Goal: Task Accomplishment & Management: Complete application form

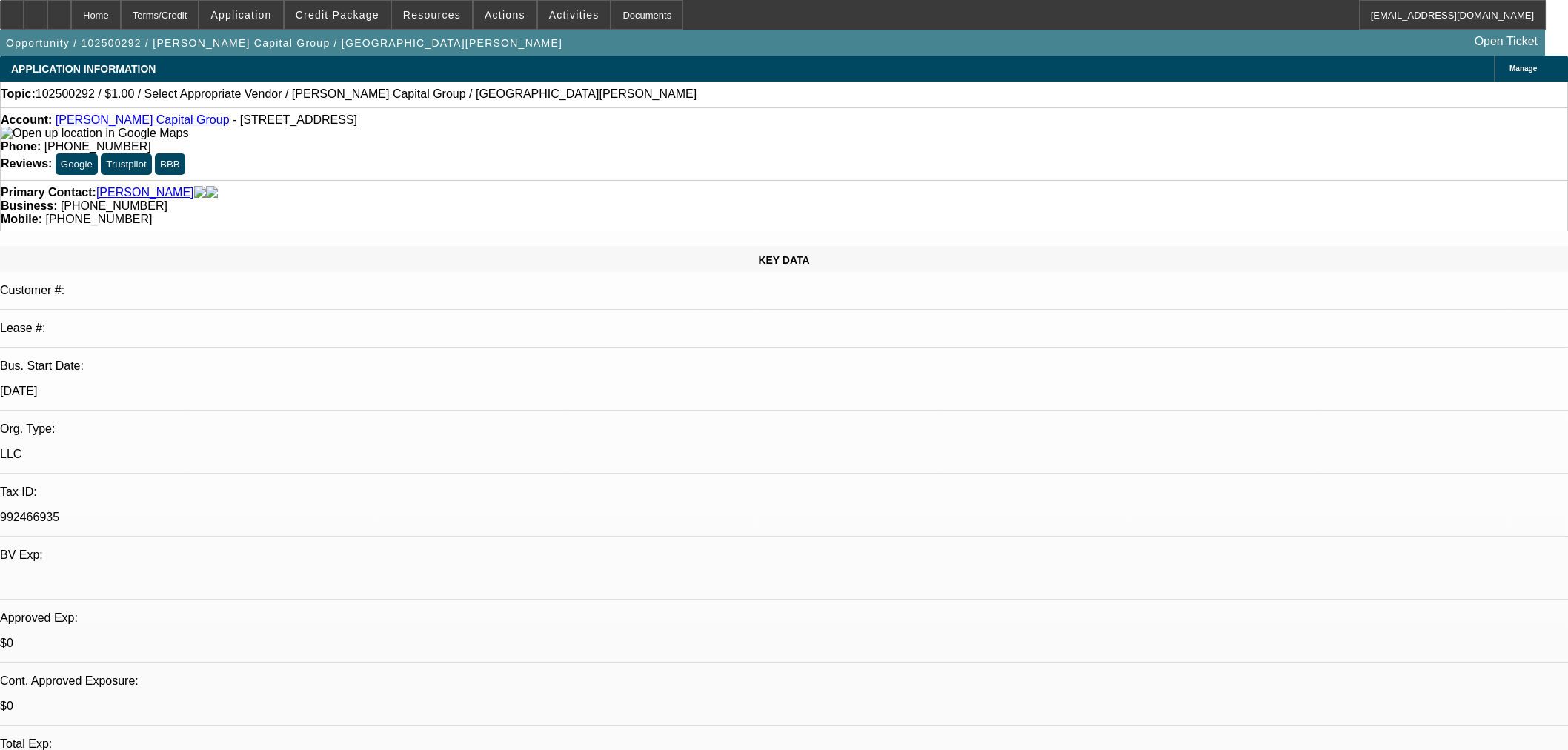
select select "0"
select select "2"
select select "0.1"
select select "4"
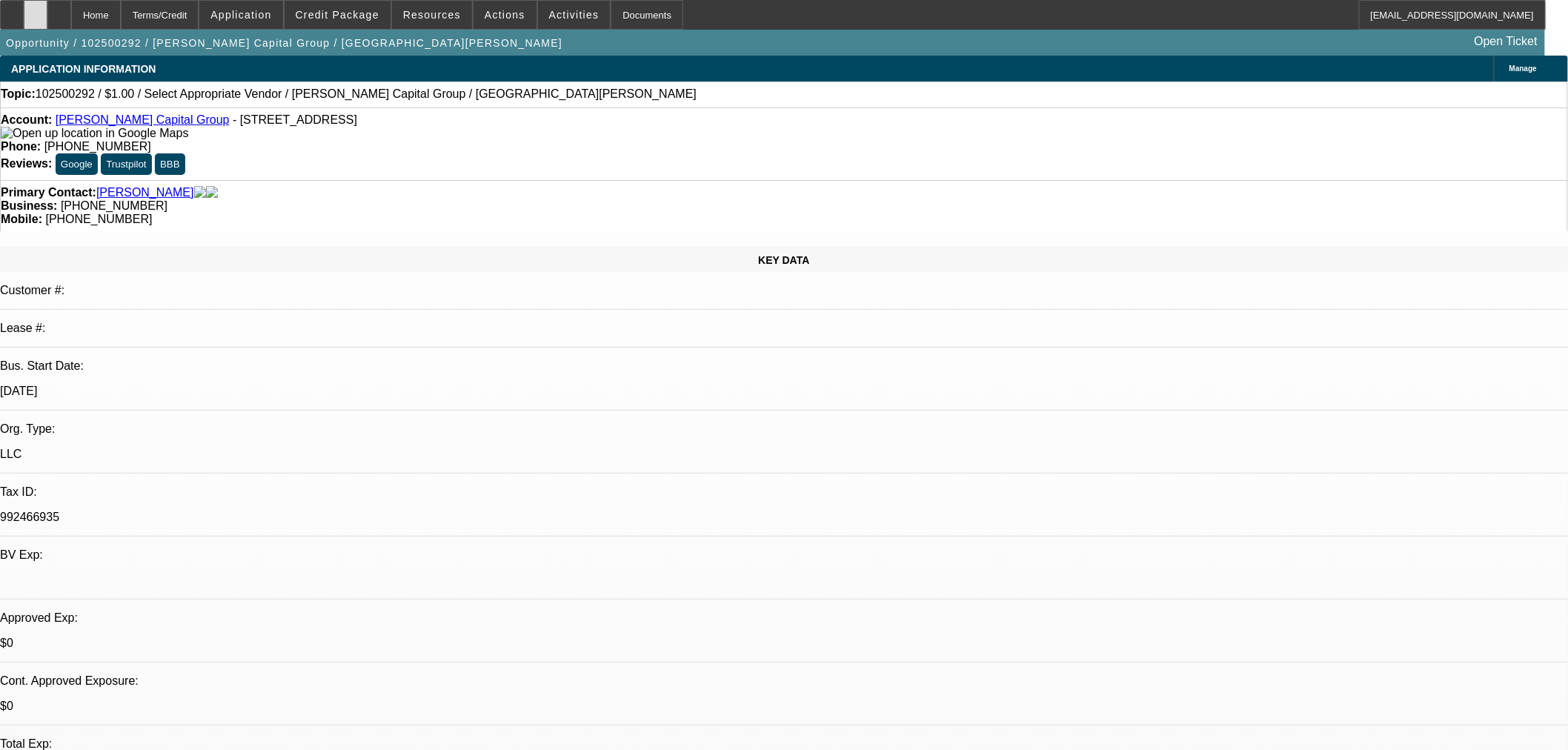
click at [47, 15] on div at bounding box center [35, 14] width 24 height 30
click at [379, 17] on span "Credit Package" at bounding box center [337, 15] width 84 height 12
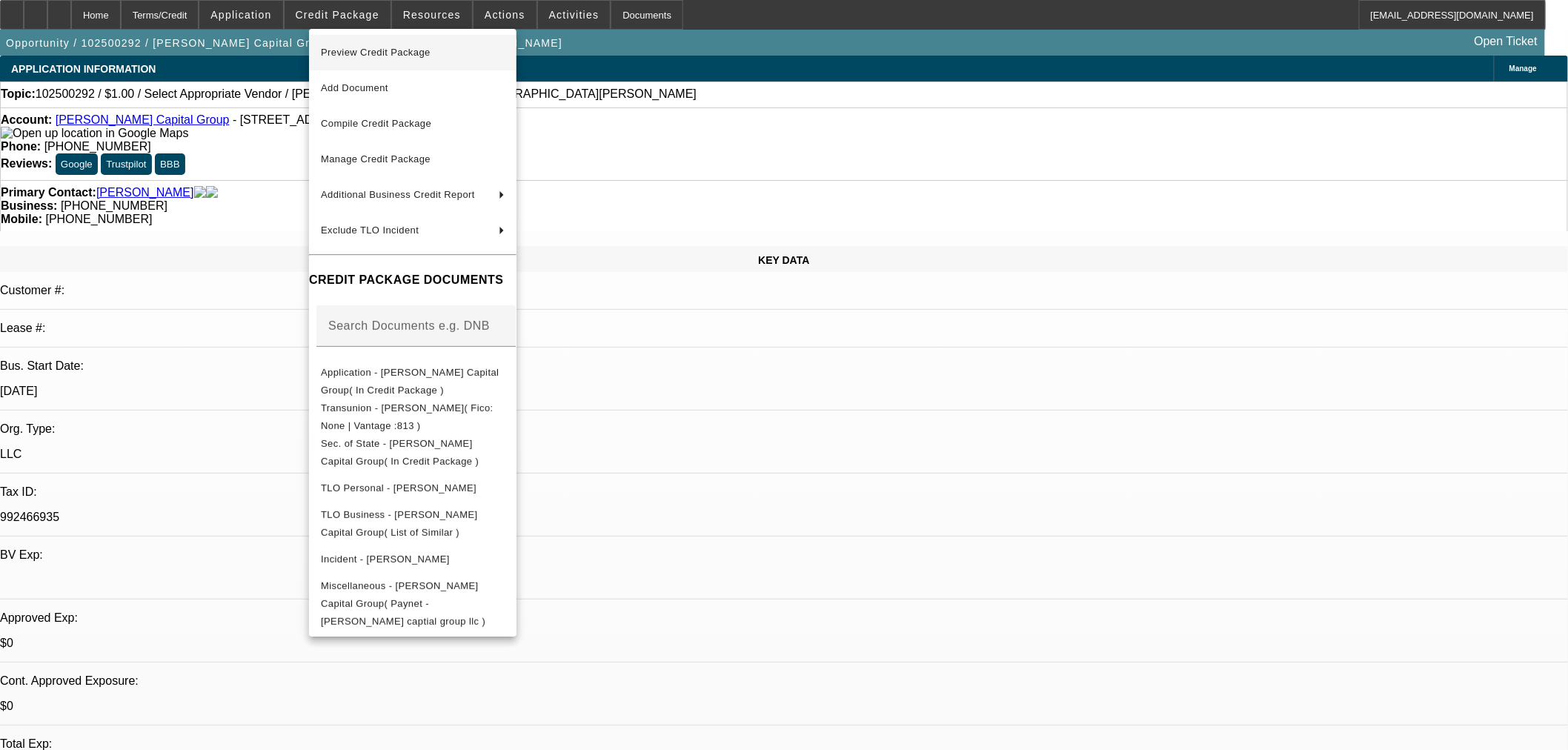
click at [441, 62] on button "Preview Credit Package" at bounding box center [413, 53] width 208 height 36
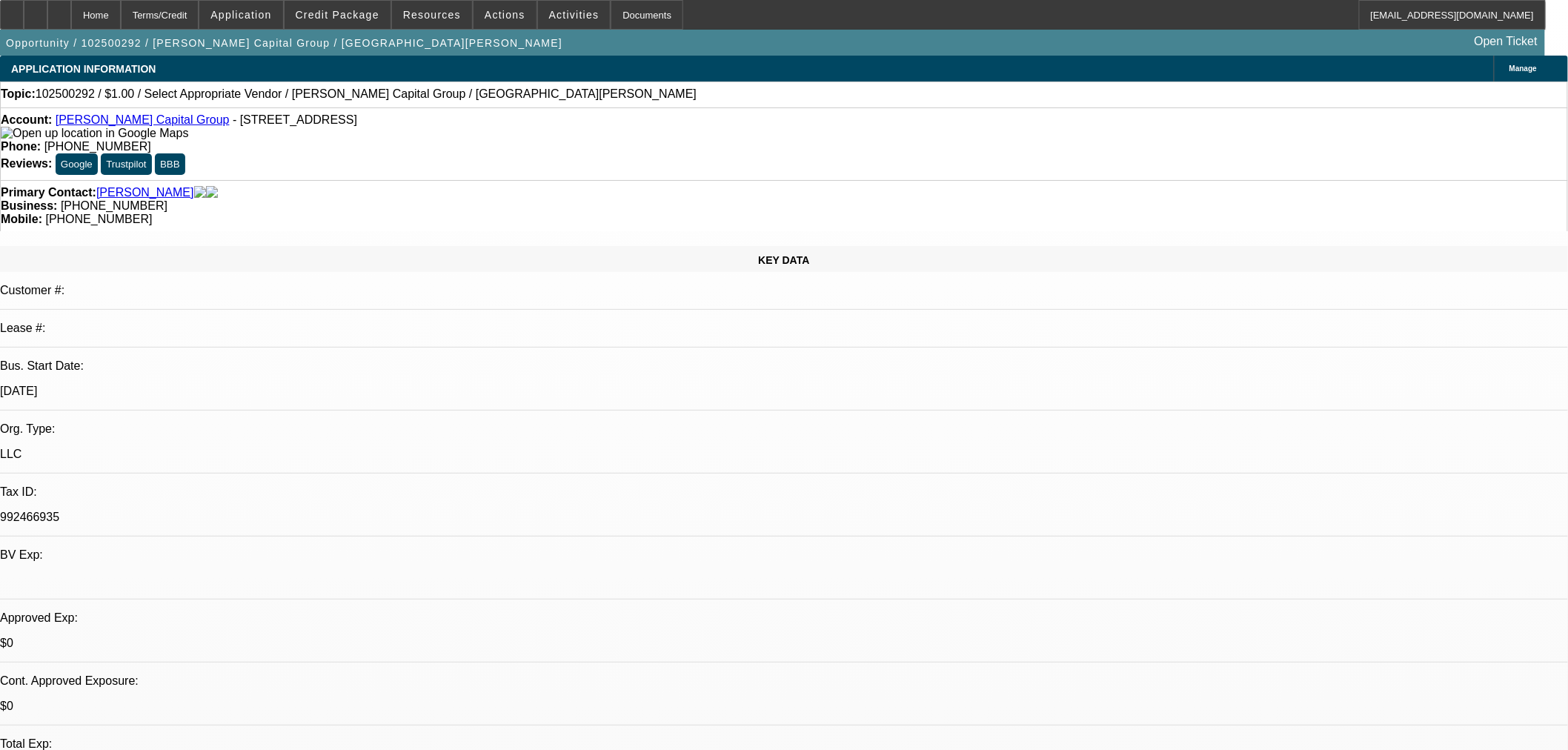
scroll to position [137, 0]
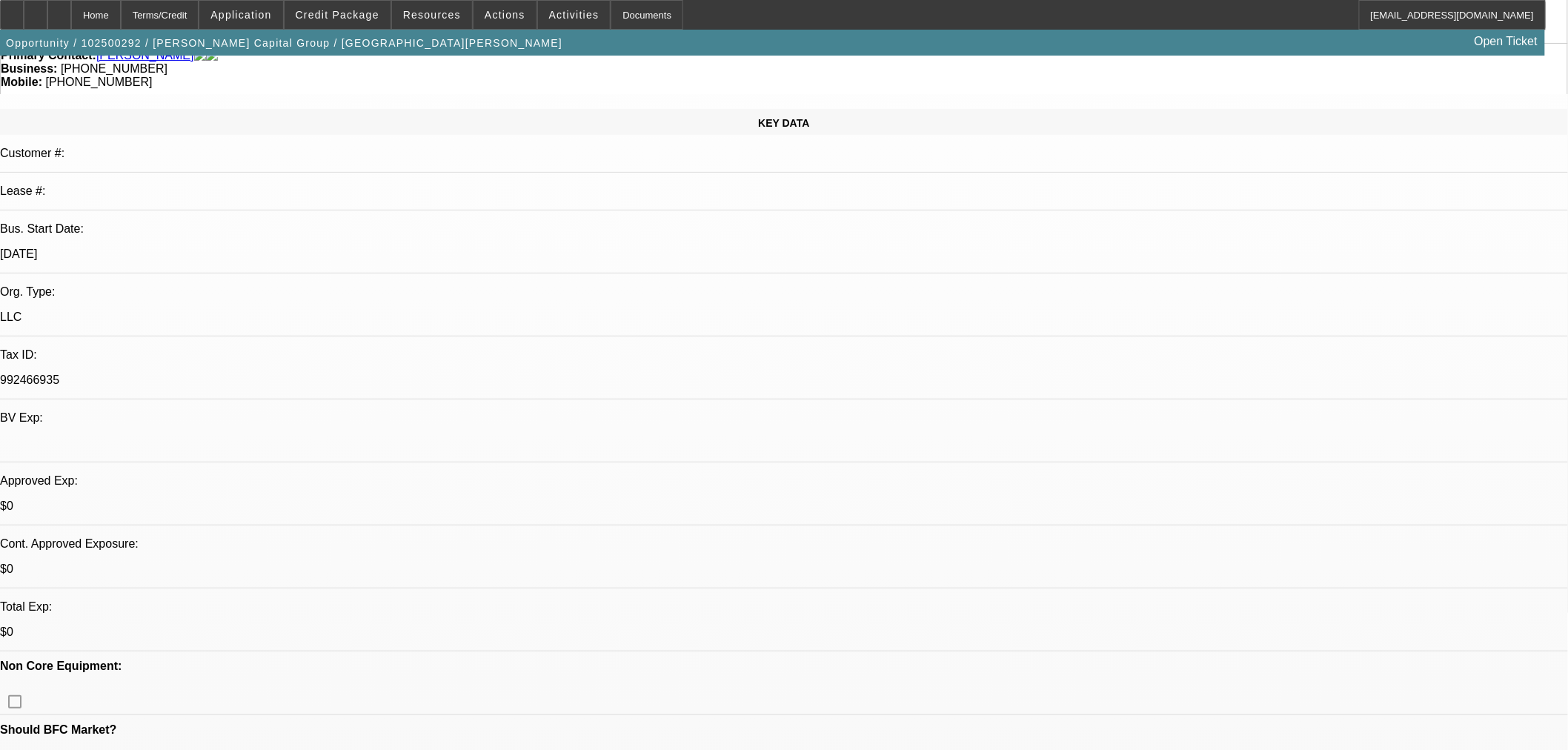
drag, startPoint x: 1005, startPoint y: 568, endPoint x: 999, endPoint y: 573, distance: 7.8
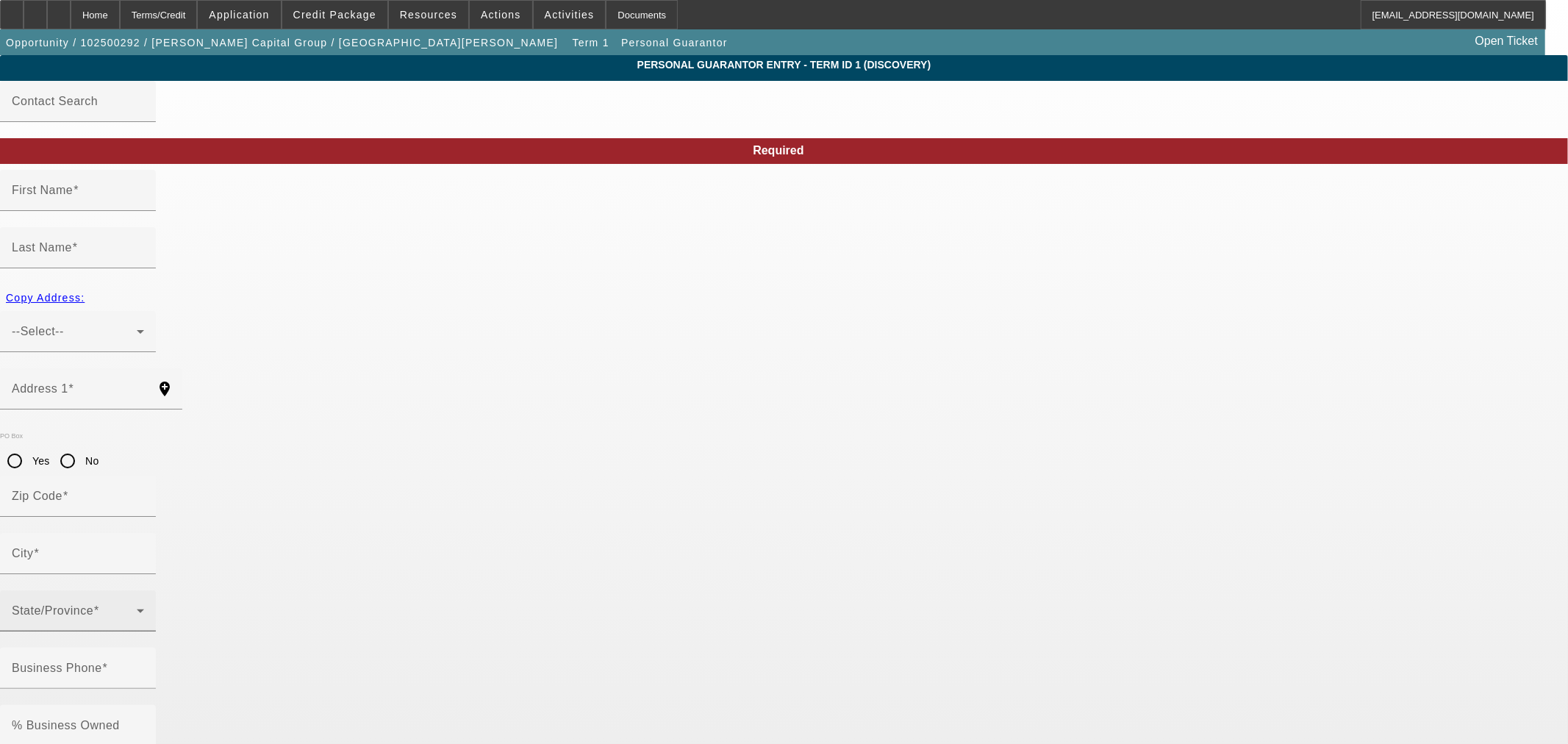
type input "Bradon"
type input "Marshall"
type input "3675 FM 3157"
radio input "true"
type input "77954"
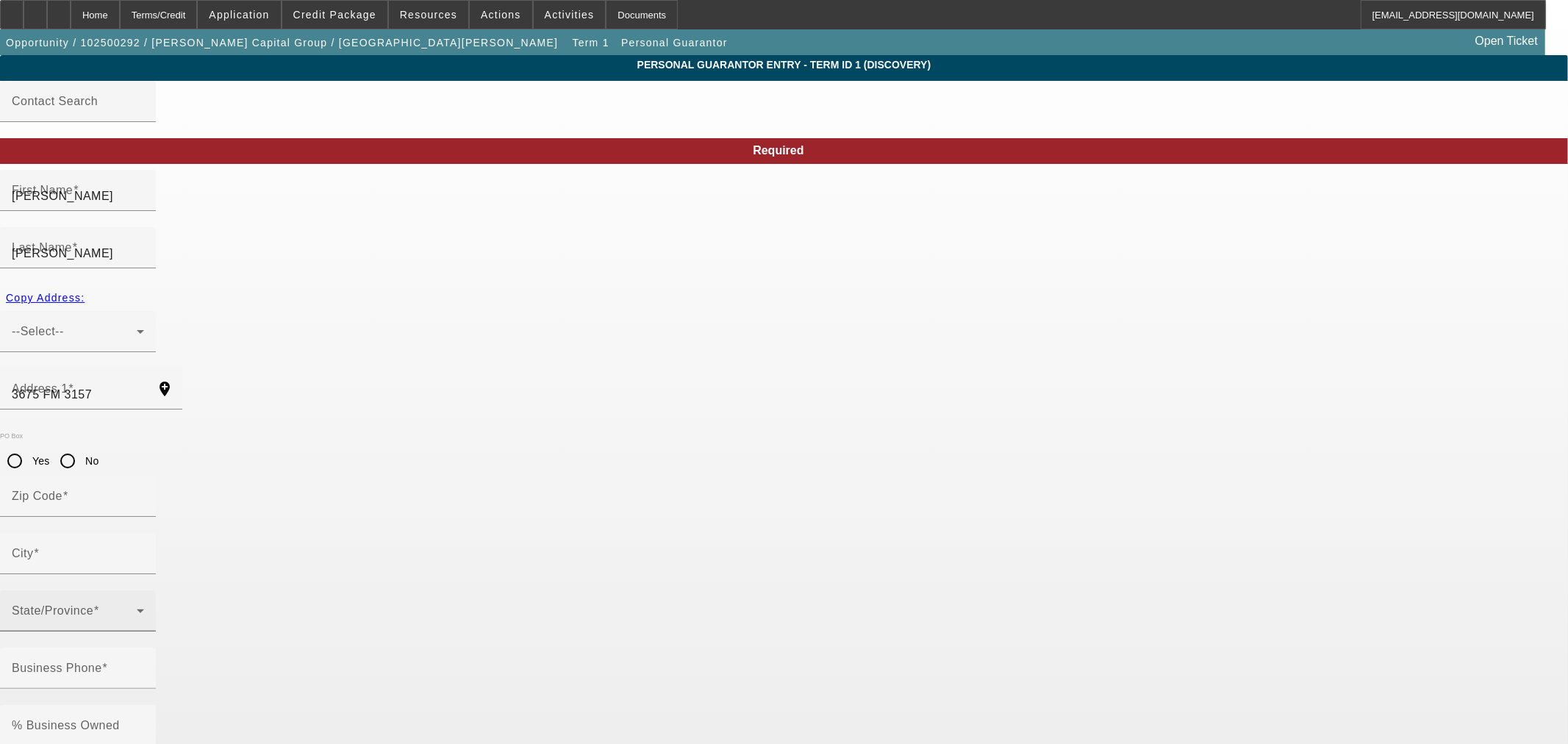
type input "Cuero"
type input "(361) 208-0460"
type input "100"
type input "000-00-0000"
type input "bmarshall@marshallcapitalgrp.com"
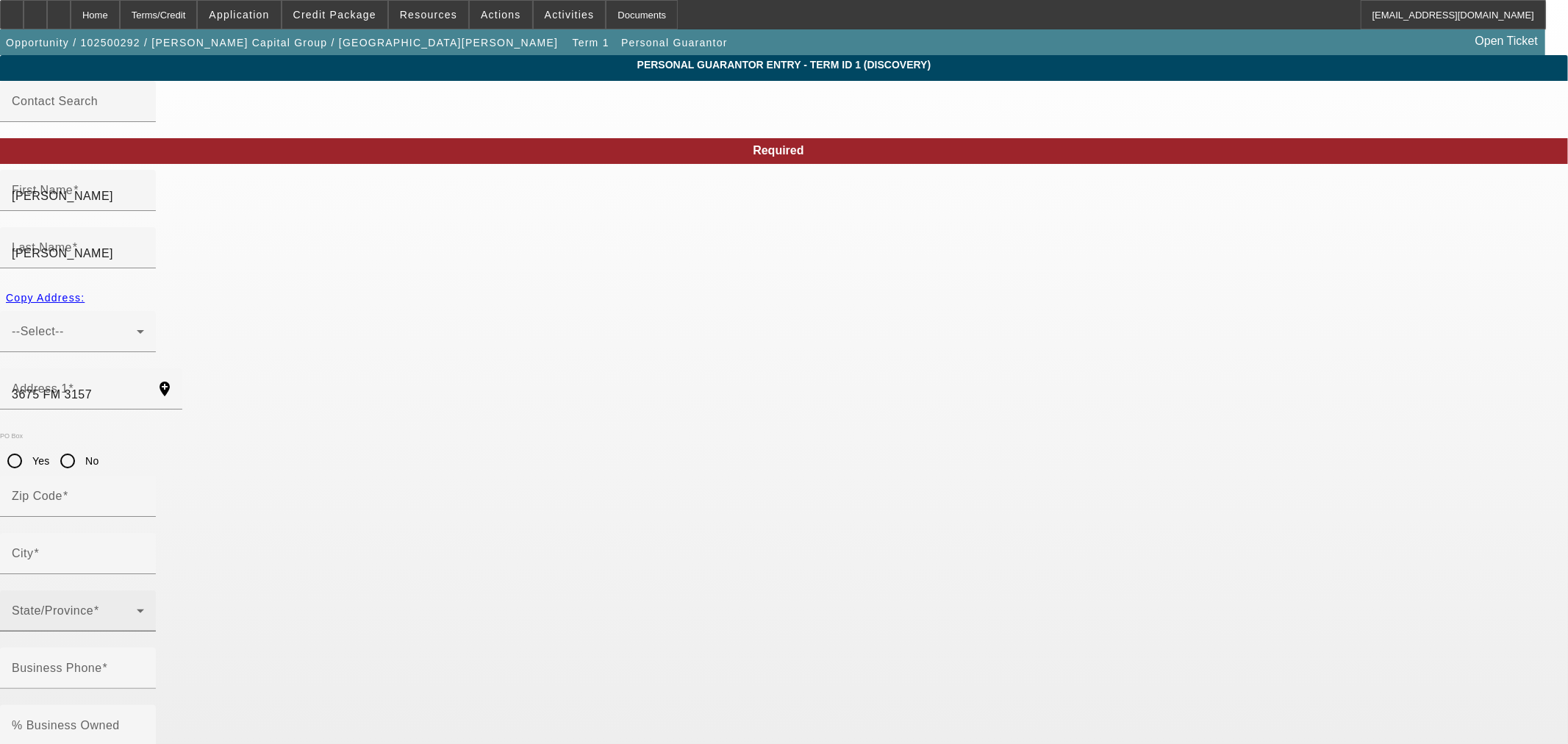
type input "(307) 208-0460"
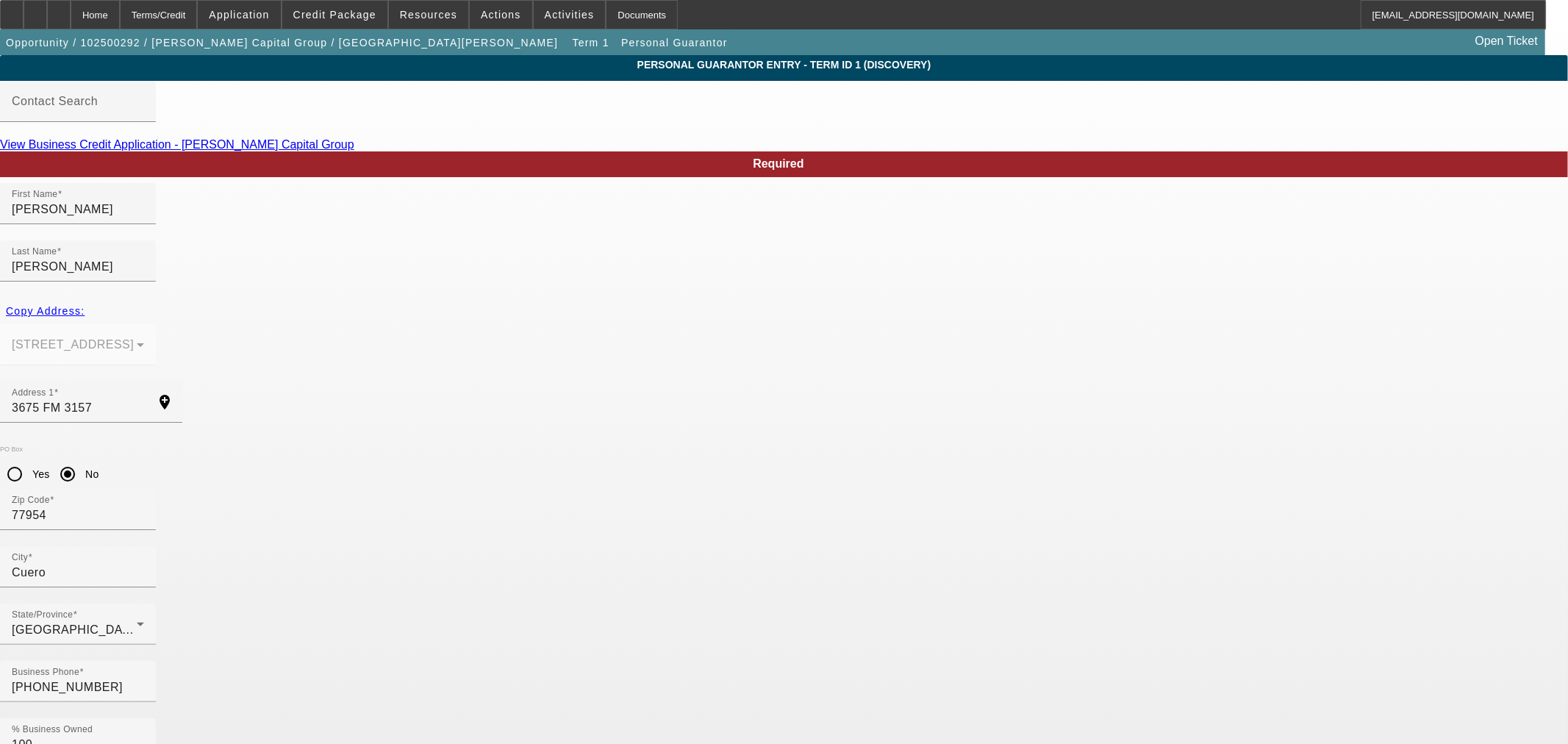
paste input "520-31-1935"
type input "520-31-1935"
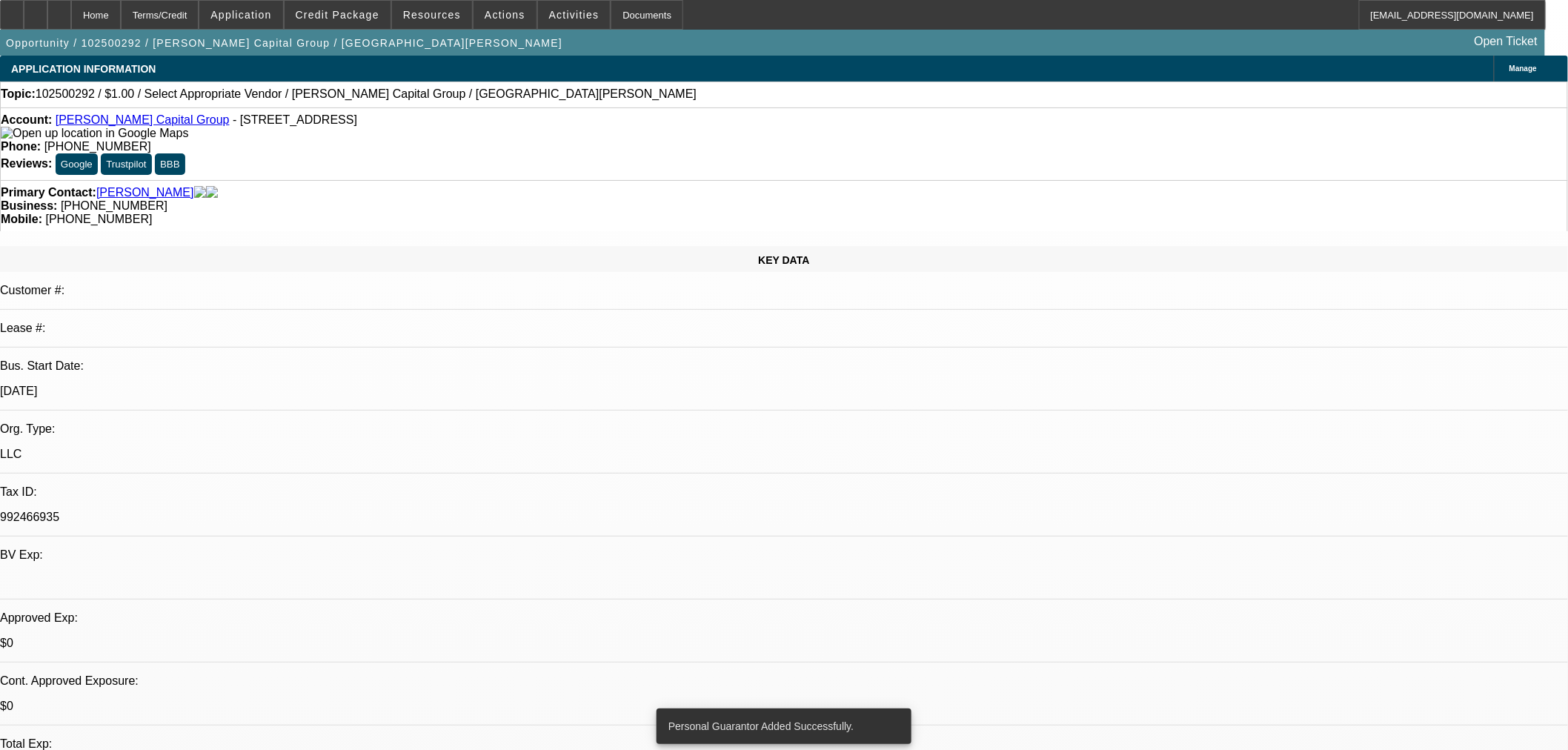
select select "0"
select select "2"
select select "0.1"
select select "4"
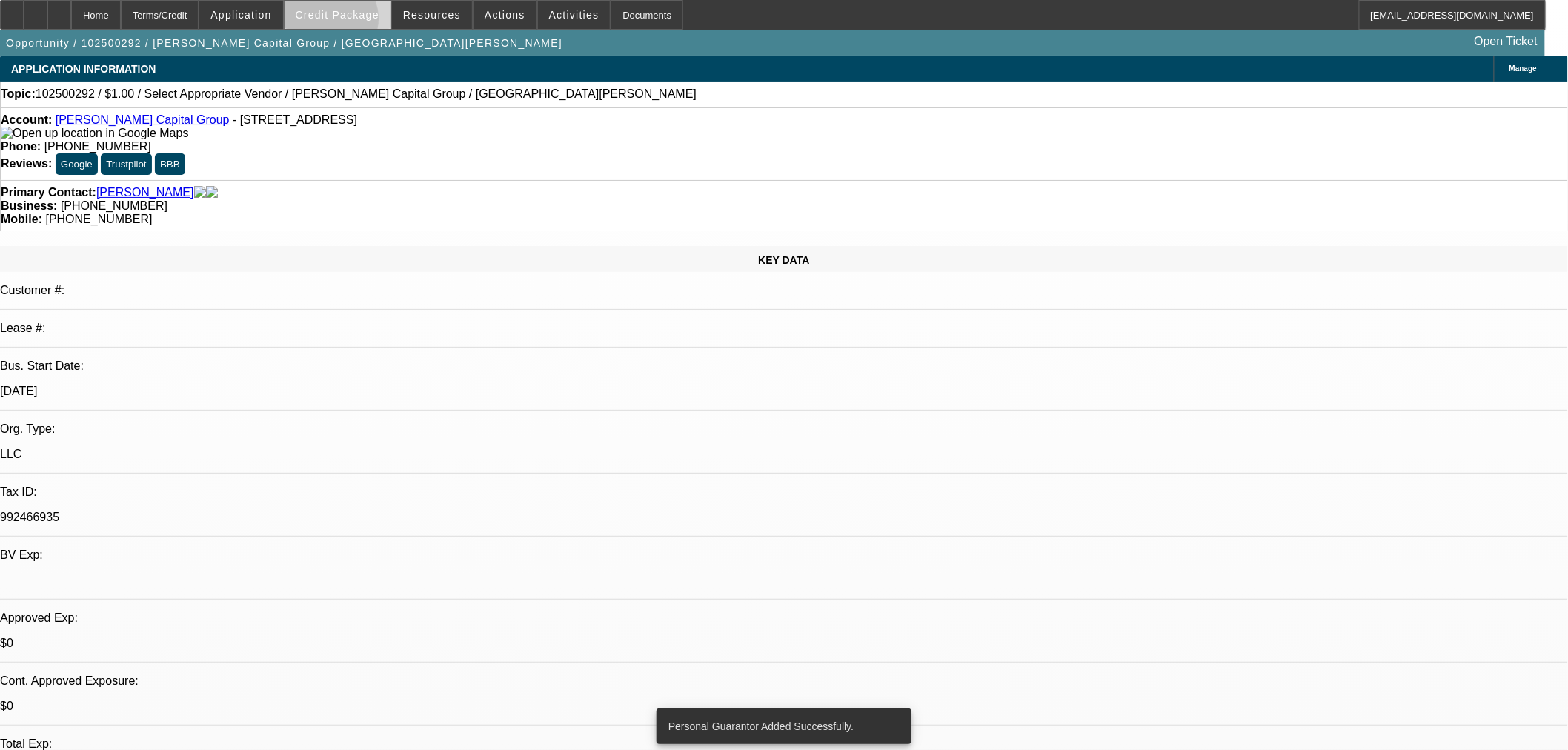
click at [354, 22] on span at bounding box center [337, 14] width 106 height 36
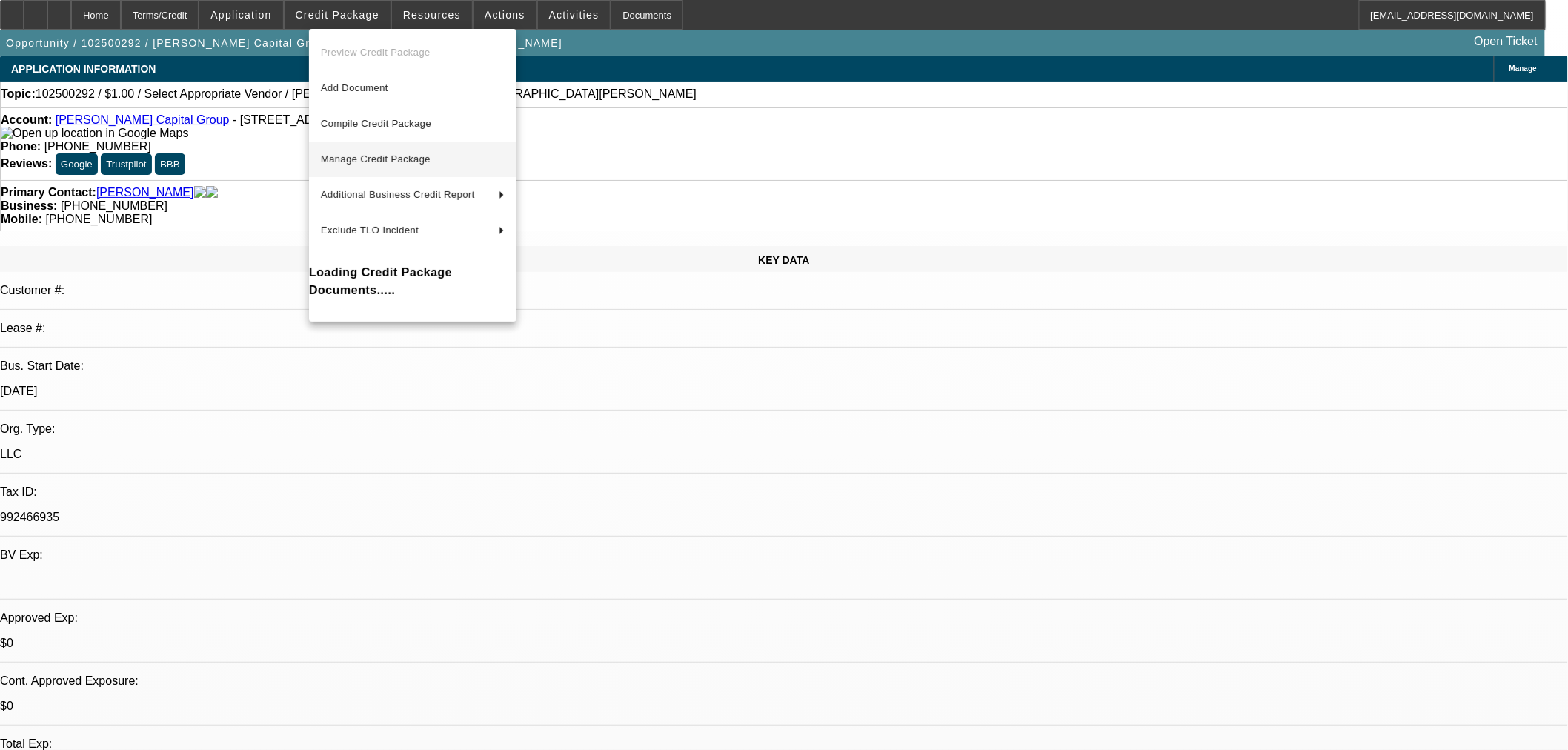
click at [409, 164] on span "Manage Credit Package" at bounding box center [413, 159] width 183 height 18
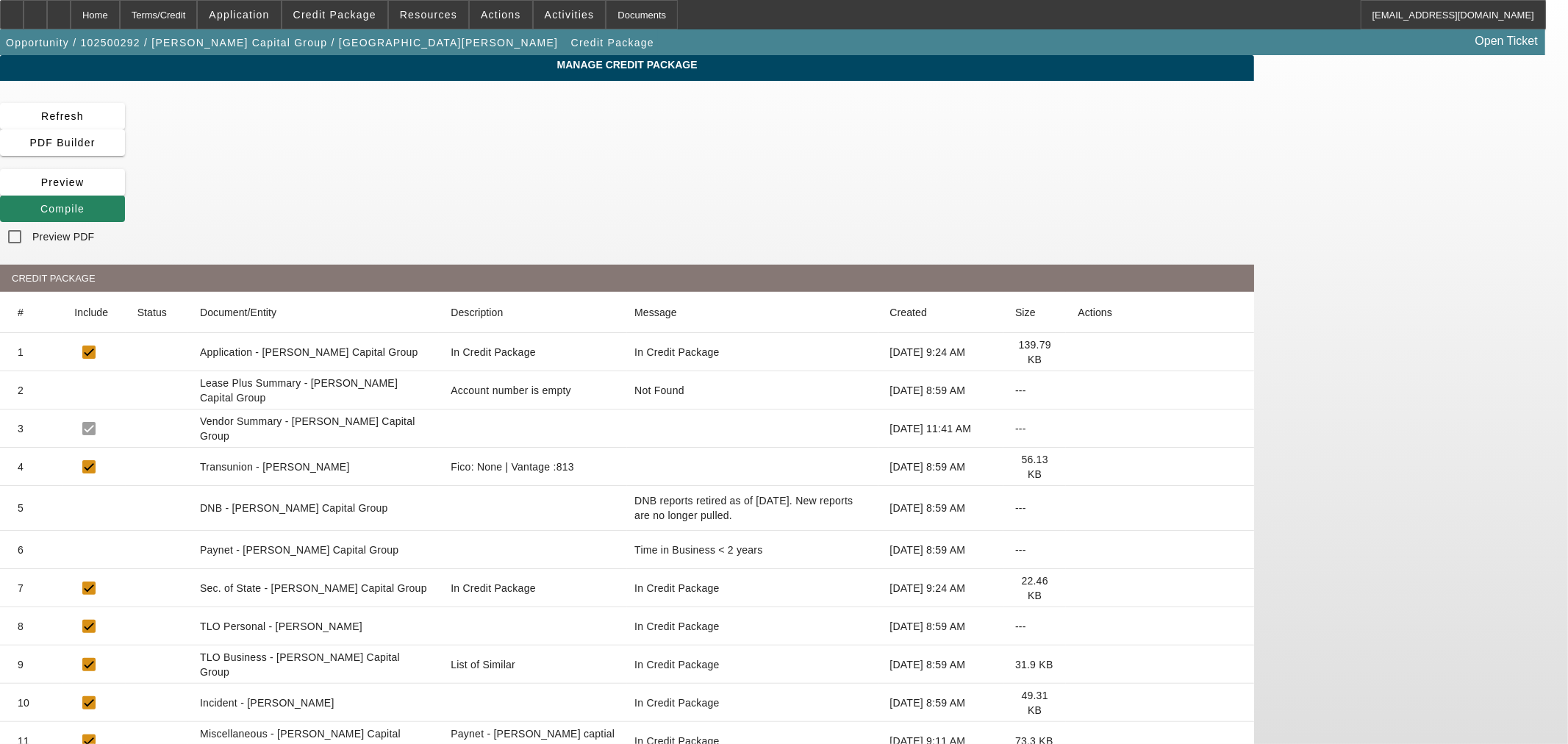
click at [1077, 703] on icon at bounding box center [1077, 703] width 0 height 0
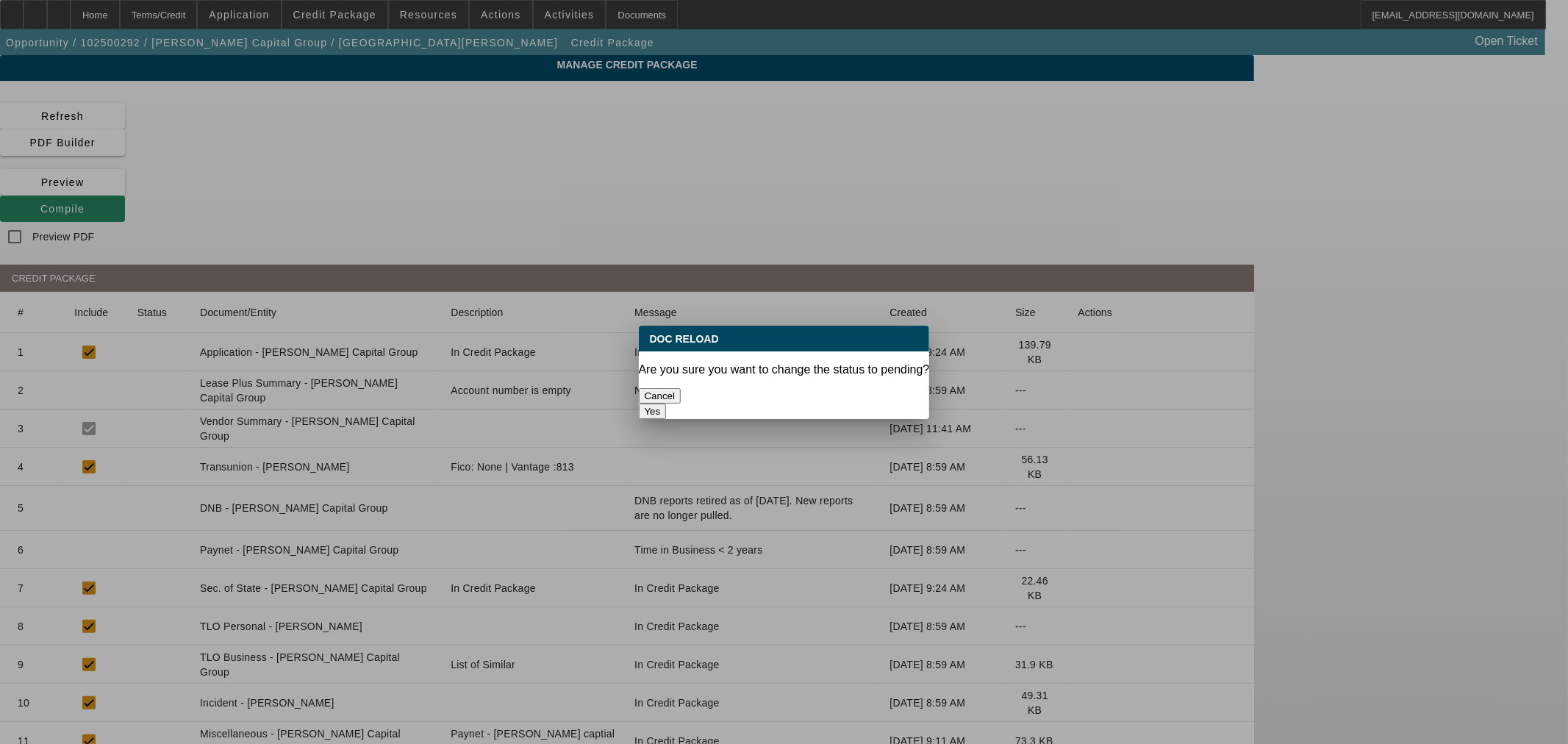
click at [667, 403] on button "Yes" at bounding box center [652, 411] width 28 height 15
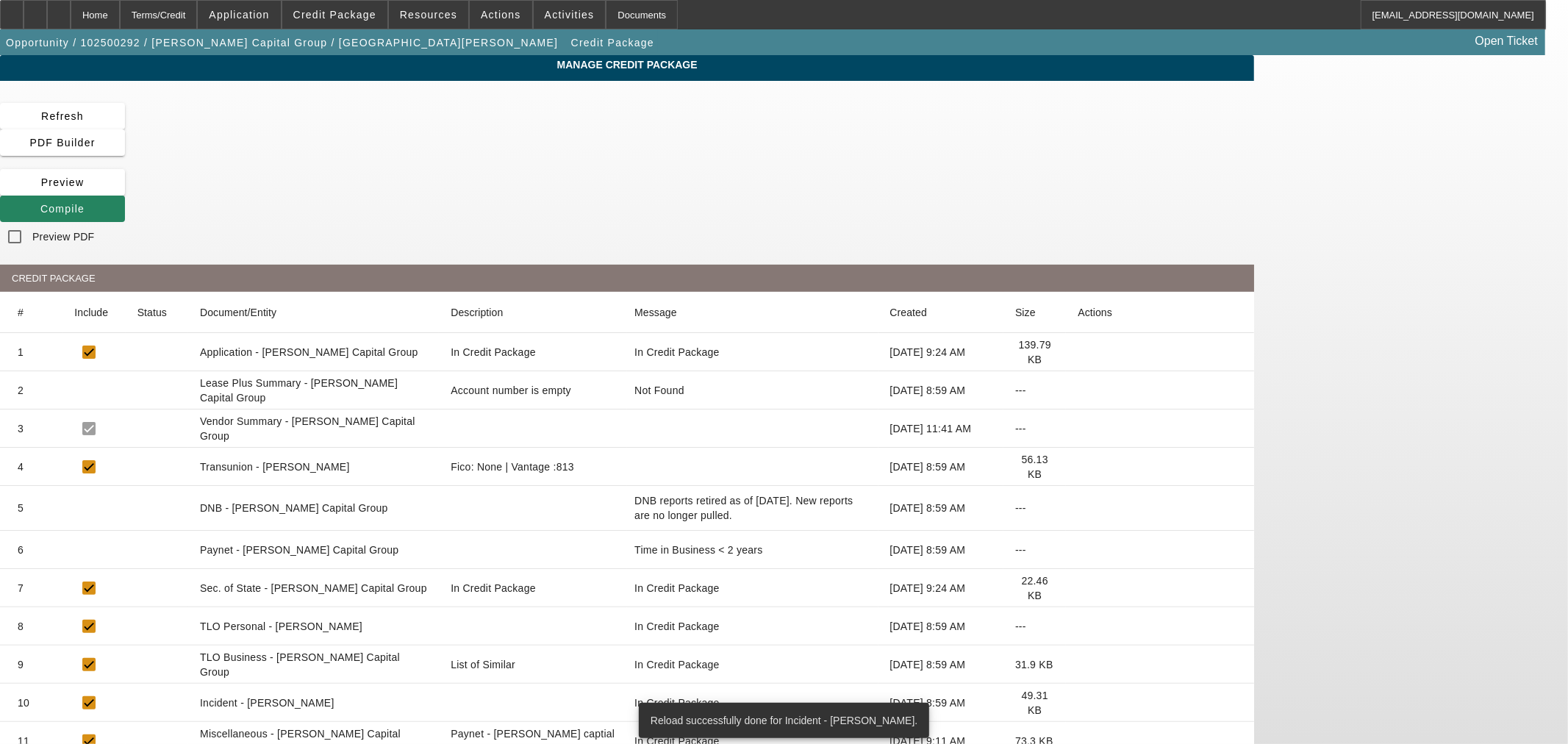
click at [1077, 626] on icon at bounding box center [1077, 626] width 0 height 0
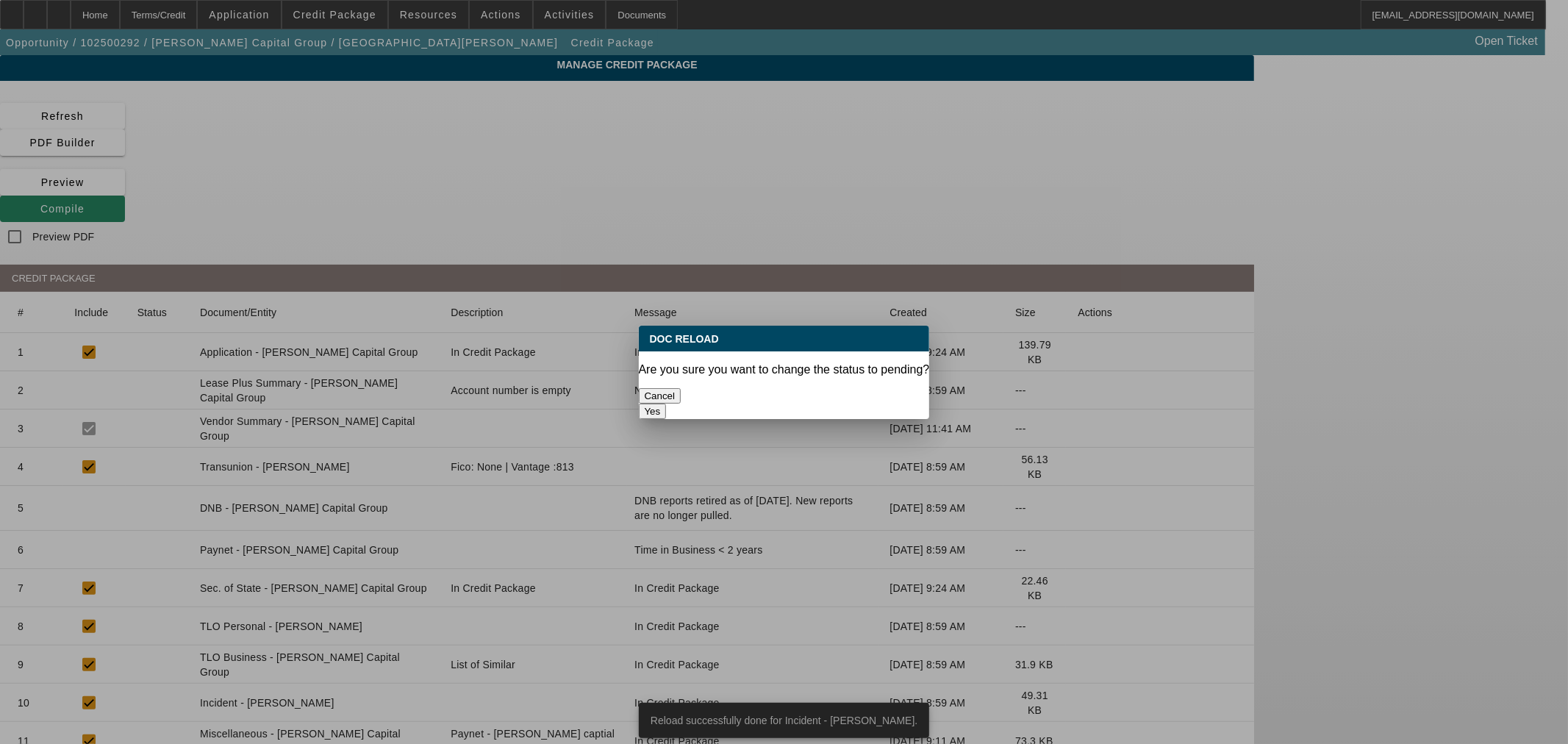
click at [667, 403] on button "Yes" at bounding box center [652, 411] width 28 height 15
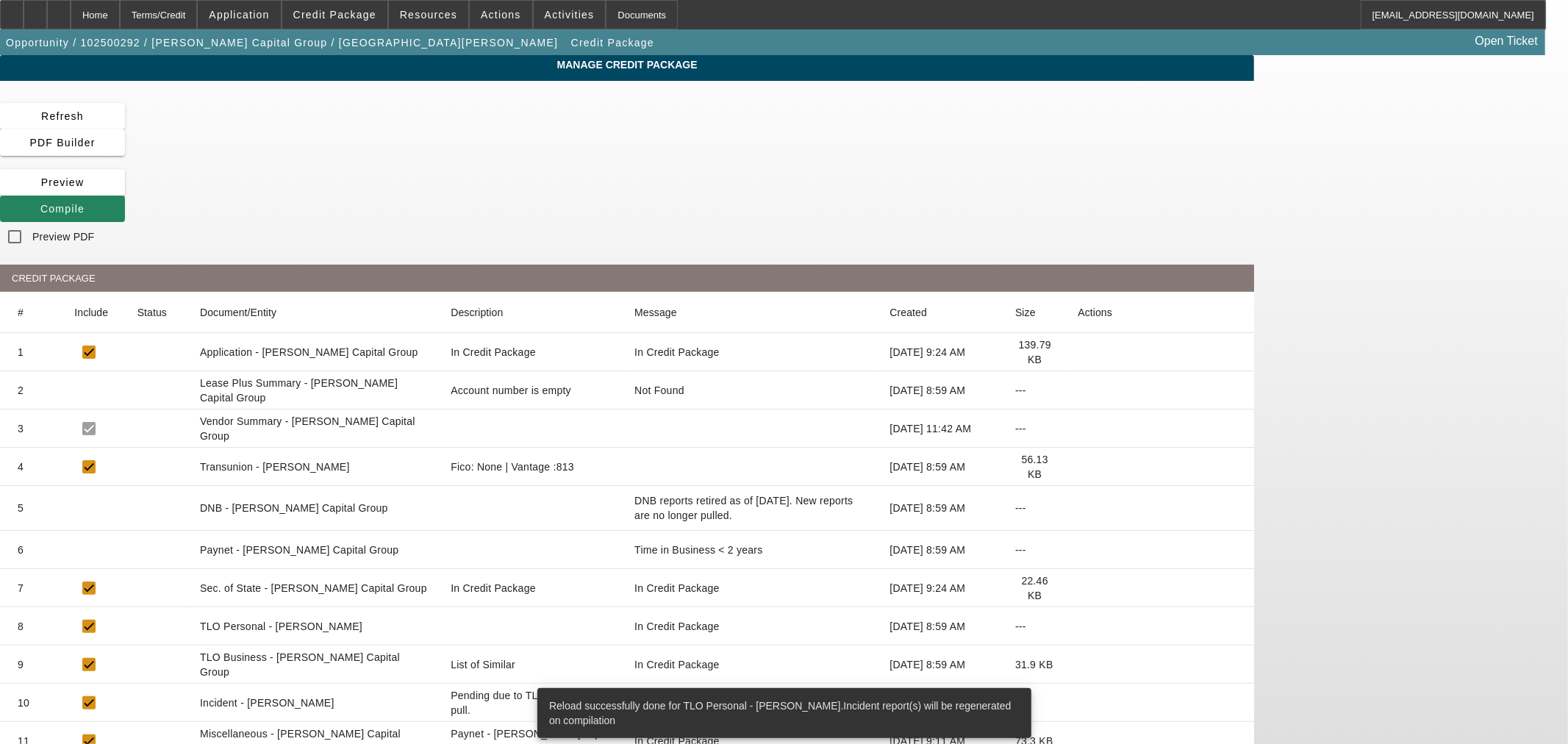
click at [1077, 467] on icon at bounding box center [1077, 467] width 0 height 0
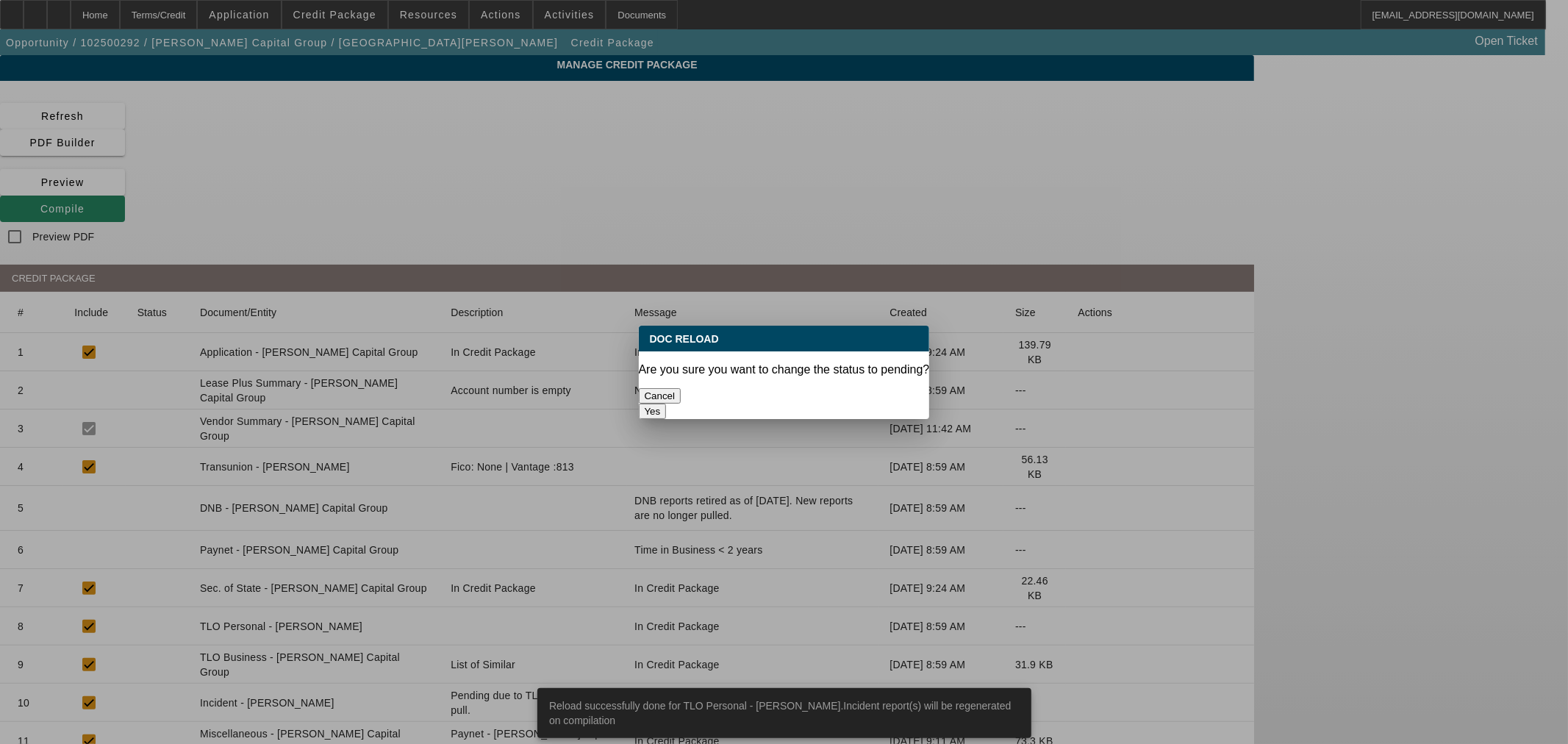
click at [667, 403] on button "Yes" at bounding box center [652, 411] width 28 height 15
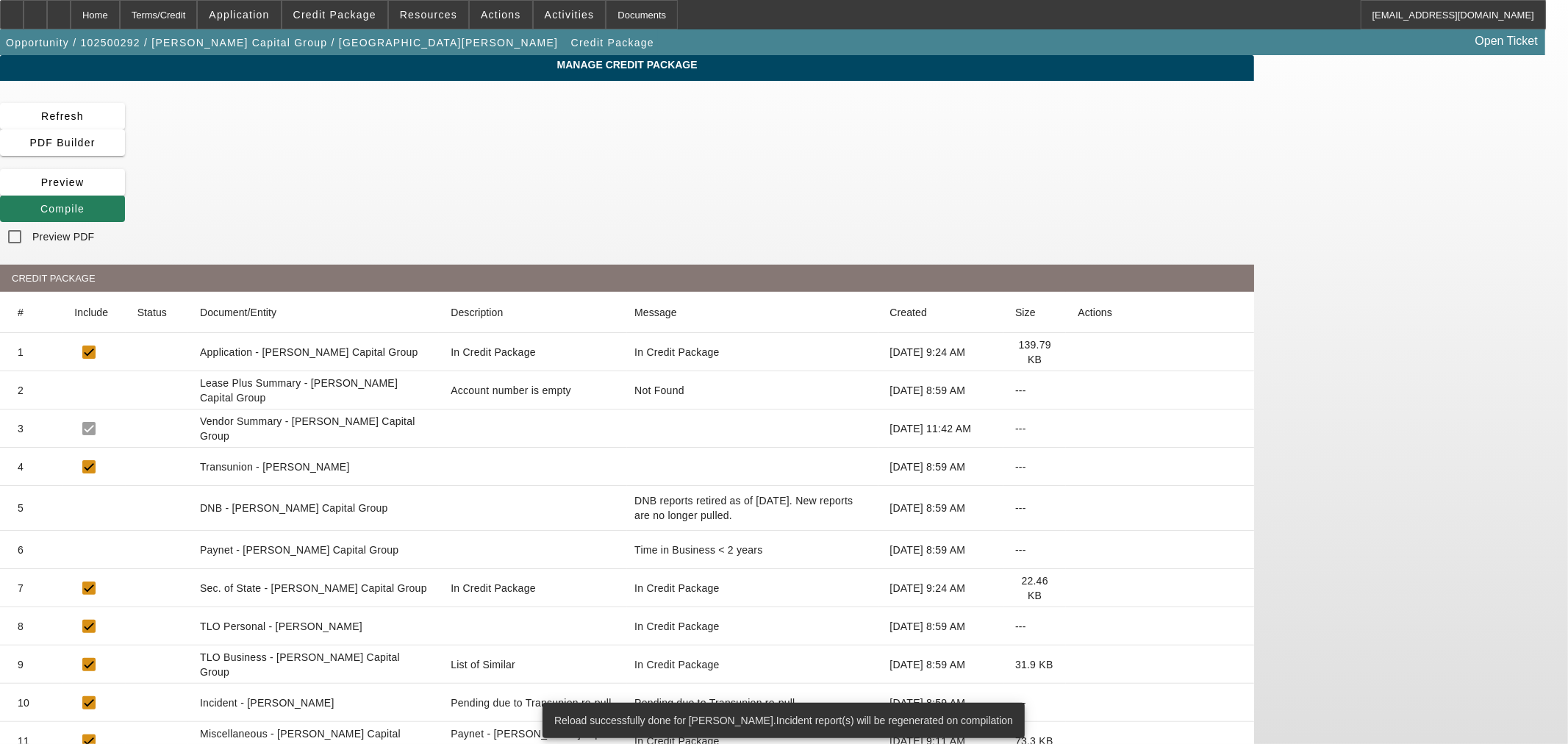
click at [85, 203] on span "Compile" at bounding box center [63, 209] width 44 height 12
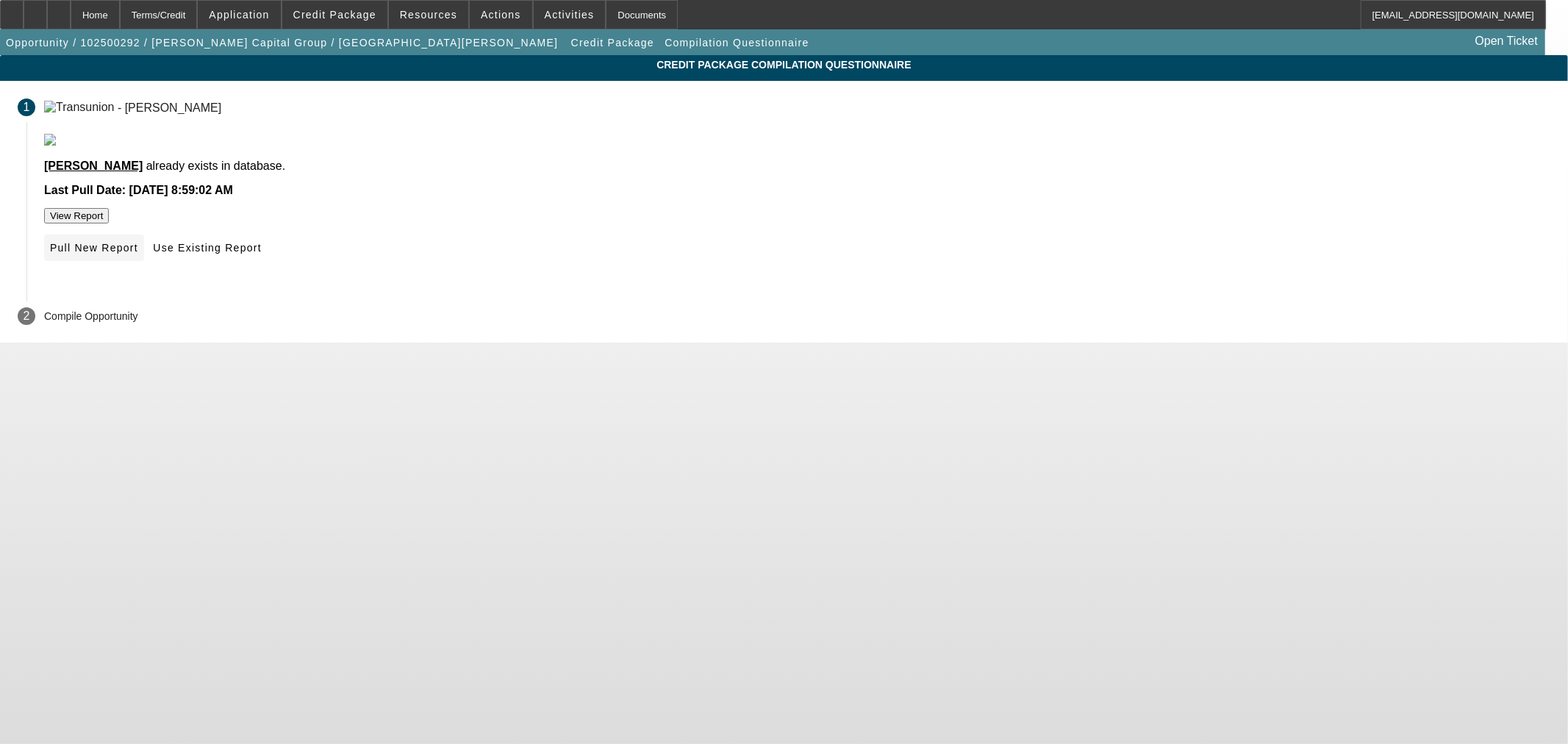
click at [138, 254] on span "Pull New Report" at bounding box center [94, 248] width 88 height 12
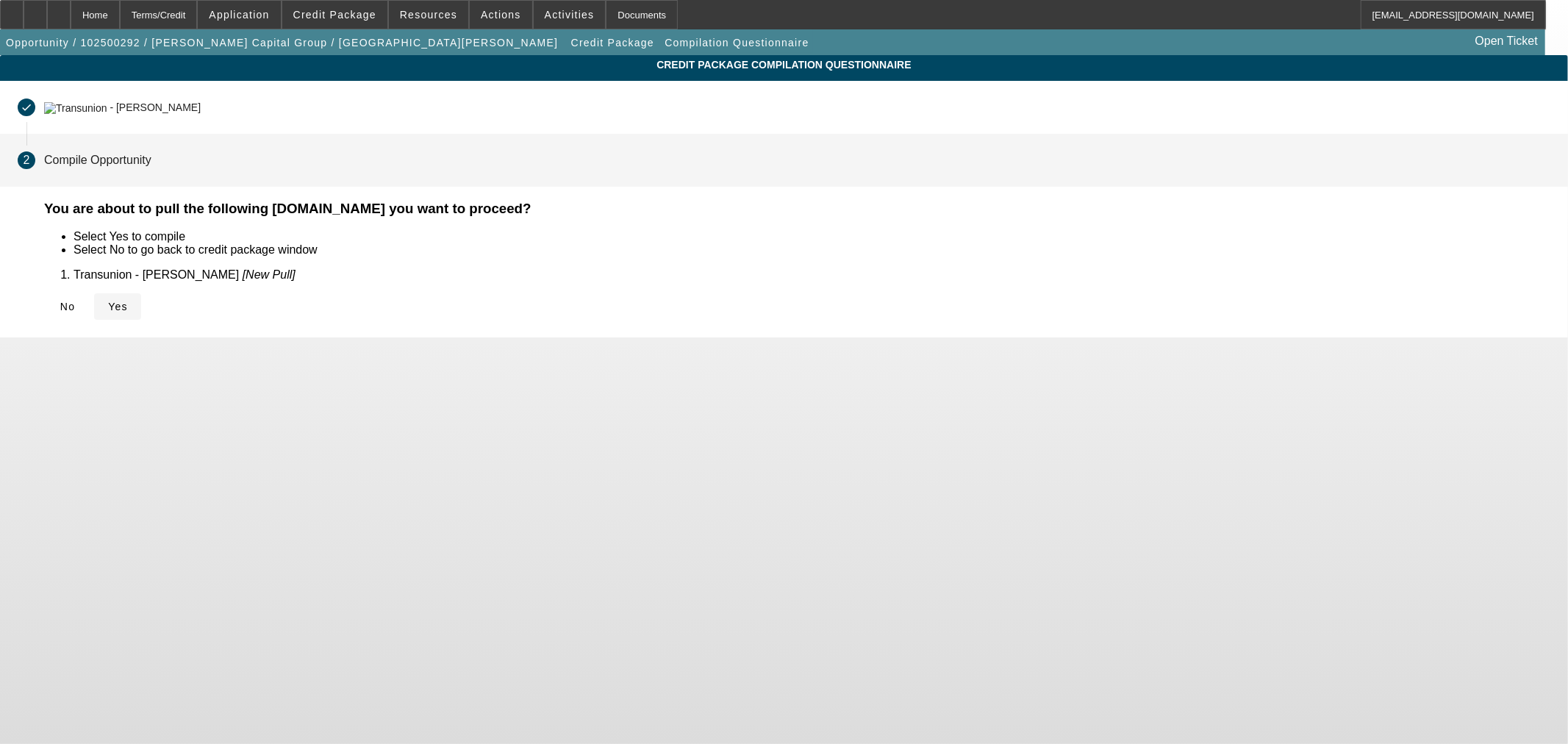
click at [128, 307] on span "Yes" at bounding box center [118, 307] width 20 height 12
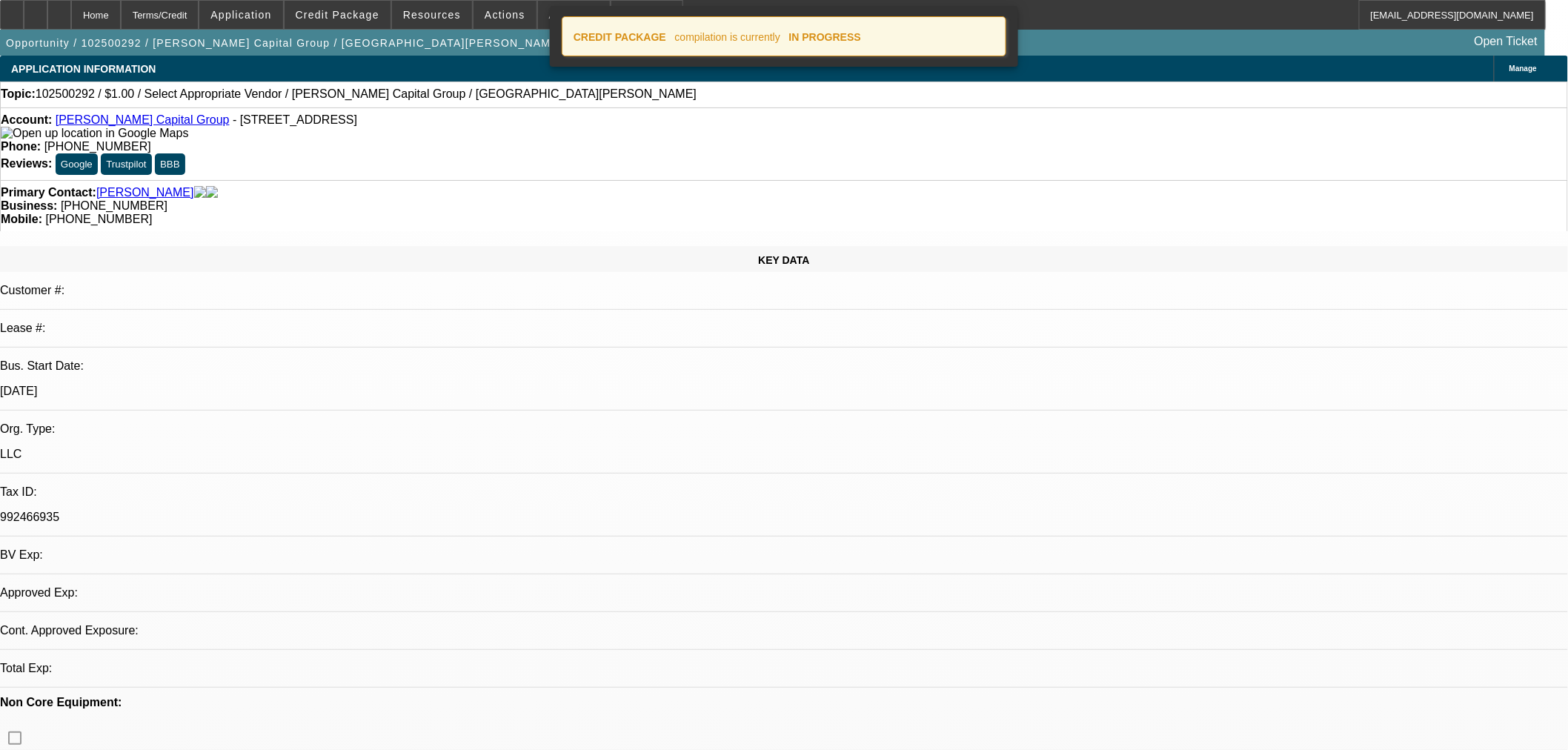
select select "0"
select select "2"
select select "0.1"
select select "4"
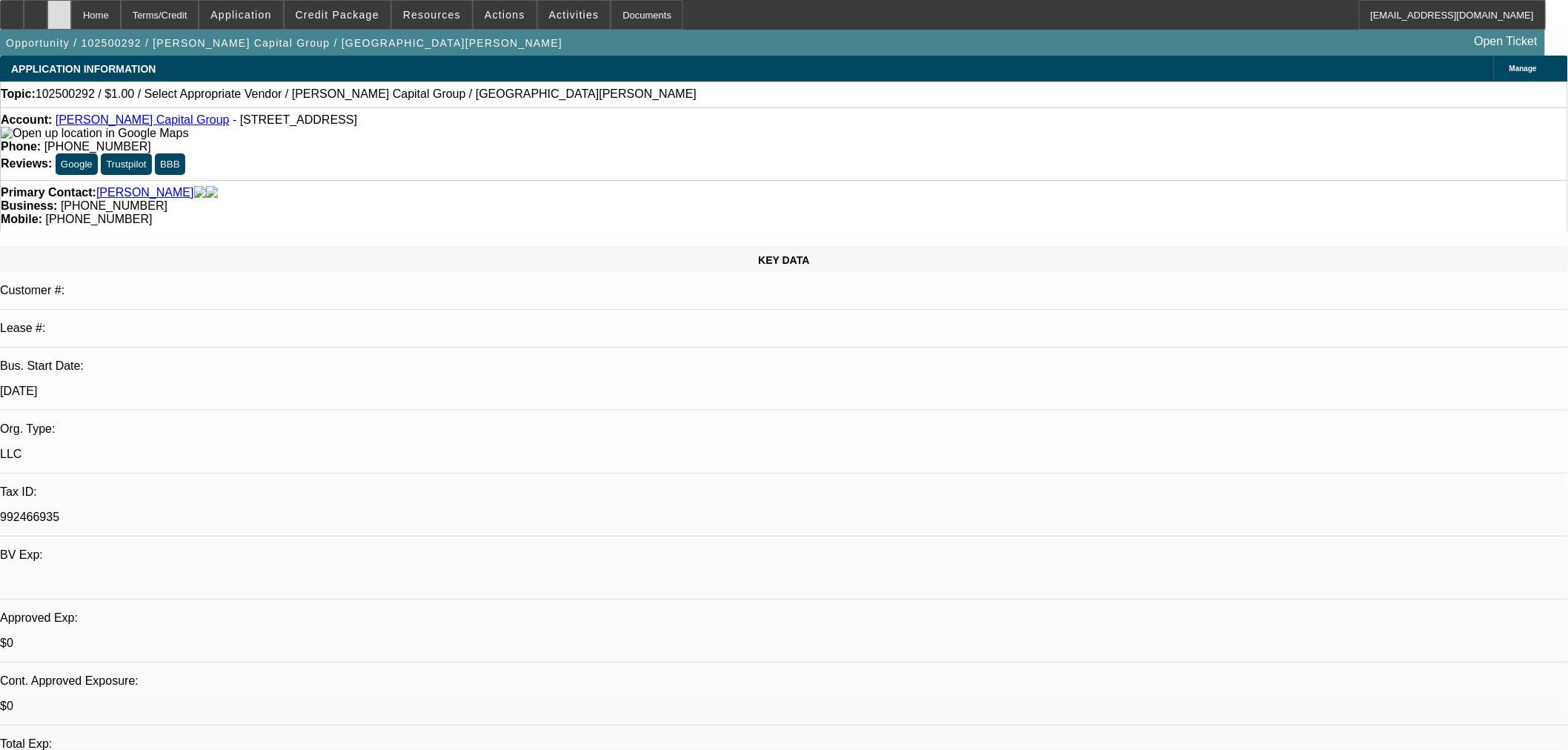
drag, startPoint x: 91, startPoint y: 14, endPoint x: 97, endPoint y: 27, distance: 14.3
click at [59, 10] on icon at bounding box center [59, 10] width 0 height 0
select select "0"
select select "2"
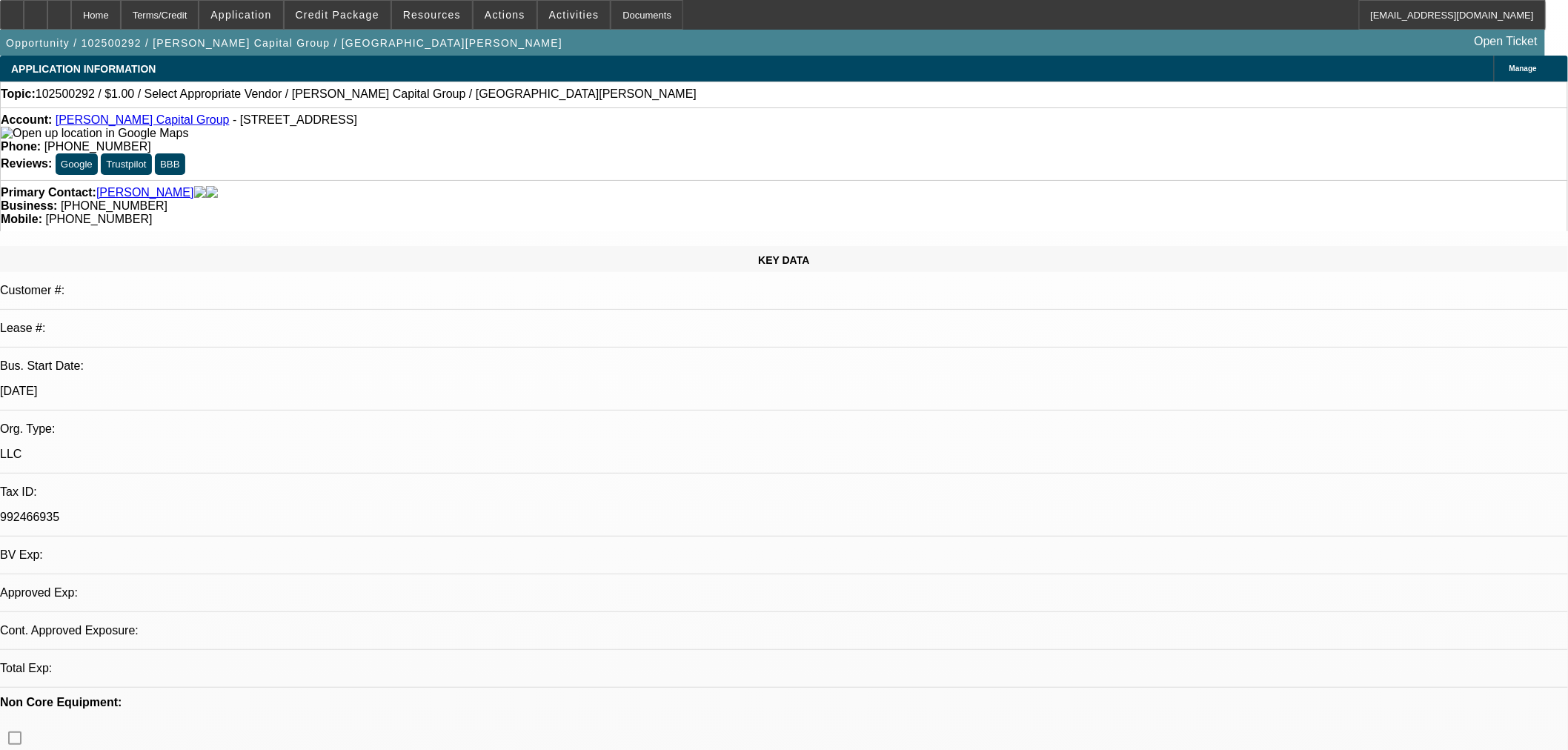
select select "0.1"
select select "4"
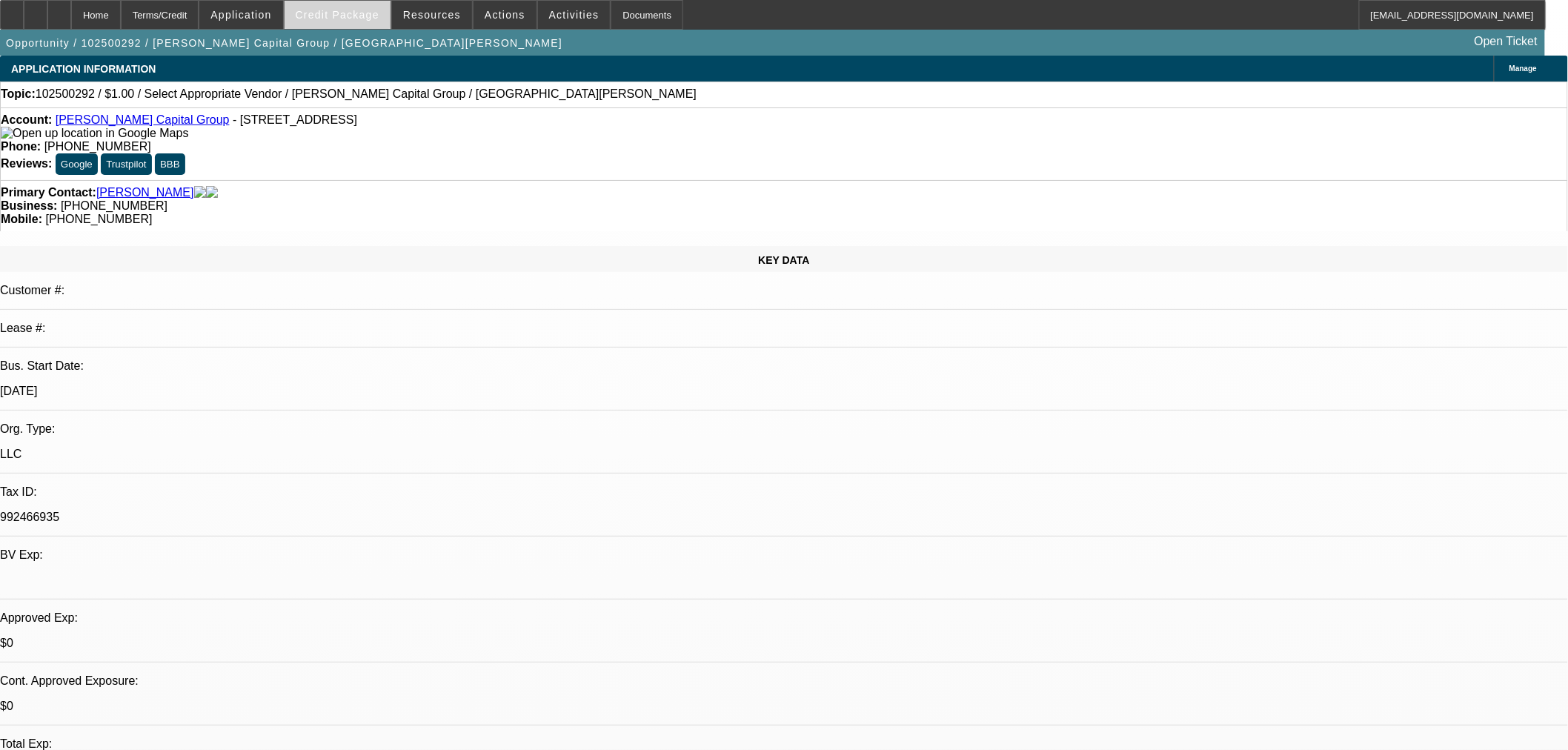
click at [344, 22] on span at bounding box center [337, 14] width 106 height 36
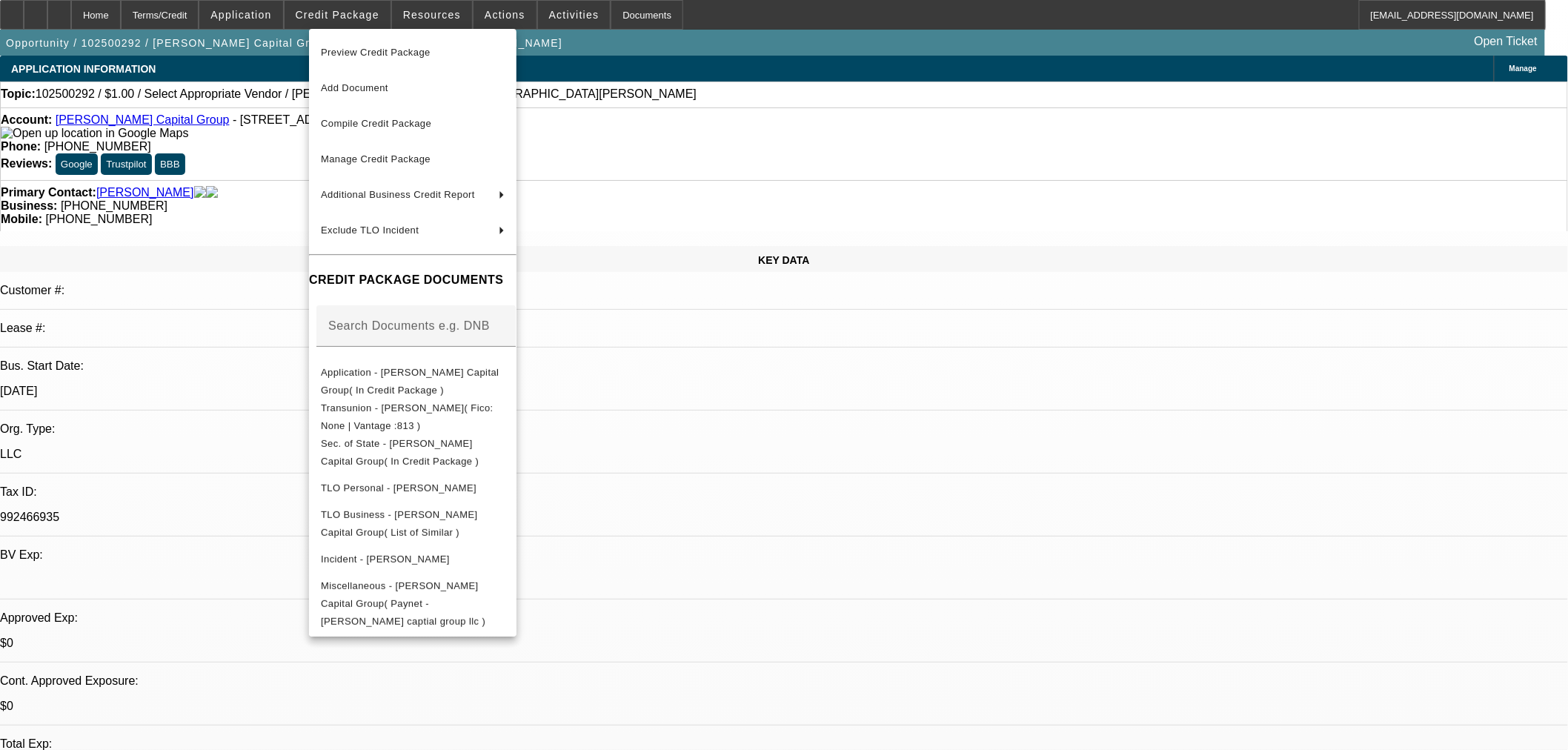
click at [94, 9] on div at bounding box center [784, 375] width 1568 height 750
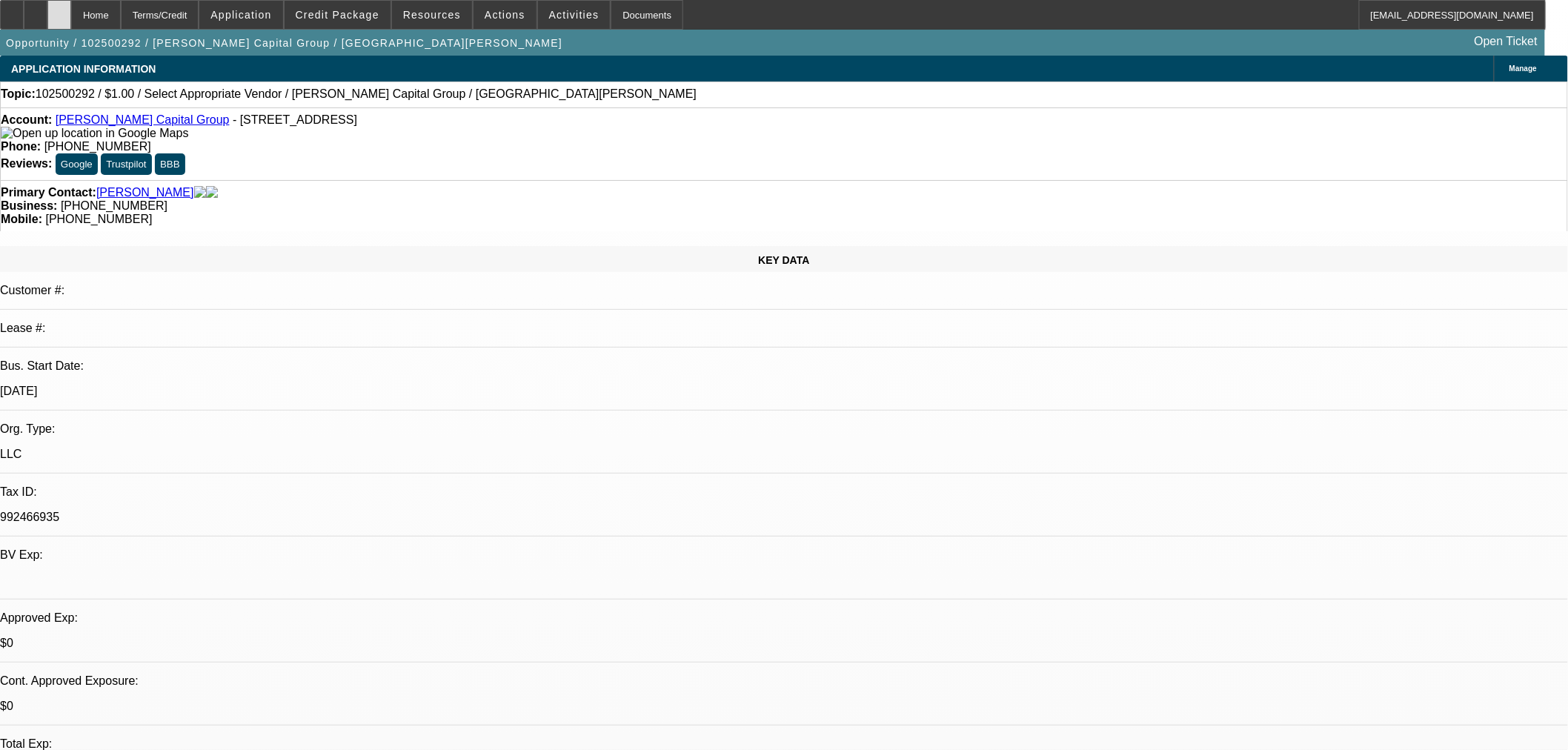
click at [71, 9] on div at bounding box center [59, 14] width 24 height 30
select select "0"
select select "2"
select select "0.1"
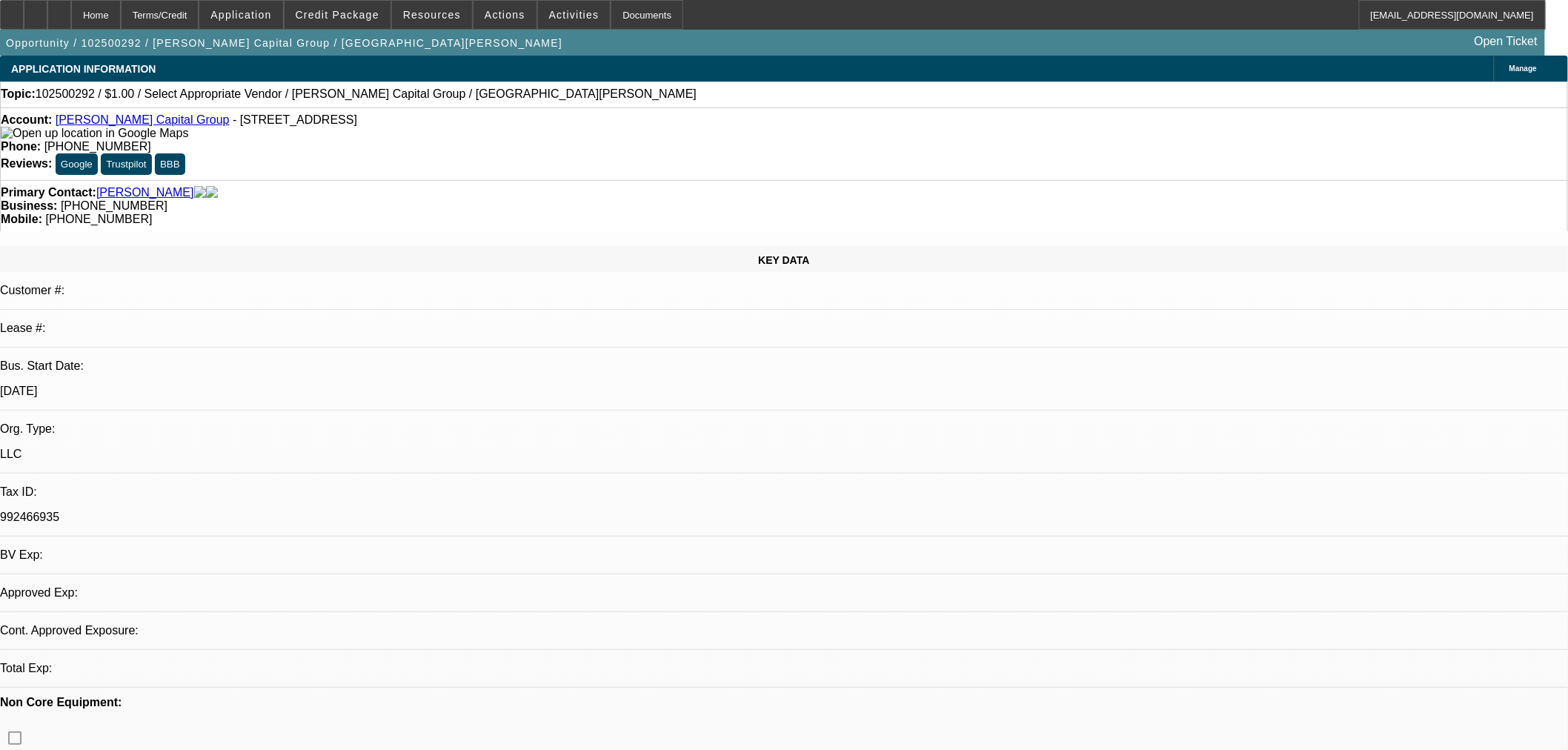
select select "4"
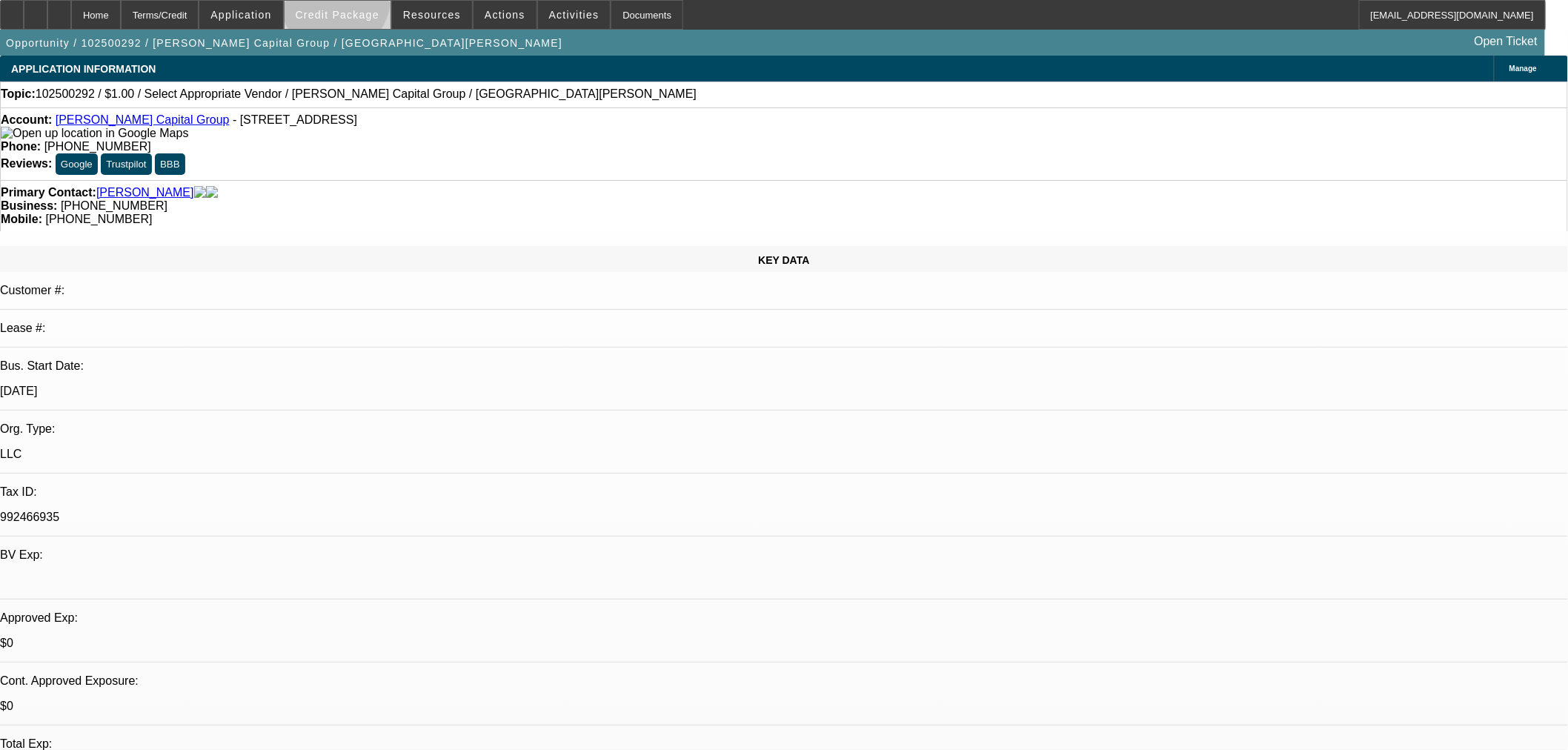
click at [359, 2] on span at bounding box center [337, 14] width 106 height 36
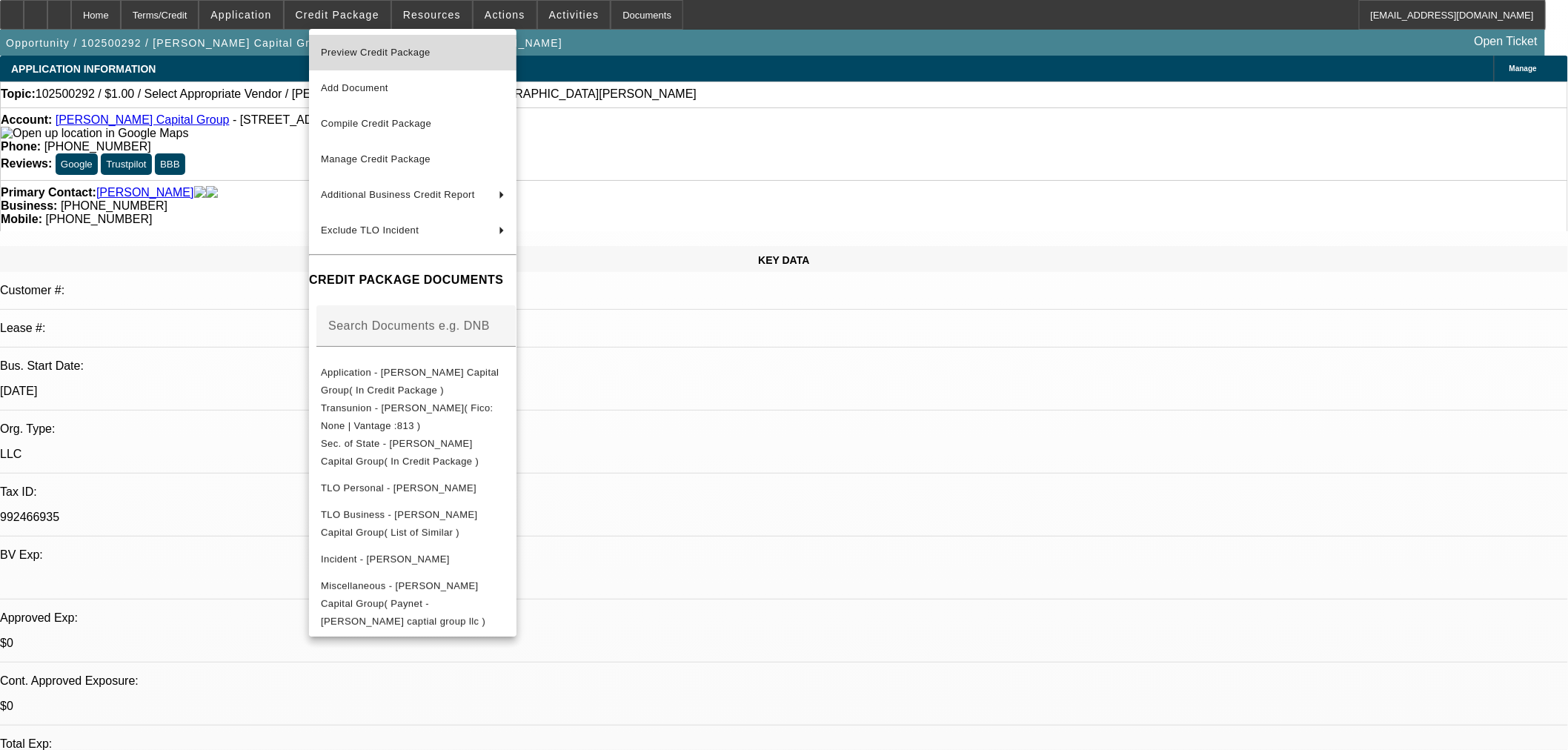
click at [372, 42] on button "Preview Credit Package" at bounding box center [413, 53] width 208 height 36
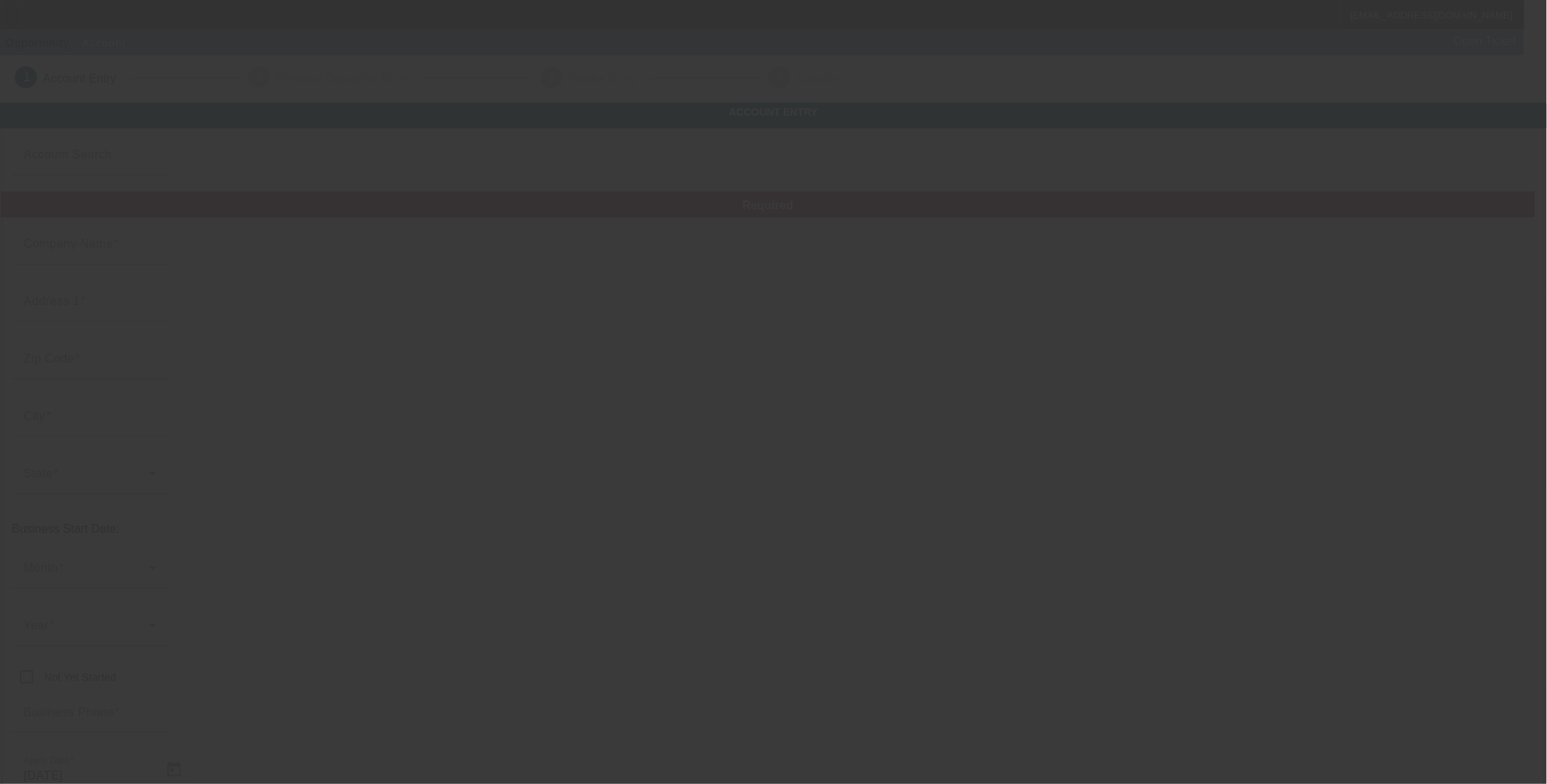
type input "D&M Modular Service LLC"
type input "14139 Quarter Horse"
type input "78073"
type input "Von Army"
type input "(210) 760-3540"
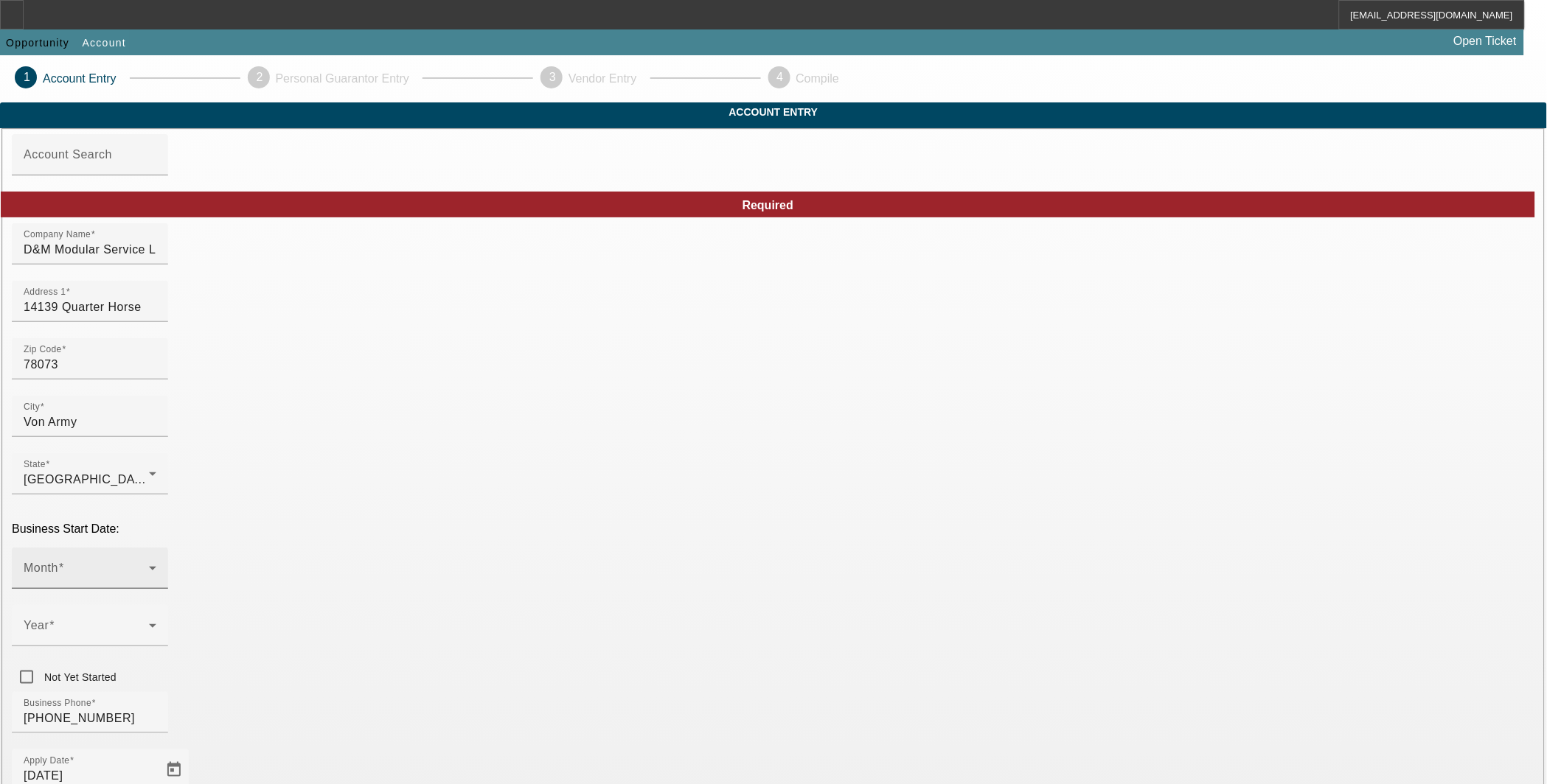
click at [149, 565] on span at bounding box center [86, 574] width 126 height 17
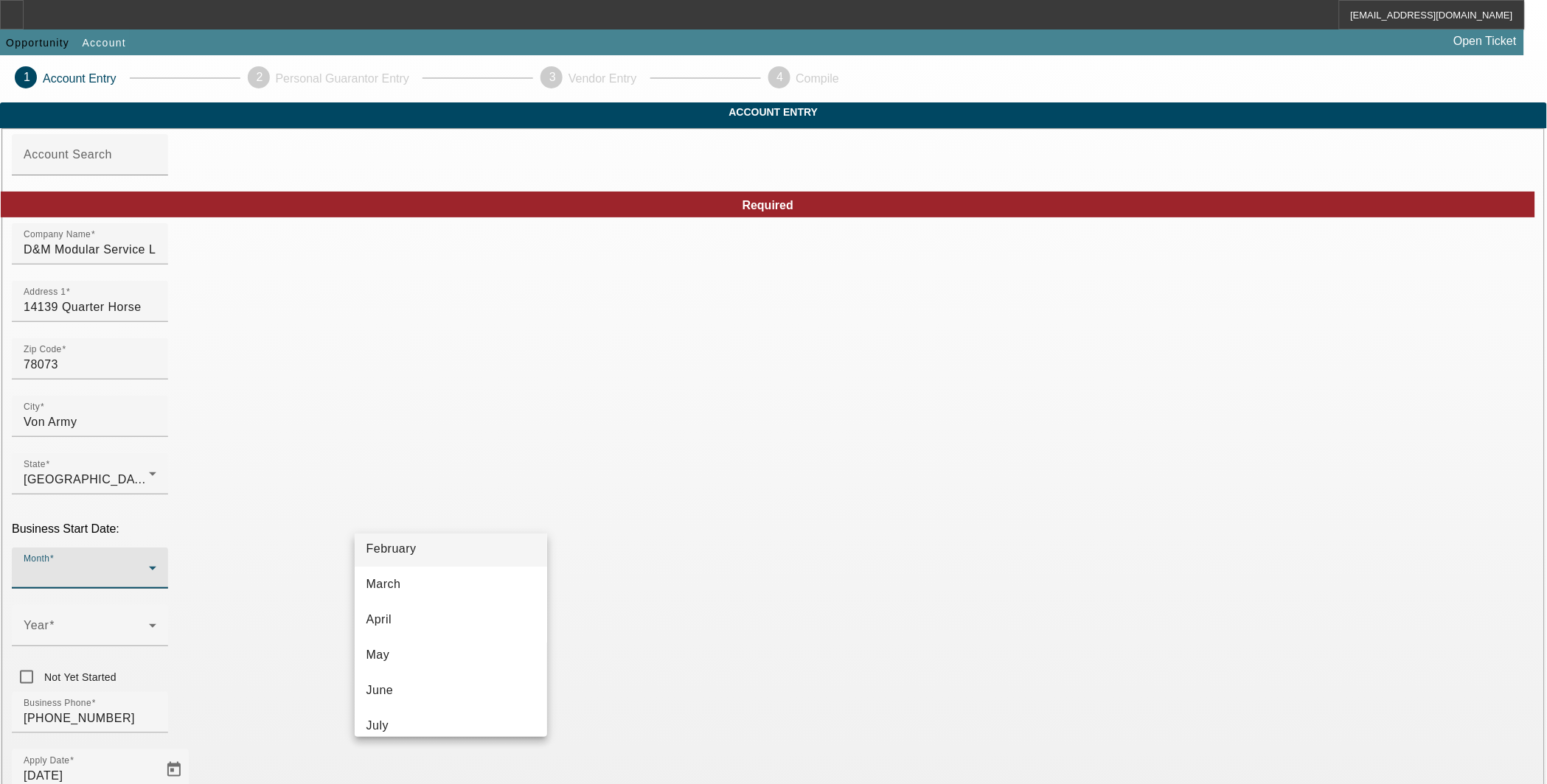
scroll to position [136, 0]
click at [422, 659] on mat-option "July" at bounding box center [451, 669] width 193 height 36
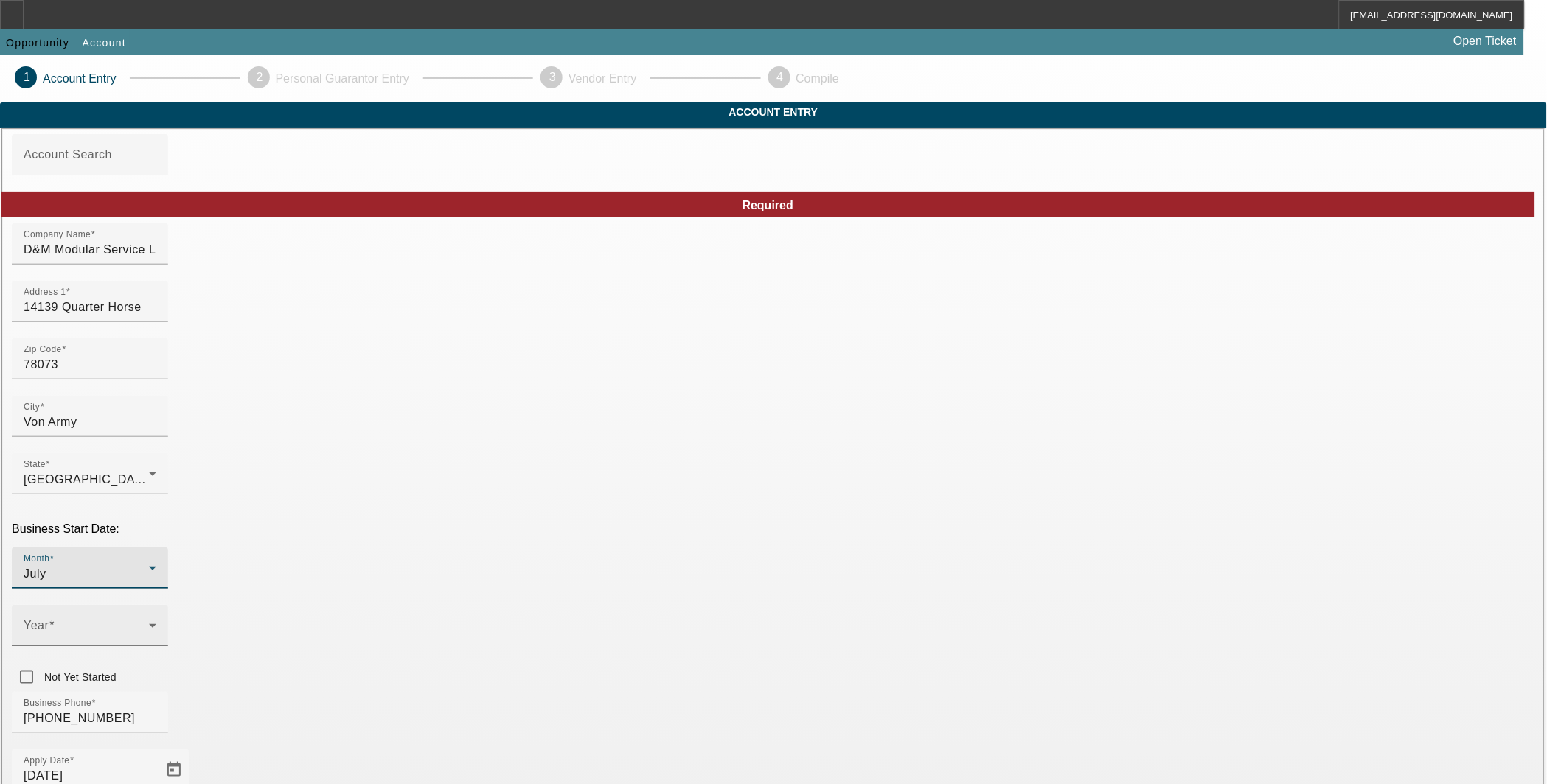
click at [149, 623] on span at bounding box center [86, 631] width 126 height 17
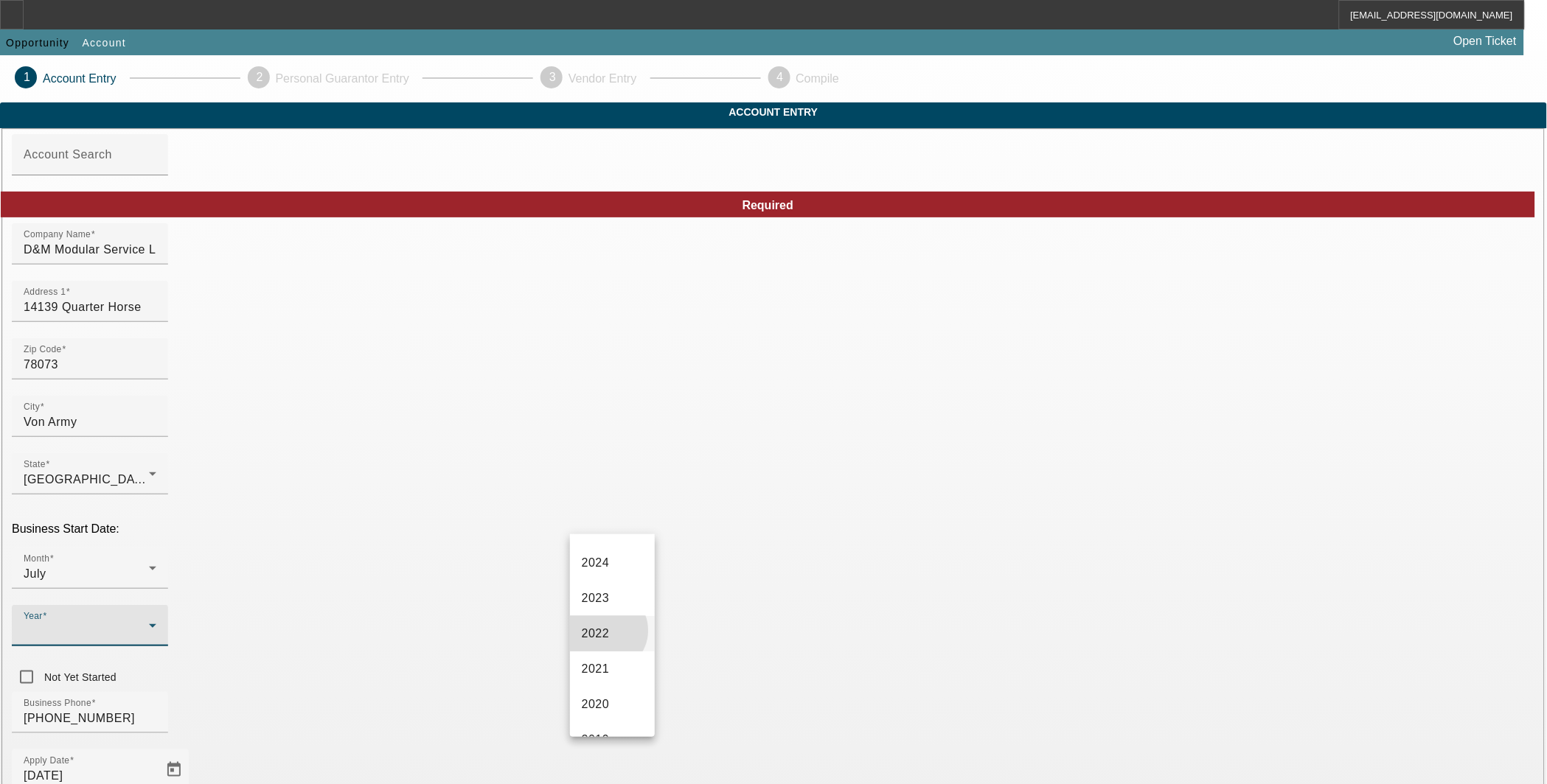
click at [606, 637] on span "2022" at bounding box center [595, 633] width 28 height 17
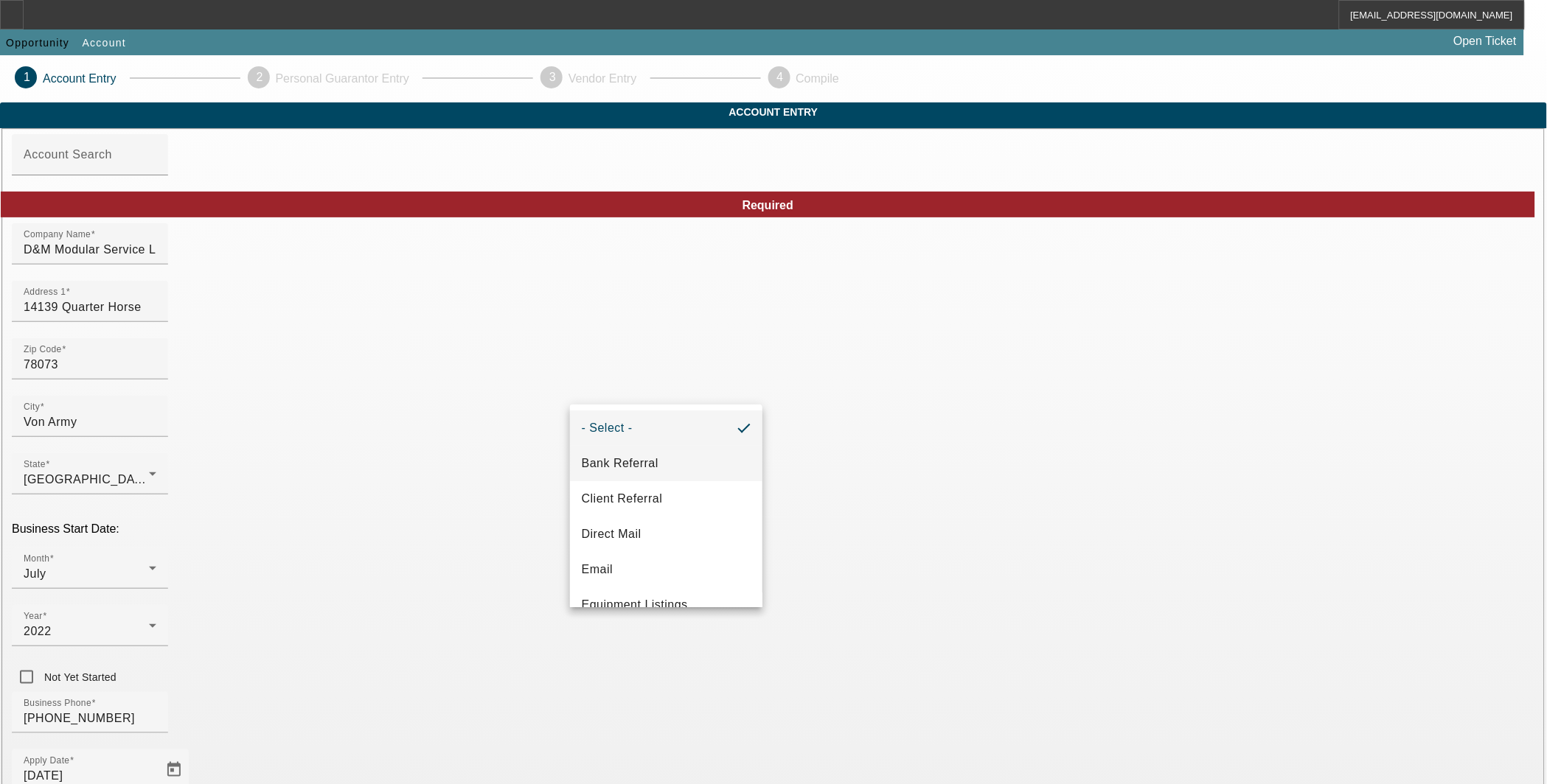
click at [653, 468] on span "Bank Referral" at bounding box center [619, 463] width 76 height 17
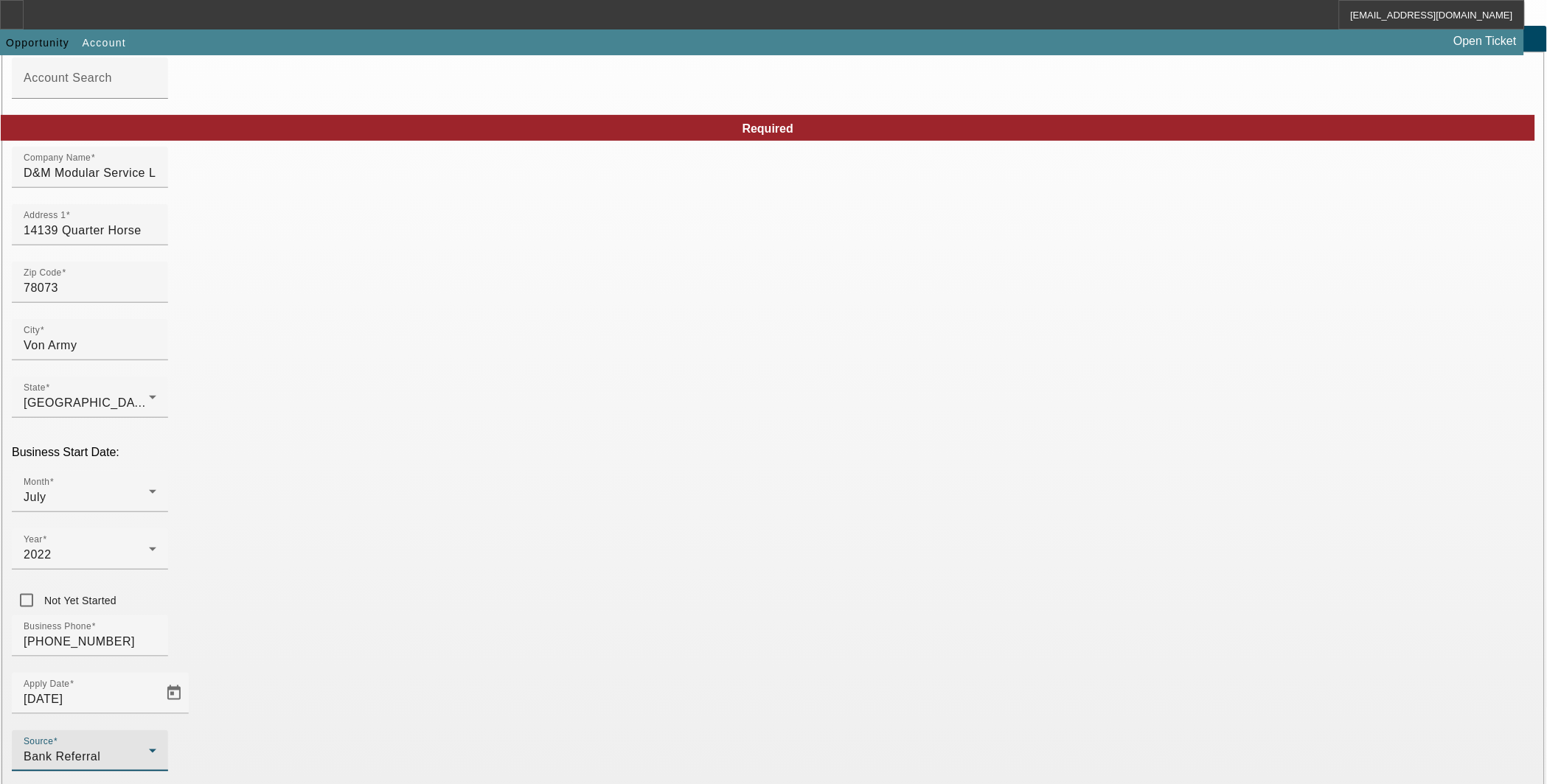
scroll to position [132, 0]
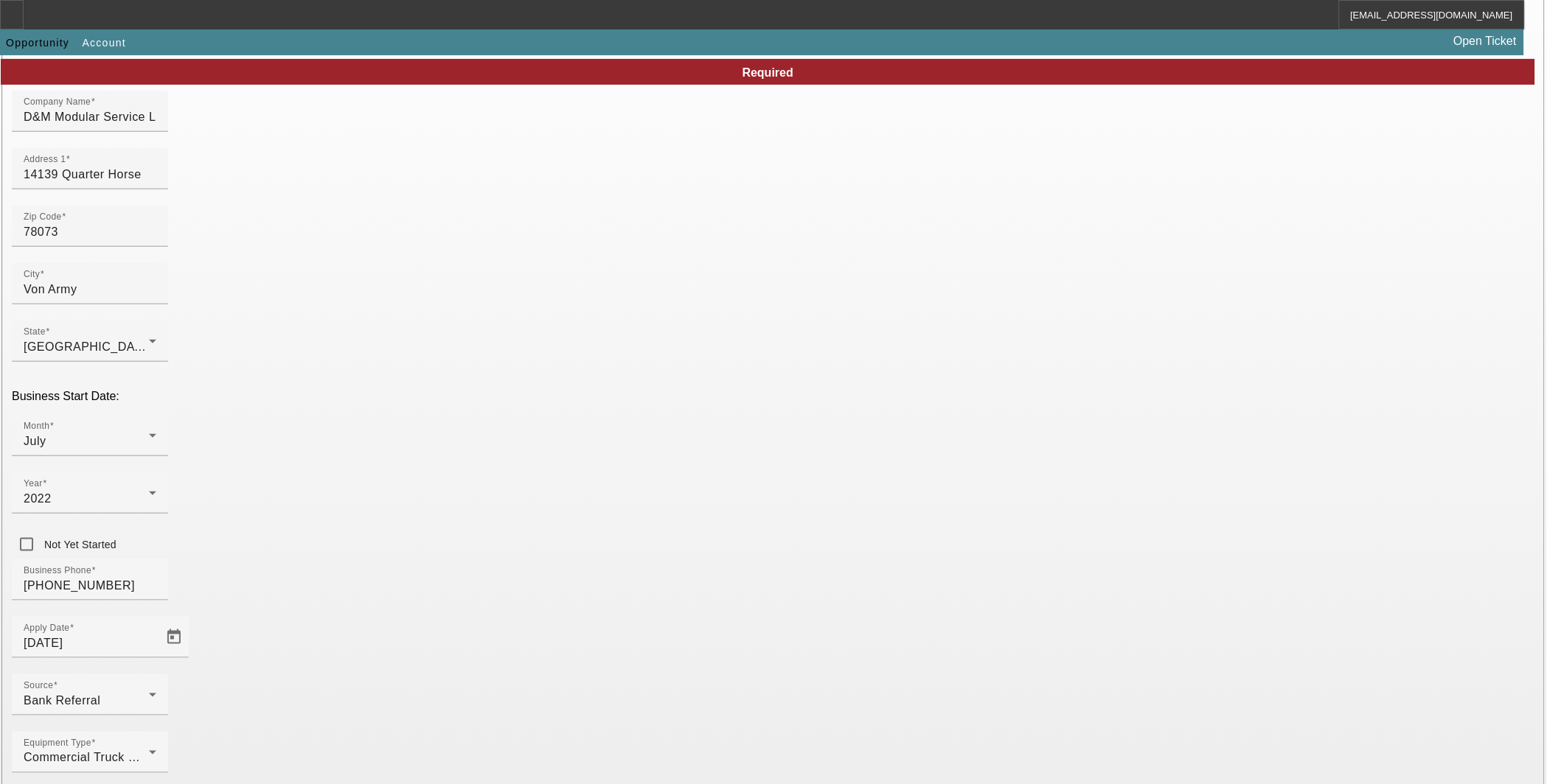
click at [461, 745] on span "Smarter Equipment Finance L.L.C." at bounding box center [444, 743] width 156 height 30
type input "Smarter Equipment Finance L.L.C."
click at [644, 659] on mat-option "One-Off" at bounding box center [666, 655] width 193 height 36
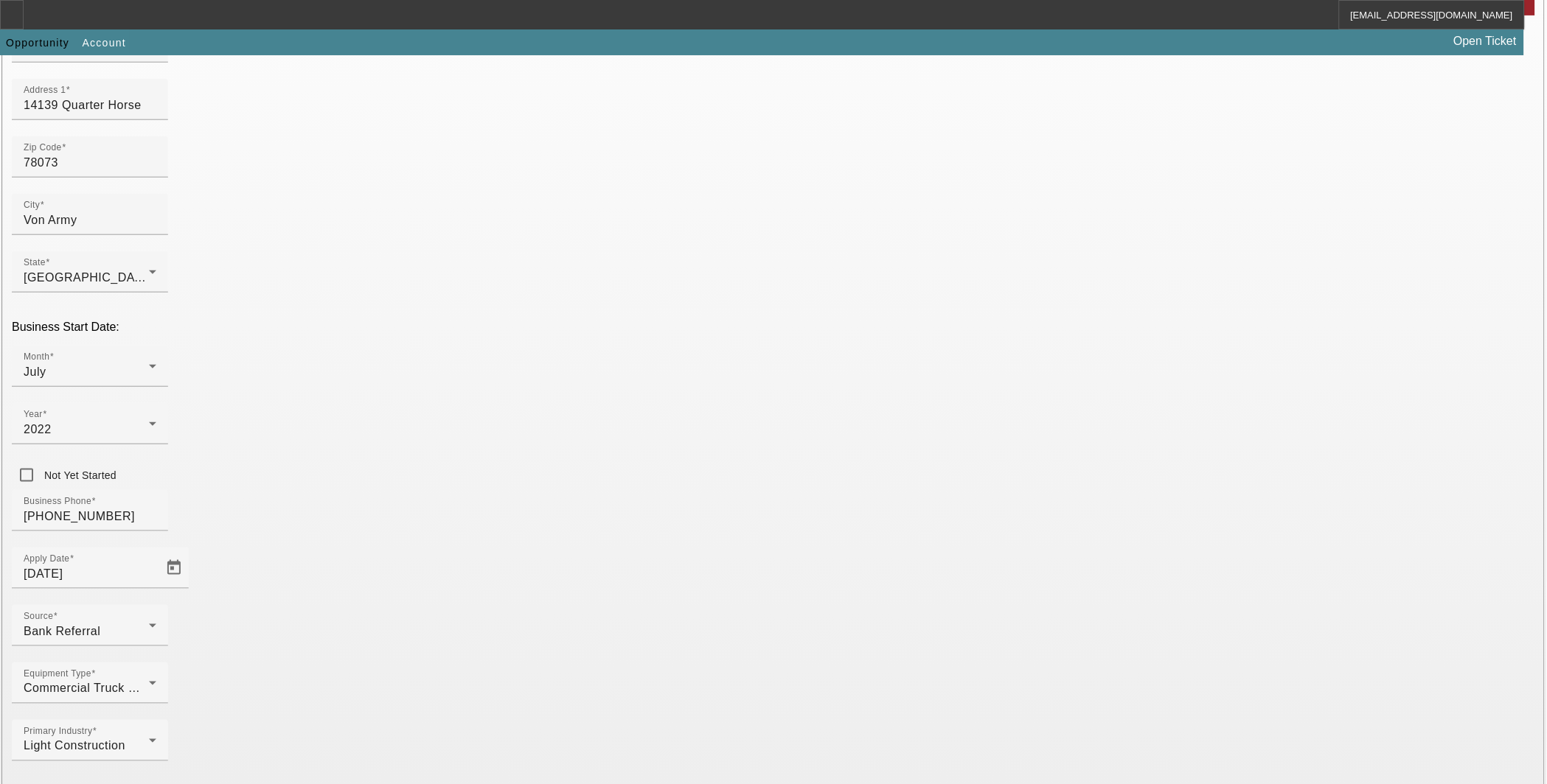
scroll to position [222, 0]
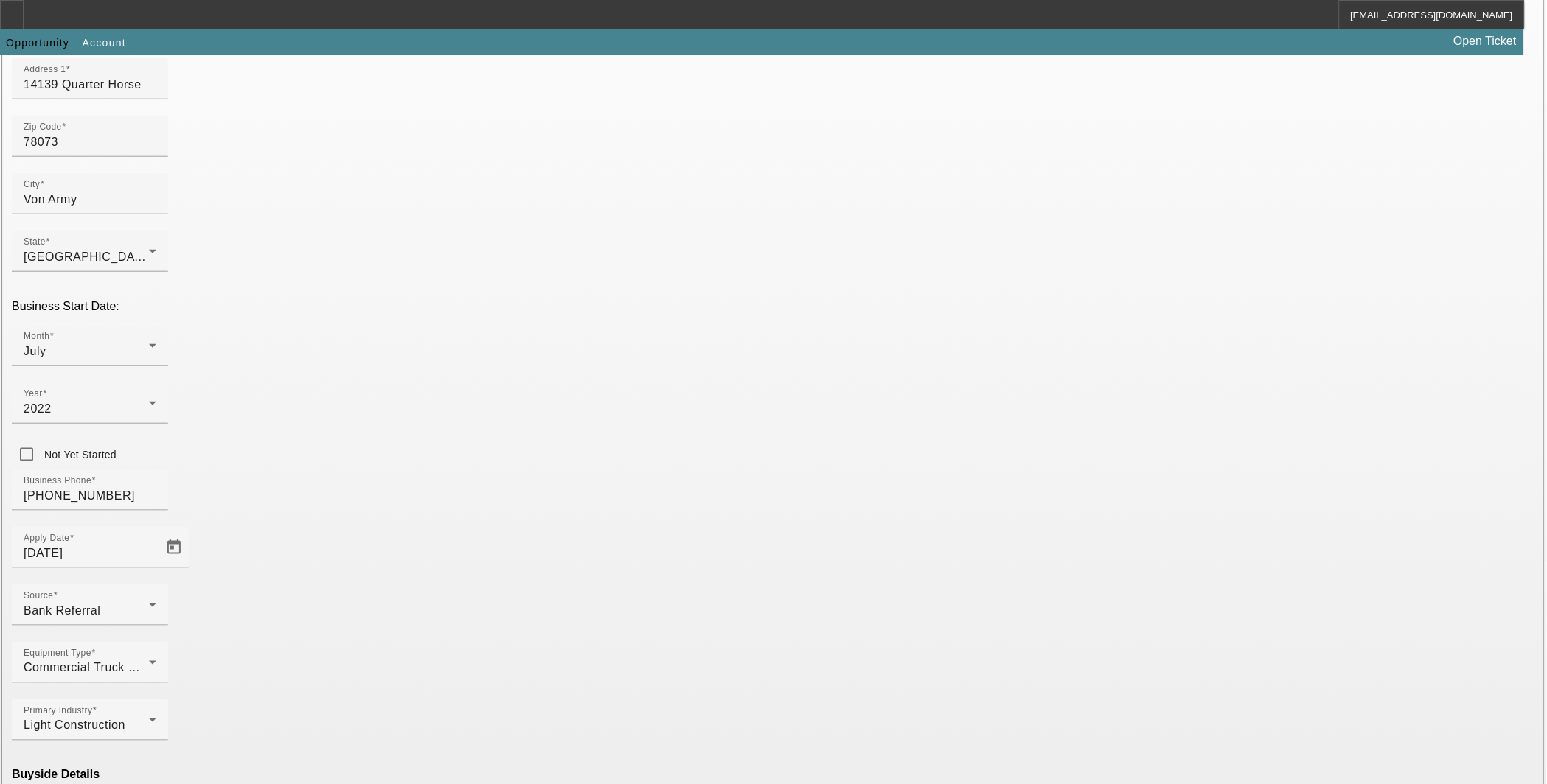
click at [475, 649] on mat-option "Ineligible" at bounding box center [451, 655] width 193 height 36
click at [654, 746] on span "Smarter Equipment Finance L.L.C." at bounding box center [660, 743] width 156 height 30
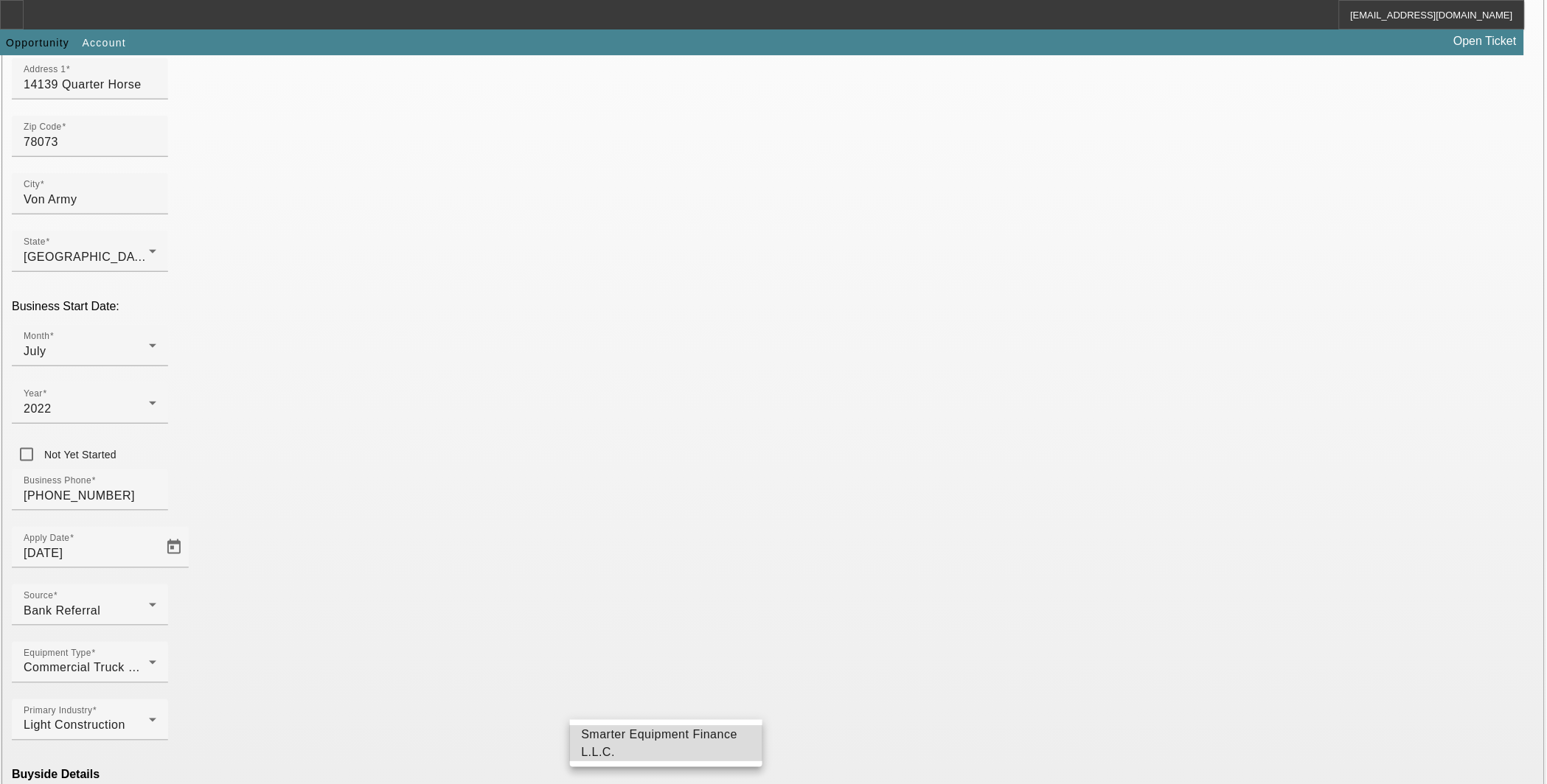
type input "Smarter Equipment Finance L.L.C."
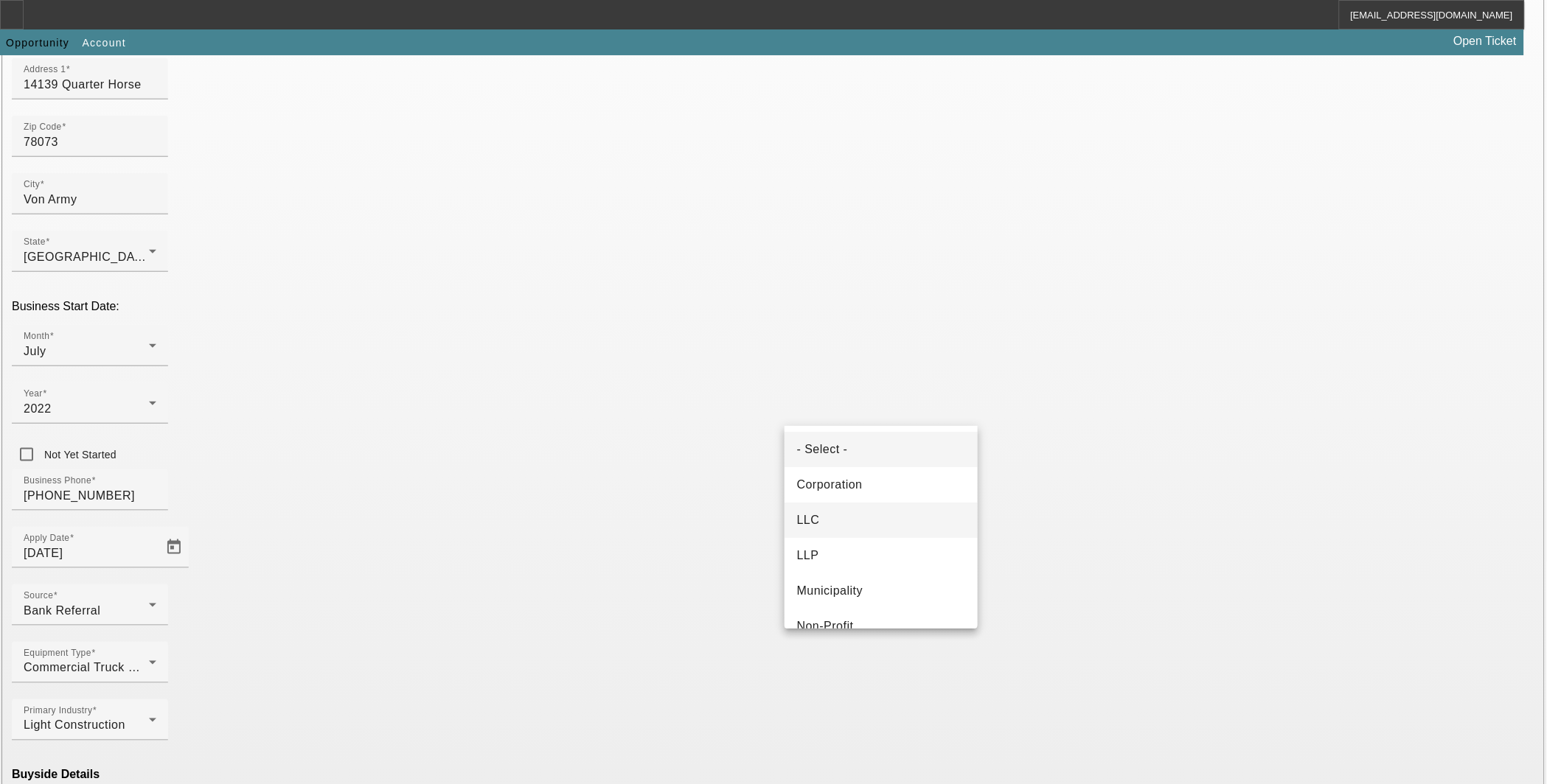
click at [831, 512] on mat-option "LLC" at bounding box center [881, 520] width 193 height 36
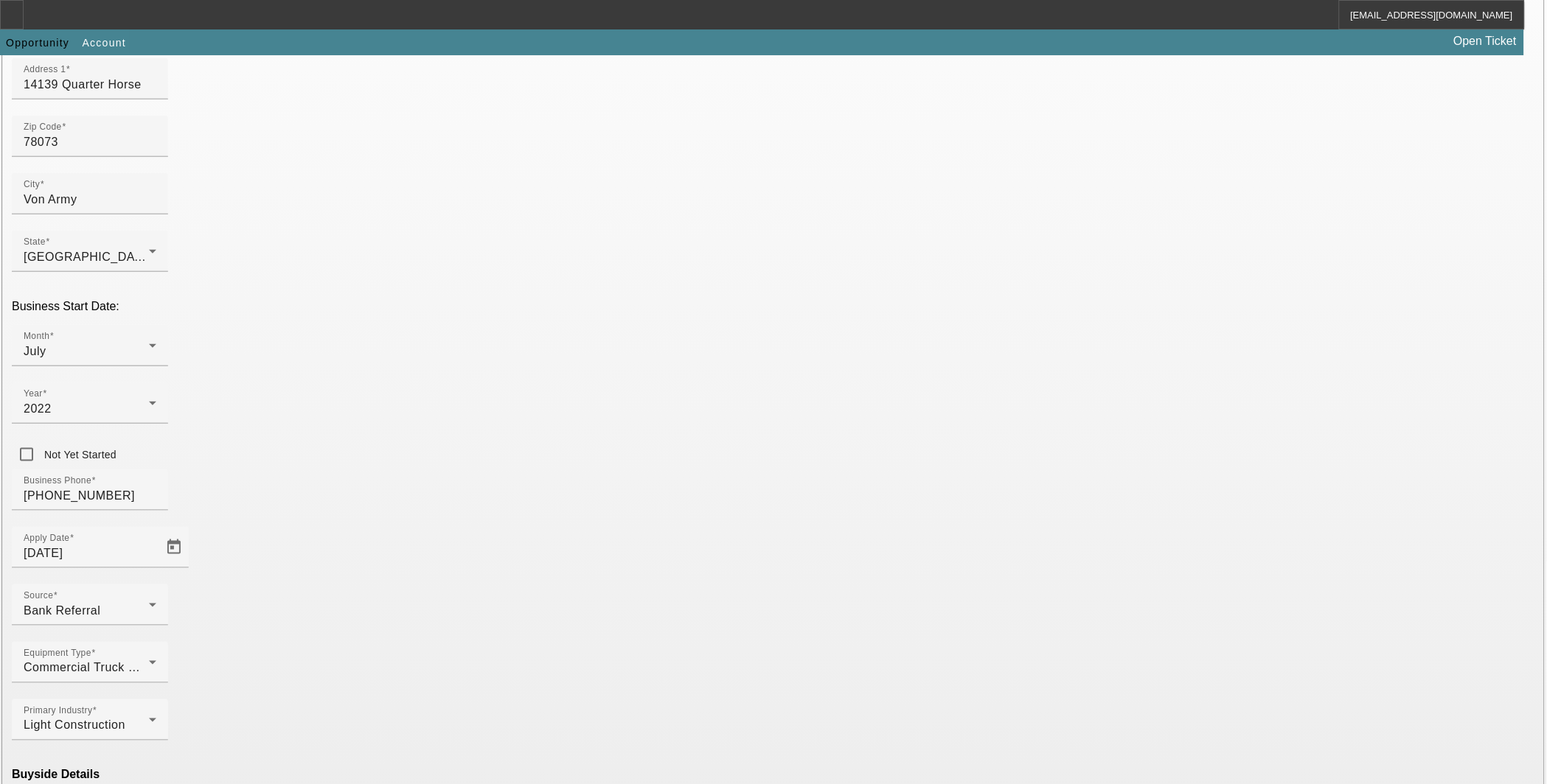
type input "000000000"
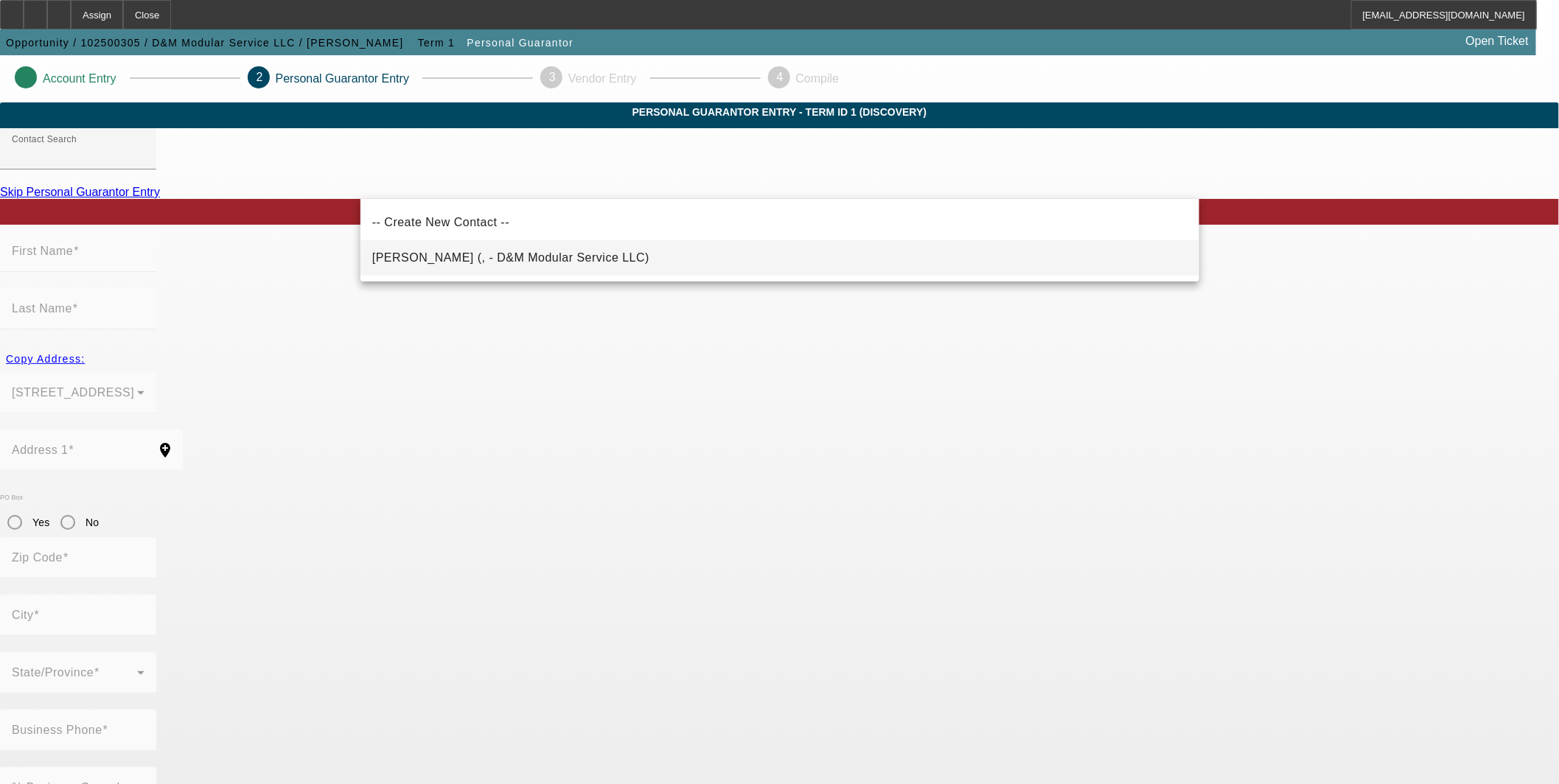
click at [519, 257] on span "Vasquez, Denise (, - D&M Modular Service LLC)" at bounding box center [511, 257] width 277 height 13
type input "Vasquez, Denise (, - D&M Modular Service LLC)"
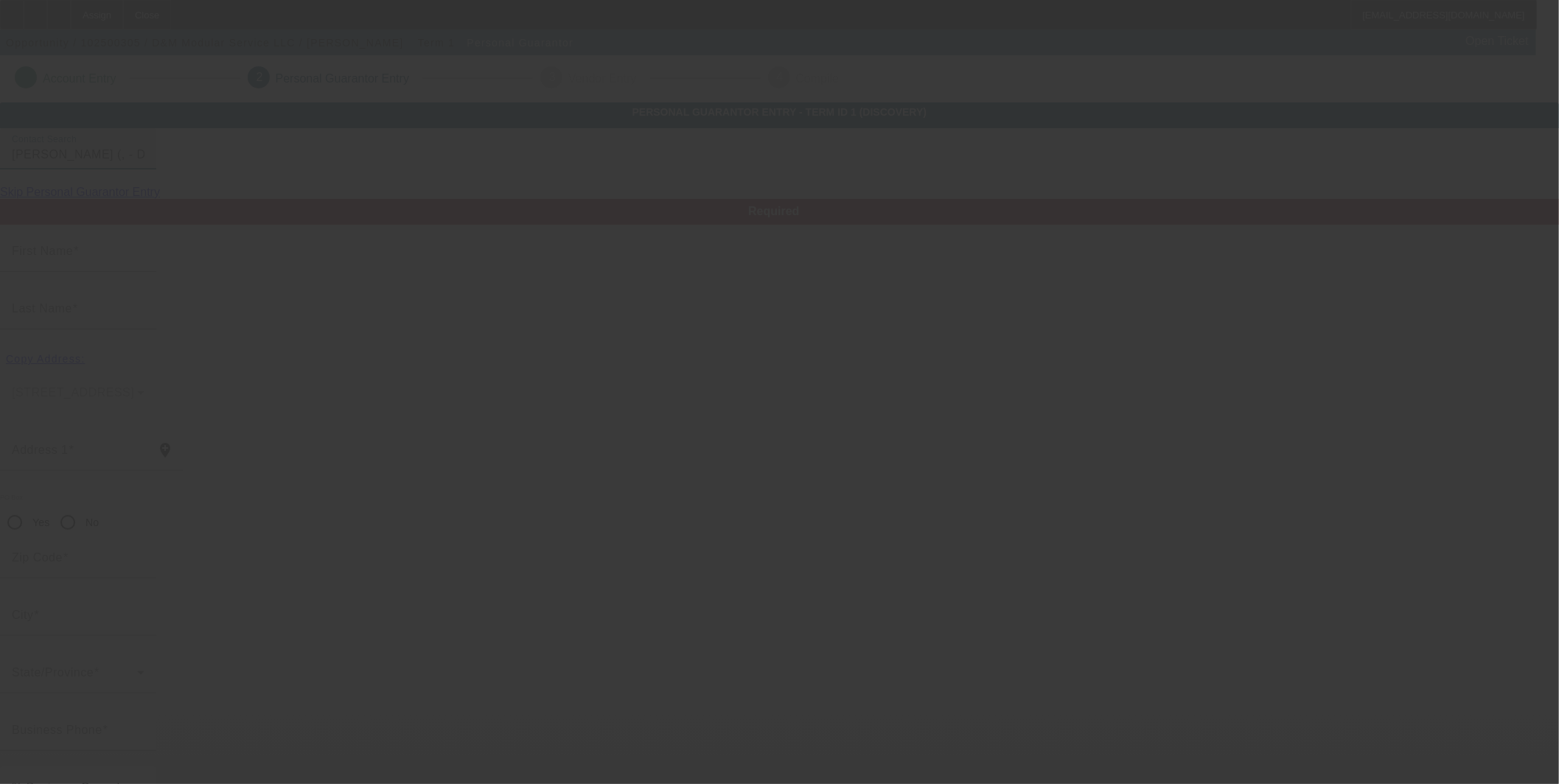
type input "Denise"
type input "Vasquez"
radio input "true"
type input "[PHONE_NUMBER]"
type input "Dmmodular21@gmail.com"
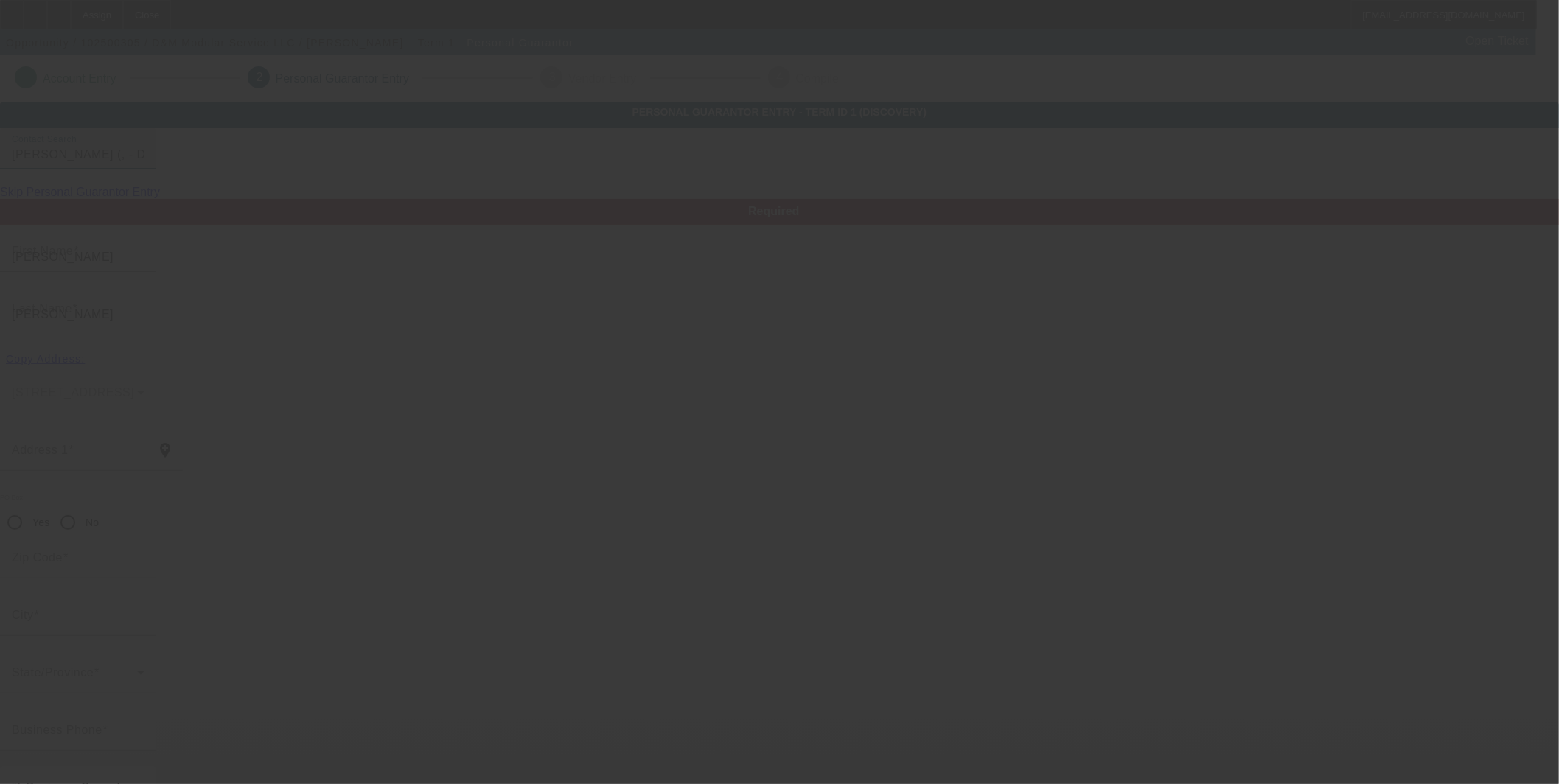
type input "[PHONE_NUMBER]"
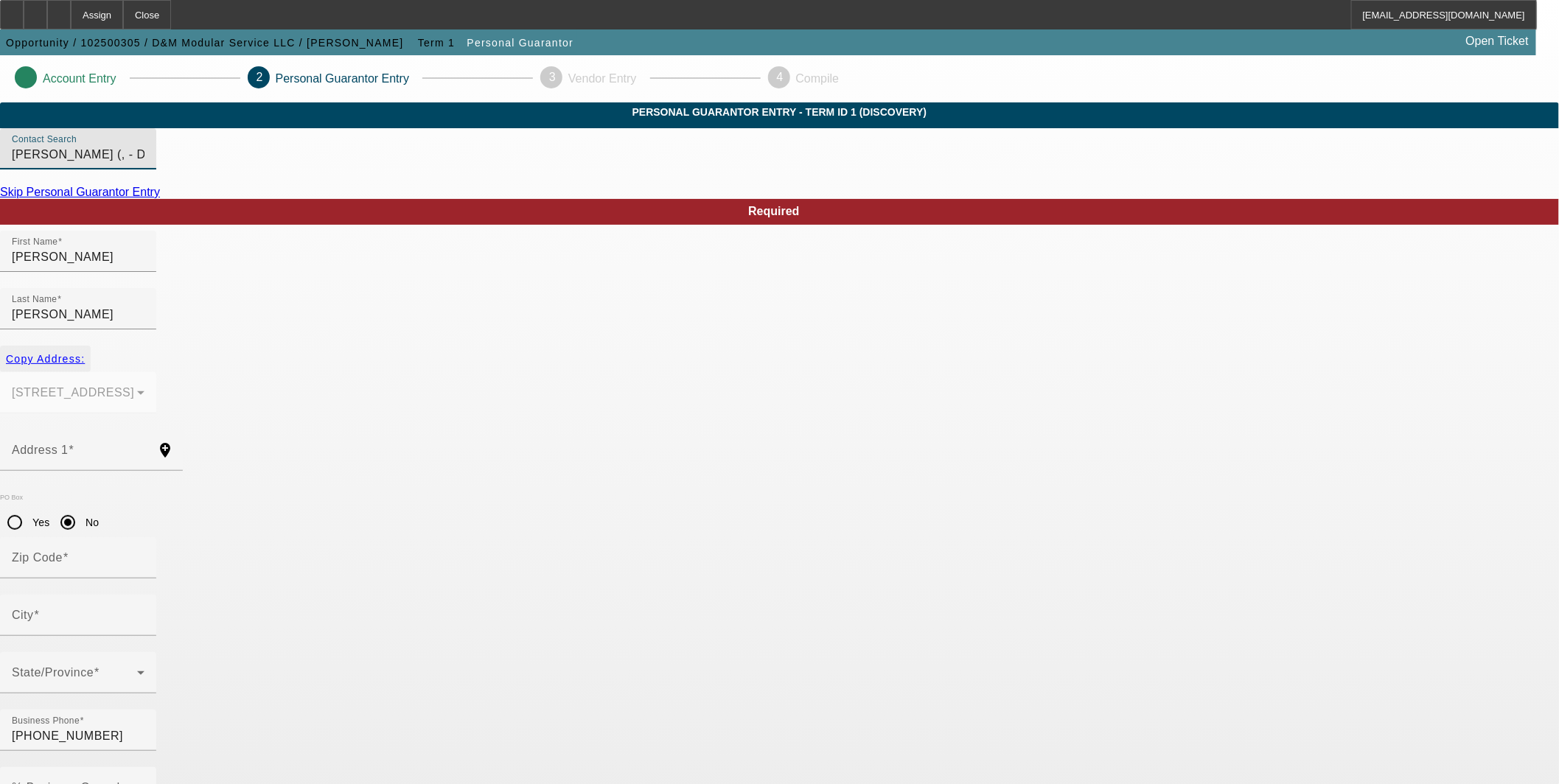
click at [85, 353] on span "Copy Address:" at bounding box center [45, 359] width 79 height 12
type input "14139 Quarter Horse"
radio input "false"
type input "78073"
type input "Von Army"
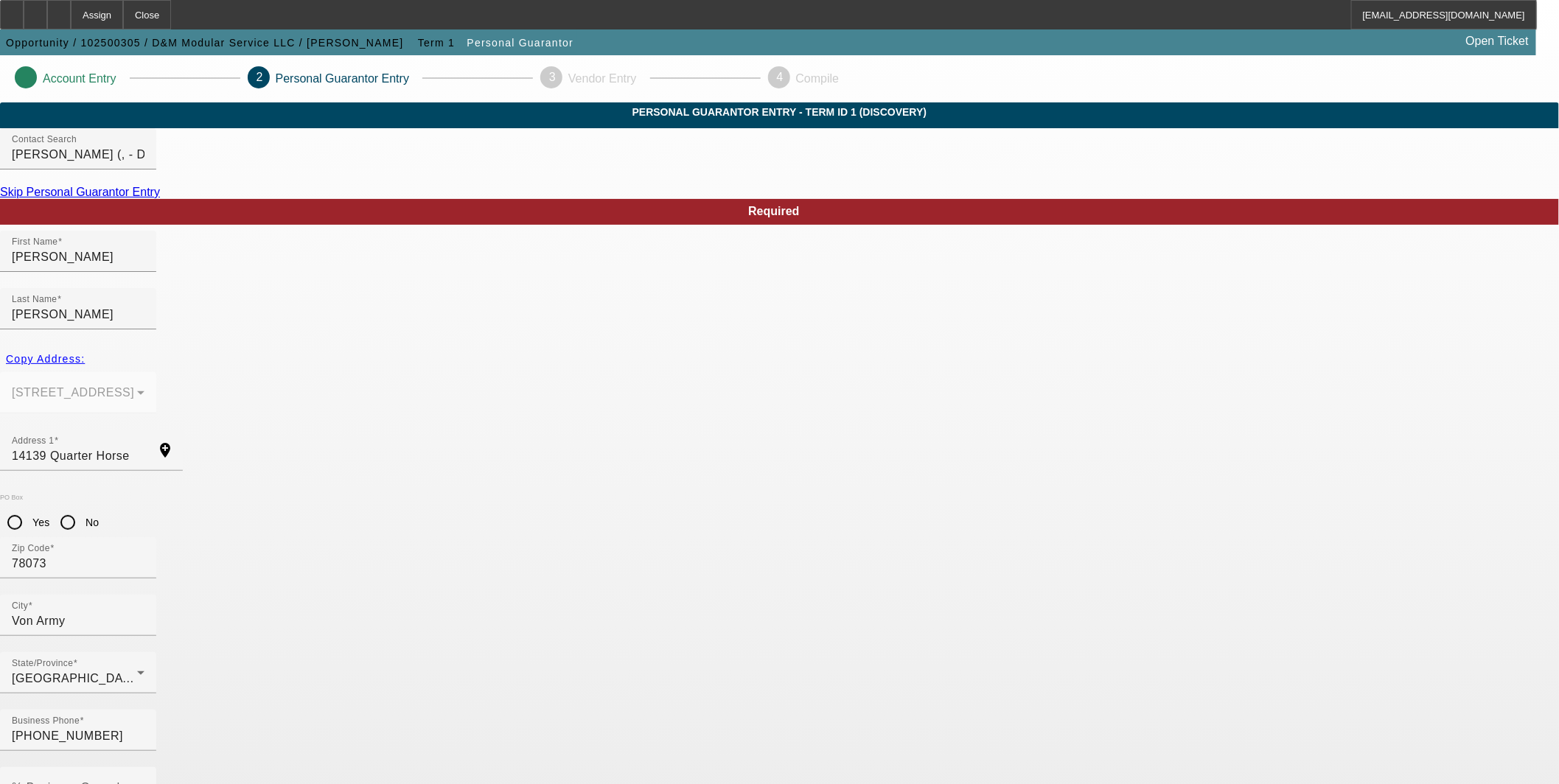
click at [83, 508] on input "No" at bounding box center [67, 522] width 30 height 30
radio input "true"
click at [120, 781] on mat-label "% Business Owned" at bounding box center [66, 787] width 108 height 13
click at [145, 783] on input "% Business Owned" at bounding box center [78, 793] width 133 height 17
type input "100"
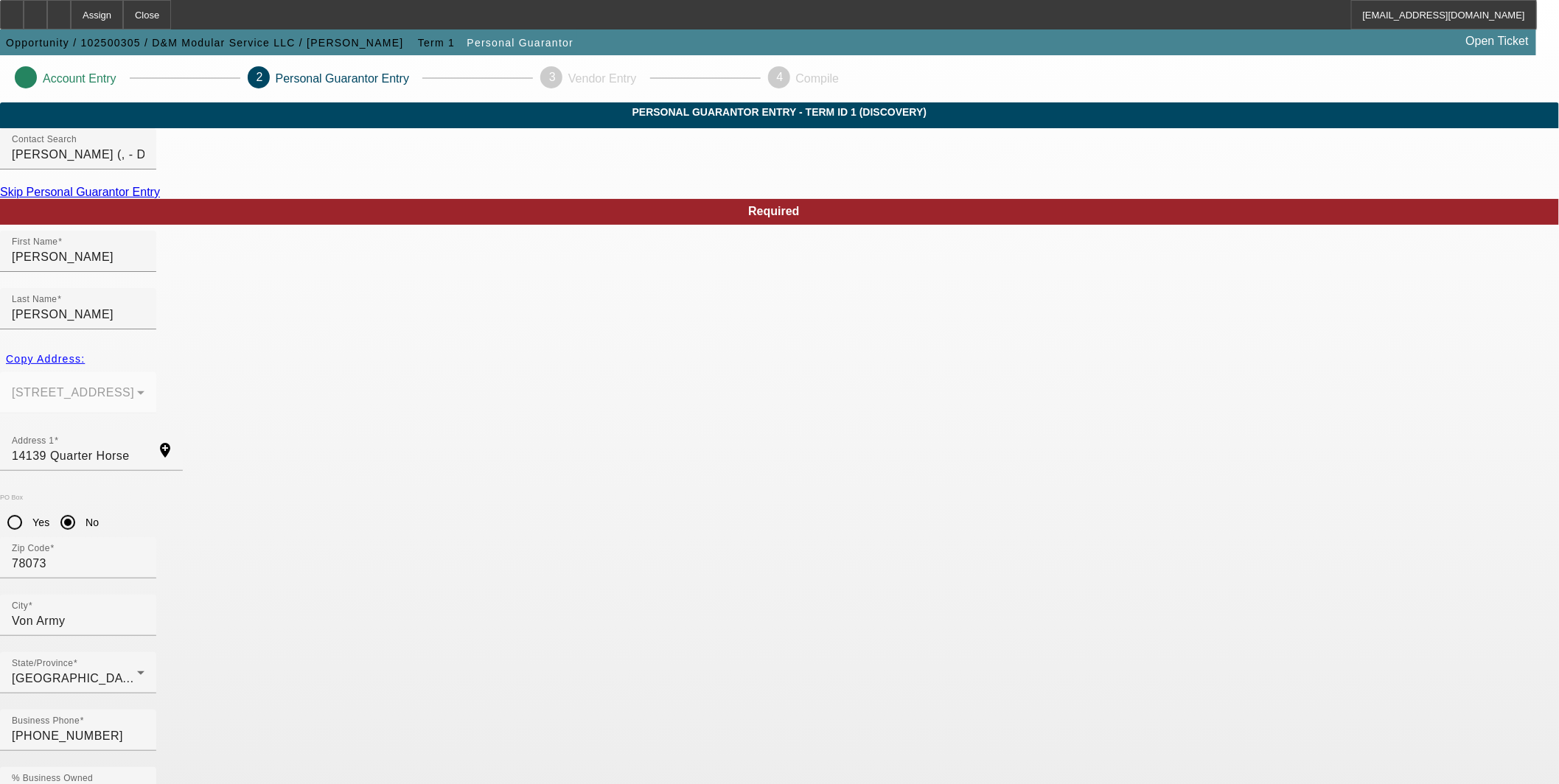
paste input "463-37-6263"
type input "463-37-6263"
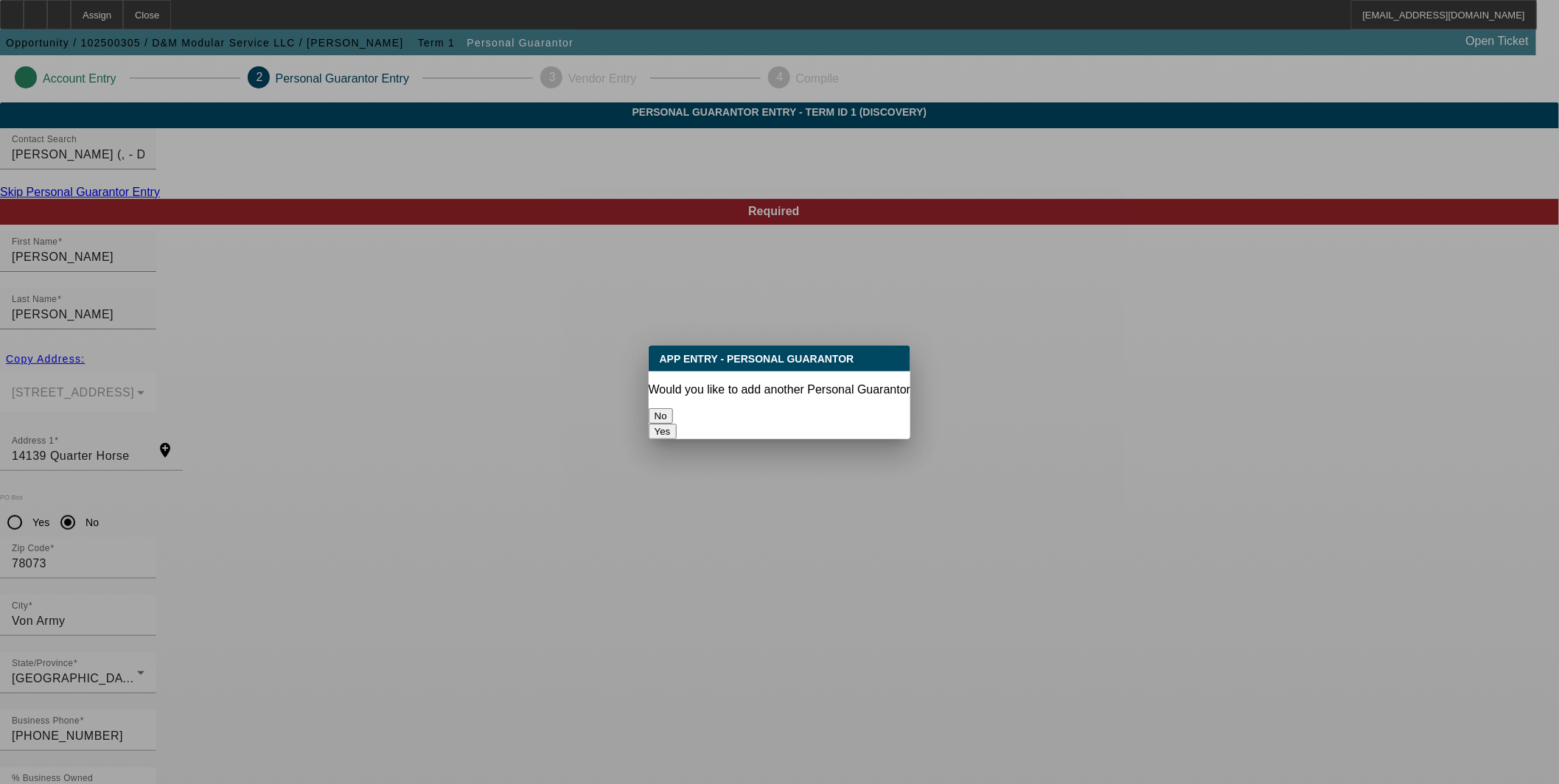
click at [673, 408] on button "No" at bounding box center [661, 415] width 24 height 15
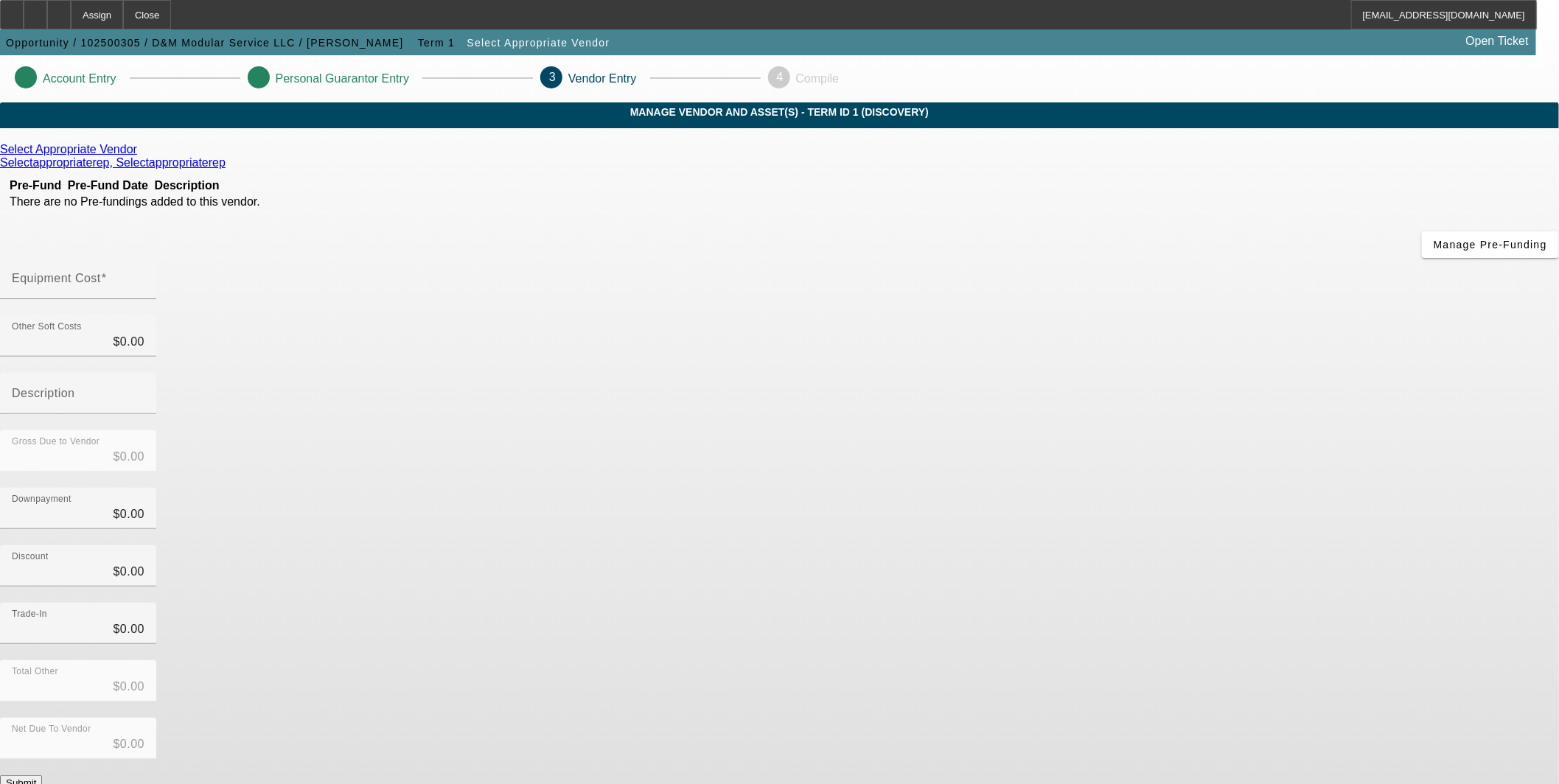
click at [141, 155] on icon at bounding box center [141, 149] width 0 height 13
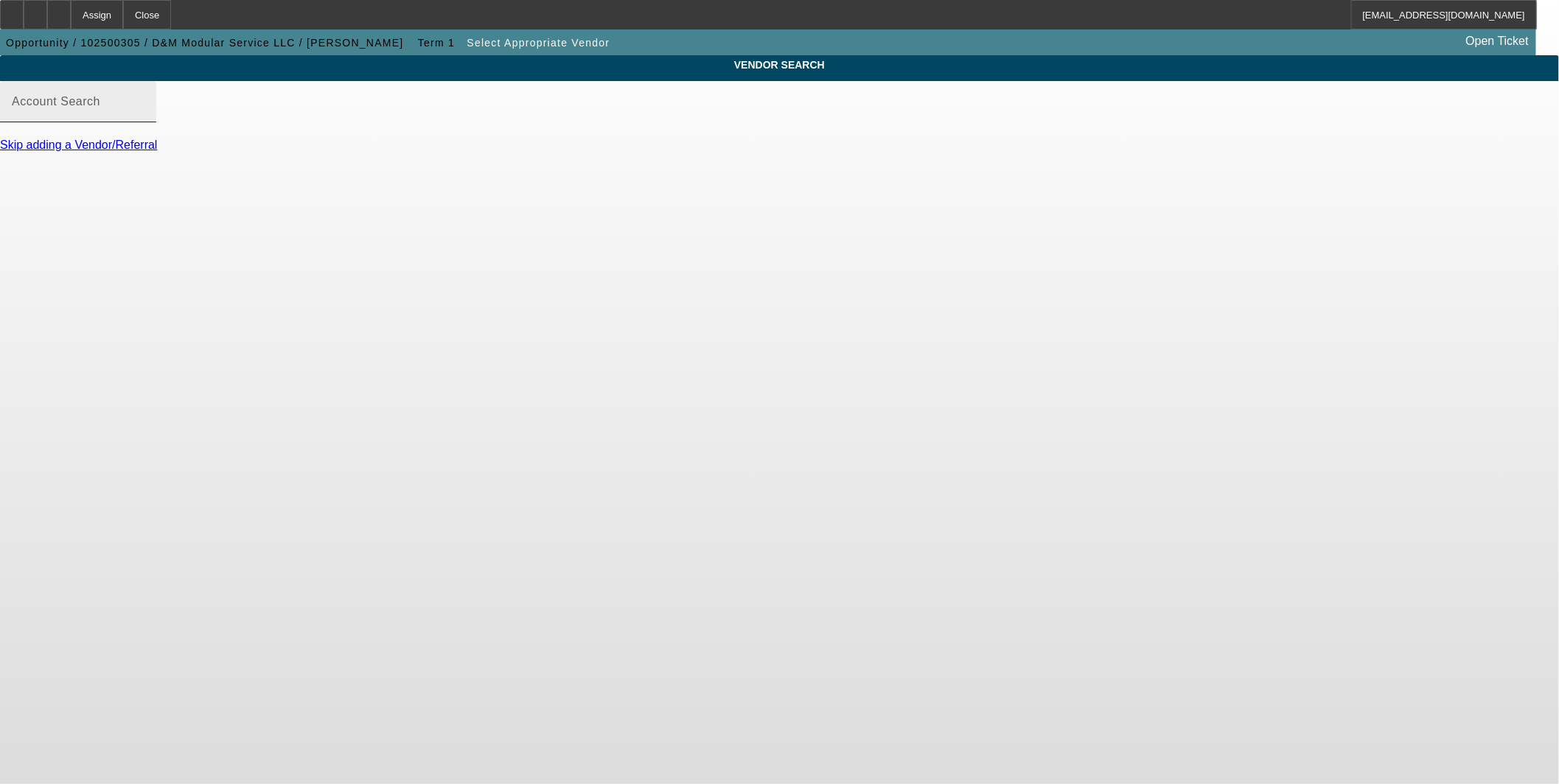
click at [145, 117] on input "Account Search" at bounding box center [78, 107] width 133 height 17
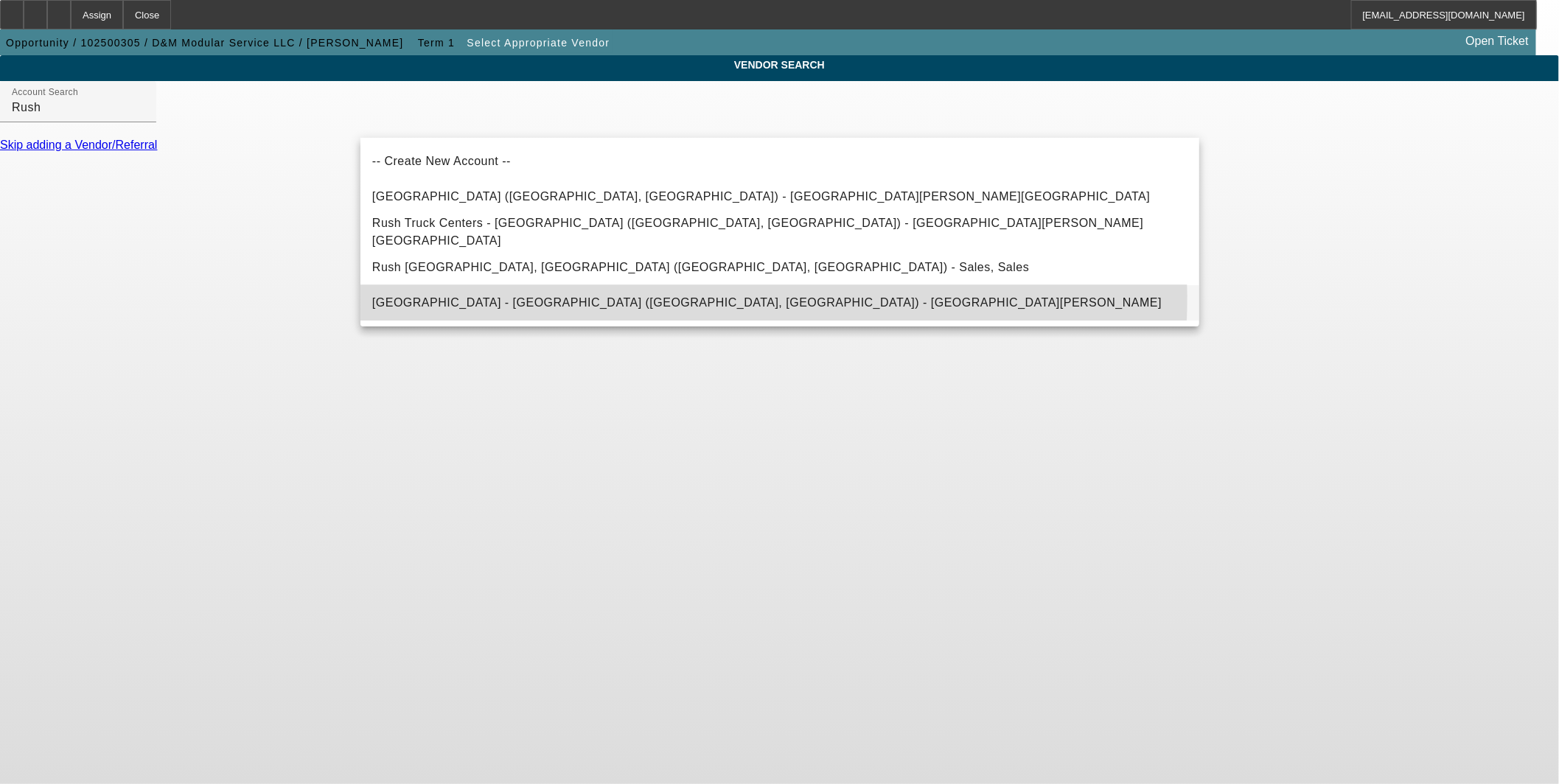
click at [624, 296] on span "Rush Truck Center - San Antonio (San Antonio, TX) - Allen, Herman" at bounding box center [767, 302] width 790 height 17
type input "Rush Truck Center - San Antonio (San Antonio, TX) - Allen, Herman"
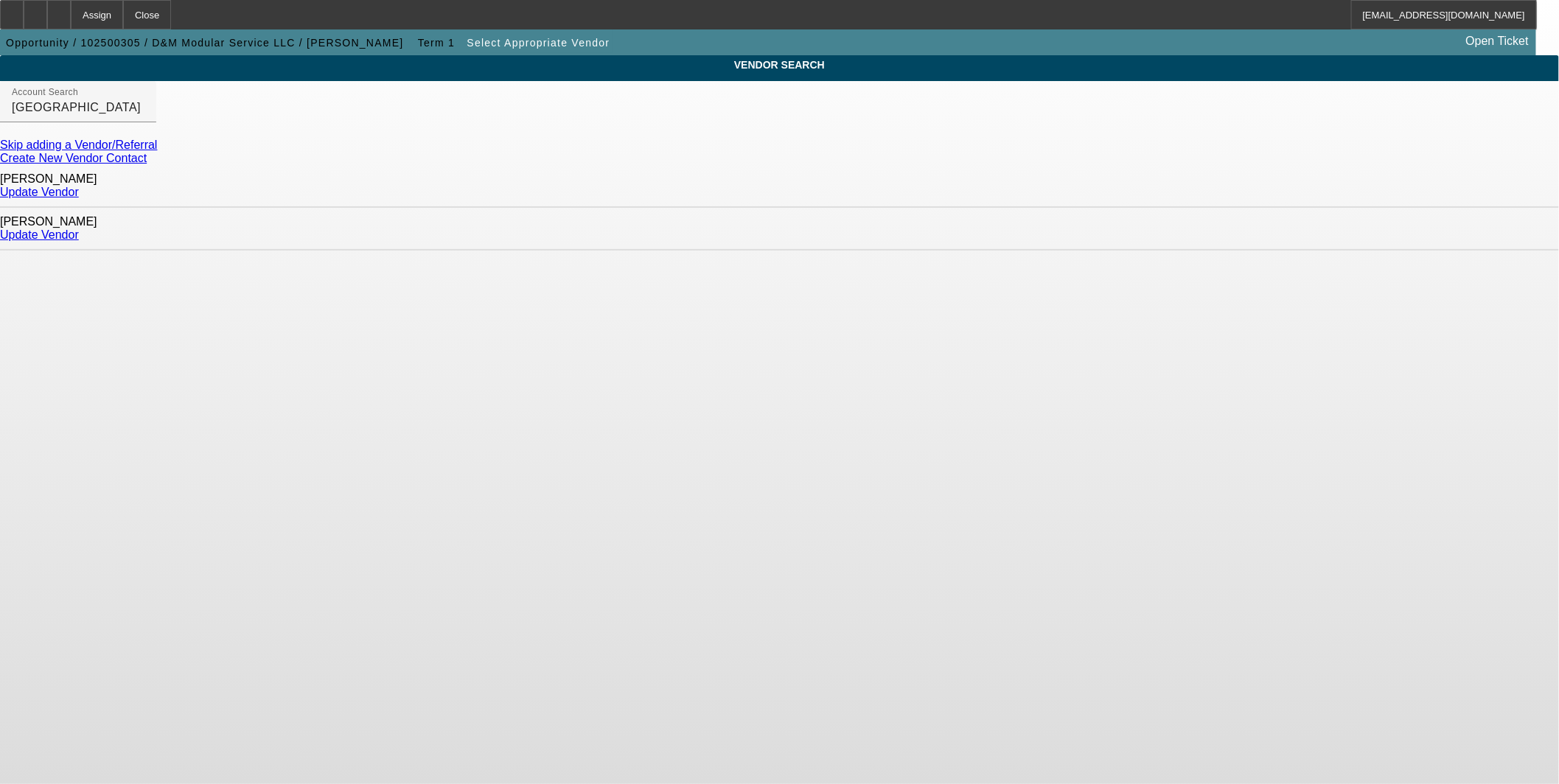
click at [147, 164] on link "Create New Vendor Contact" at bounding box center [73, 158] width 147 height 13
click at [70, 14] on div at bounding box center [58, 14] width 23 height 30
click at [145, 117] on input "Account Search" at bounding box center [78, 107] width 133 height 17
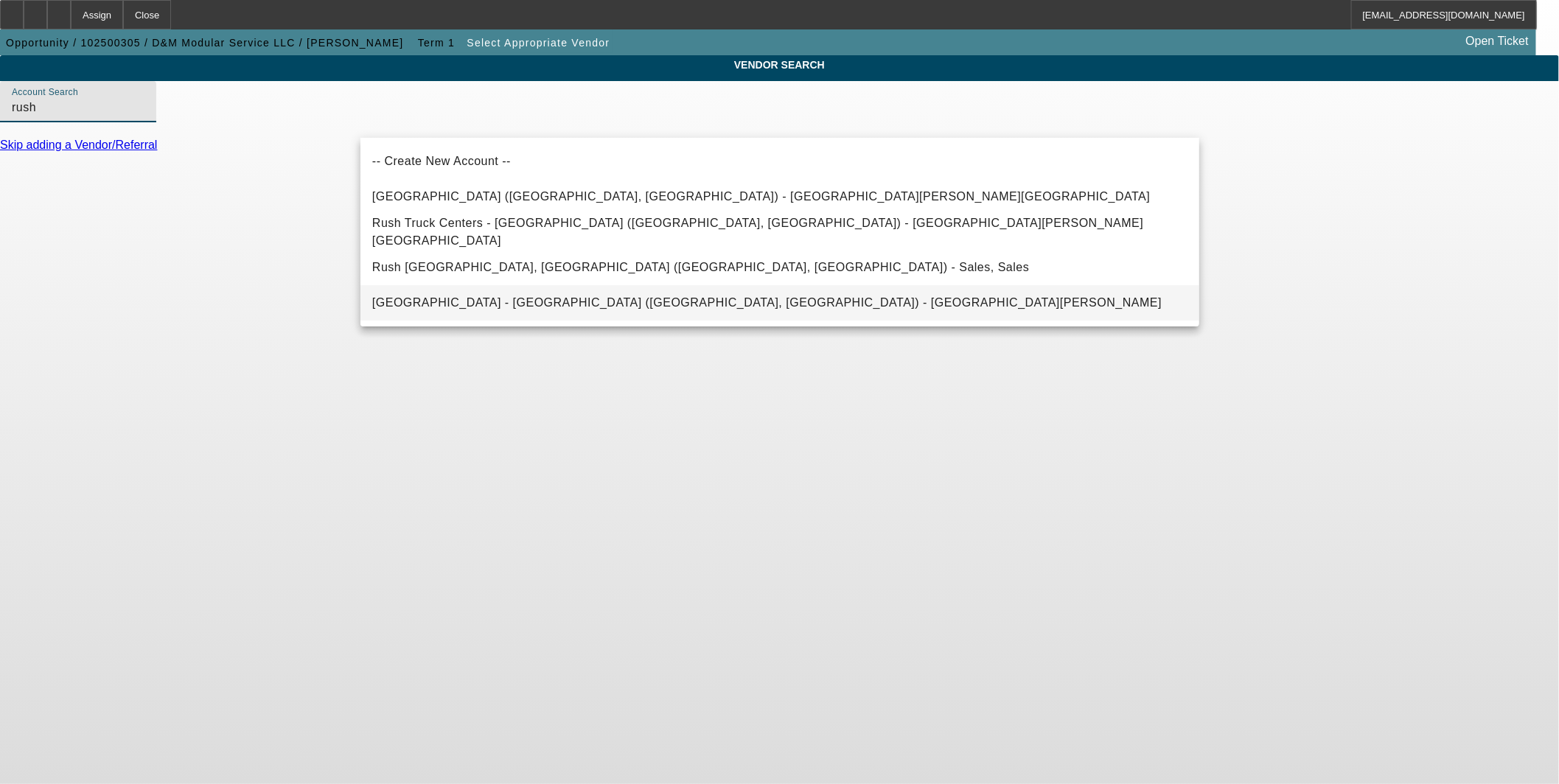
click at [518, 300] on span "[GEOGRAPHIC_DATA] - [GEOGRAPHIC_DATA] ([GEOGRAPHIC_DATA], [GEOGRAPHIC_DATA]) - …" at bounding box center [767, 302] width 790 height 13
type input "[GEOGRAPHIC_DATA] - [GEOGRAPHIC_DATA] ([GEOGRAPHIC_DATA], [GEOGRAPHIC_DATA]) - …"
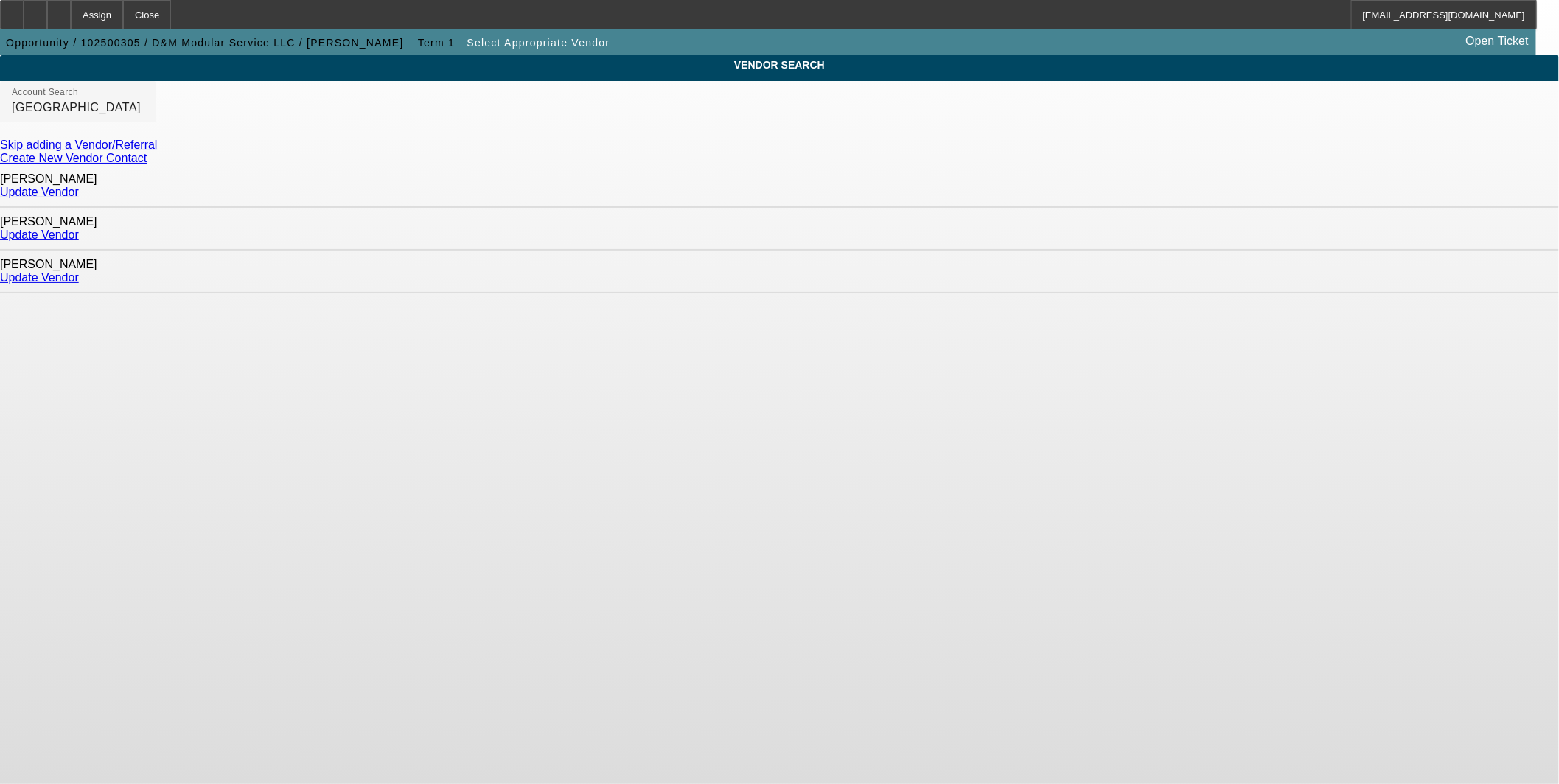
click at [79, 271] on link "Update Vendor" at bounding box center [39, 277] width 79 height 13
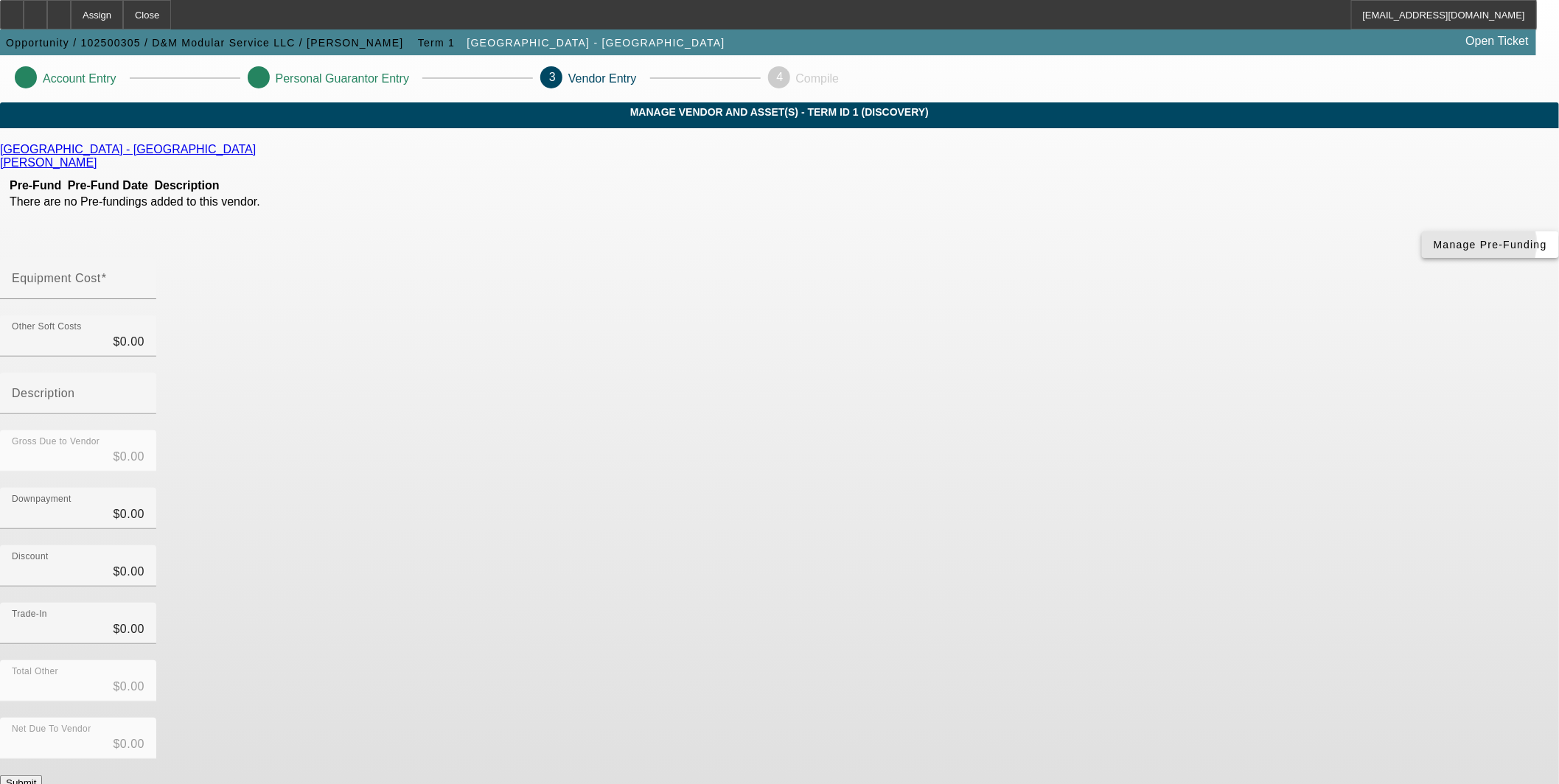
click at [1434, 250] on span "Manage Pre-Funding" at bounding box center [1491, 244] width 114 height 12
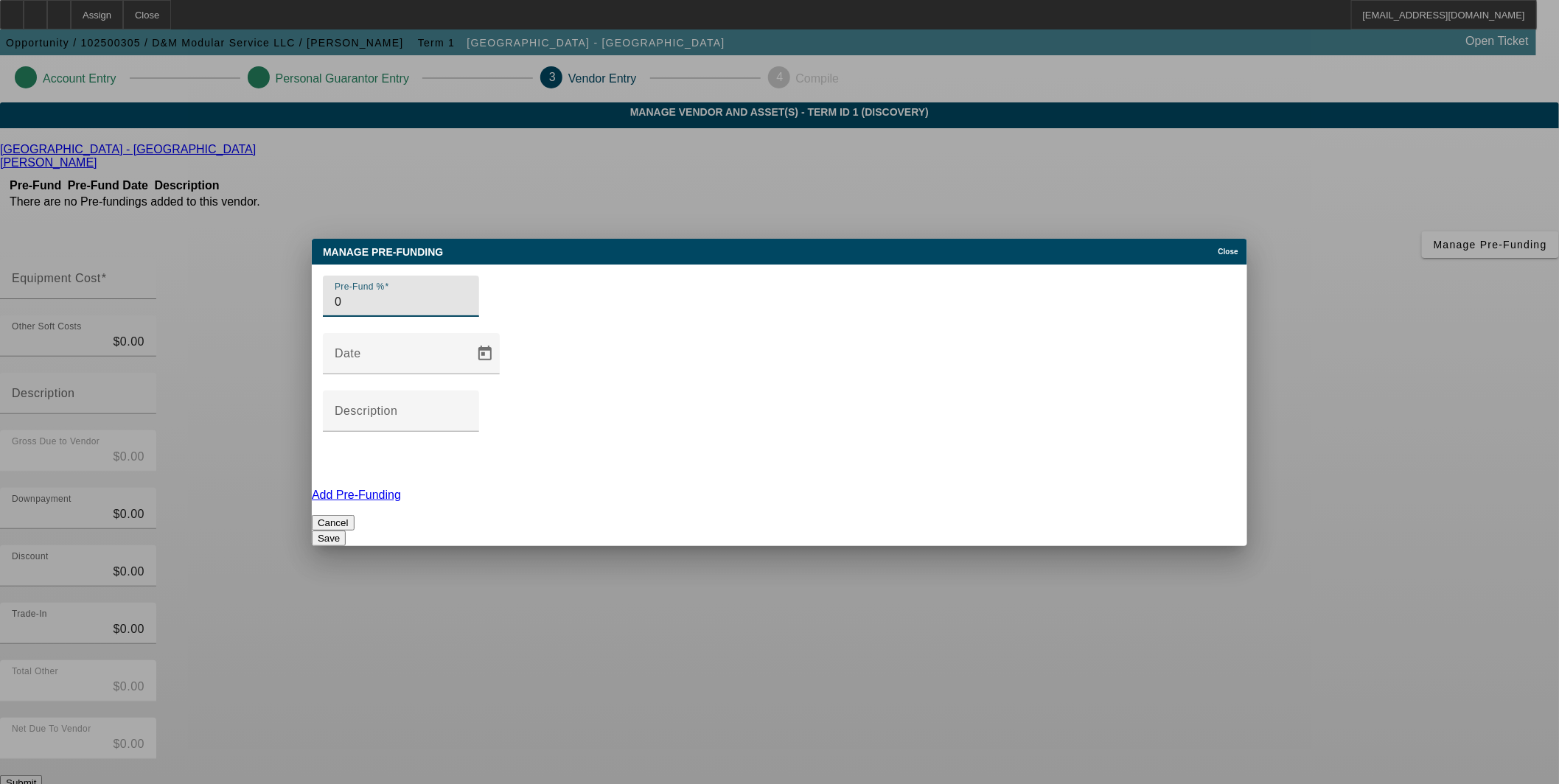
type input "0"
click at [346, 530] on button "Save" at bounding box center [329, 538] width 34 height 15
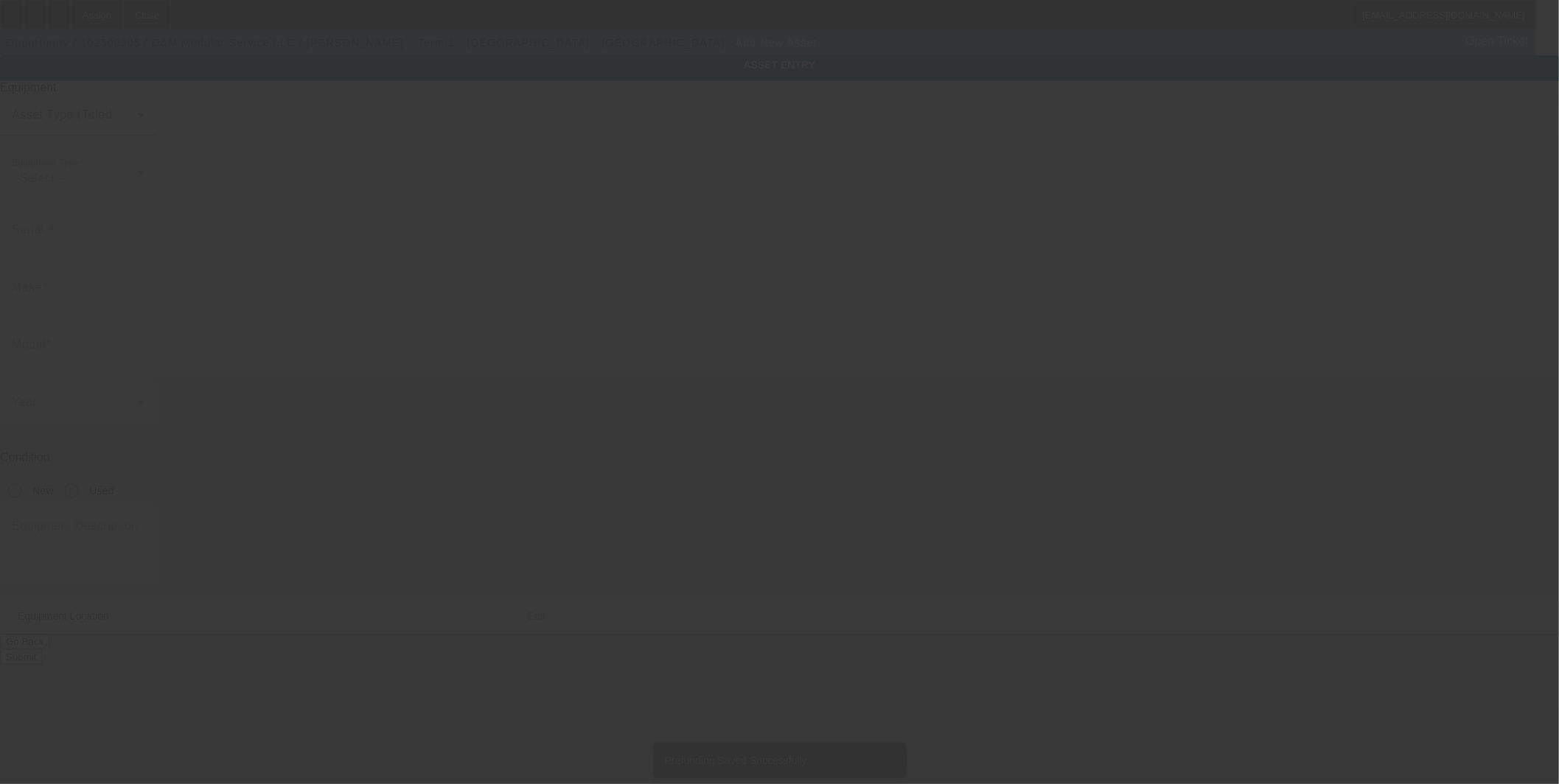
type input "14139 Quarter Horse"
type input "Von Army"
type input "78073"
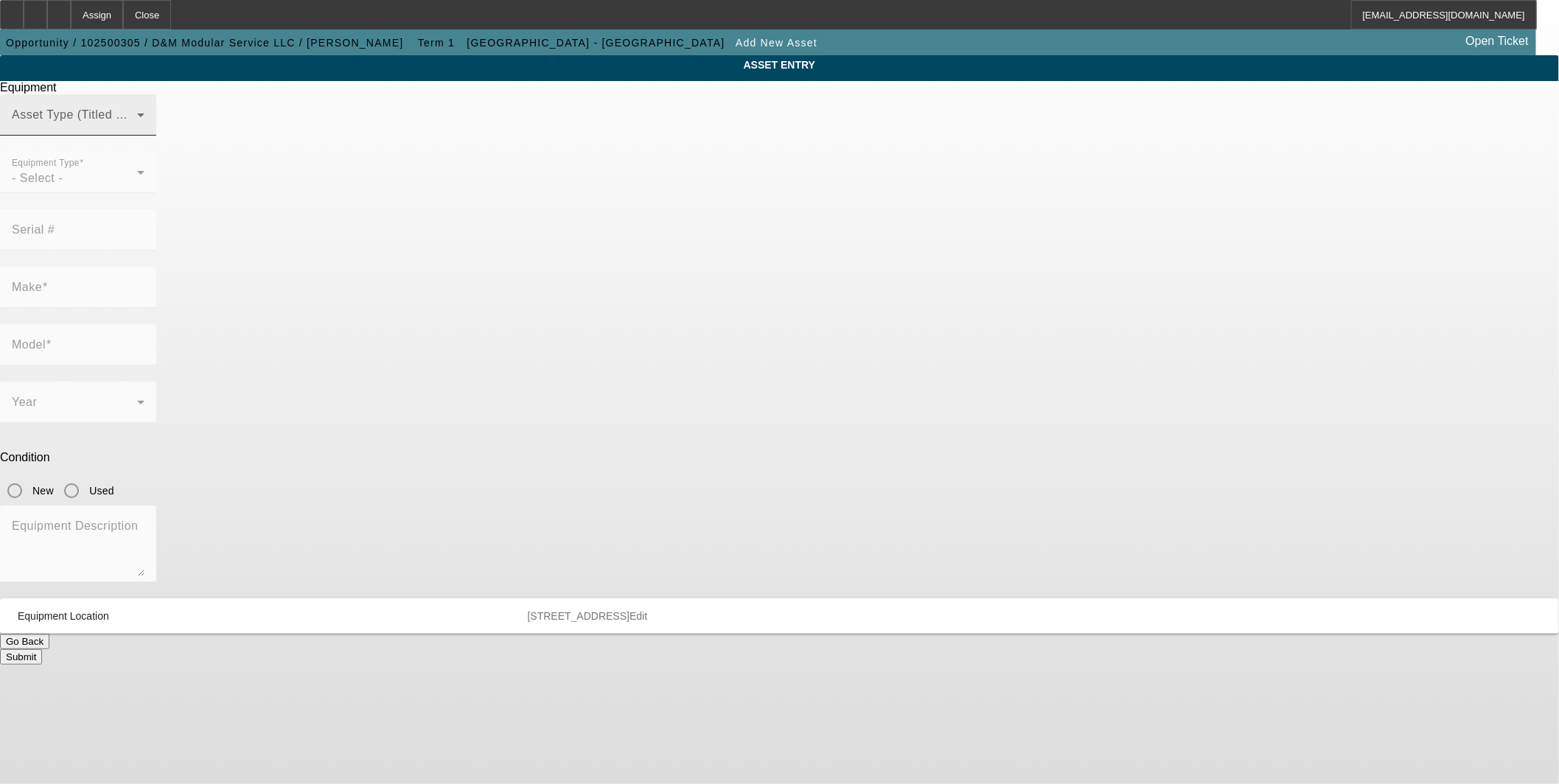
click at [137, 129] on span at bounding box center [75, 120] width 126 height 17
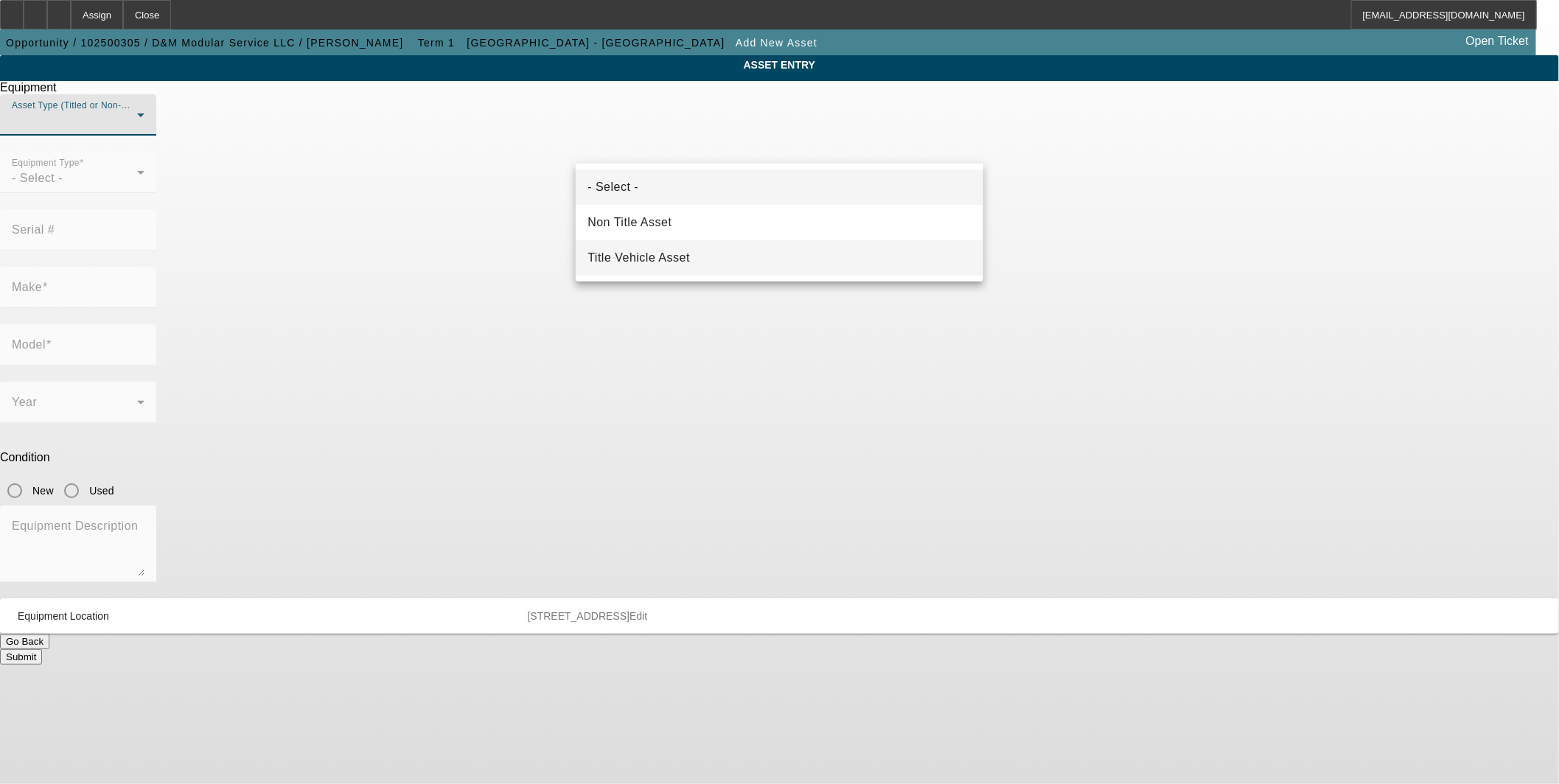
click at [658, 256] on span "Title Vehicle Asset" at bounding box center [638, 257] width 102 height 17
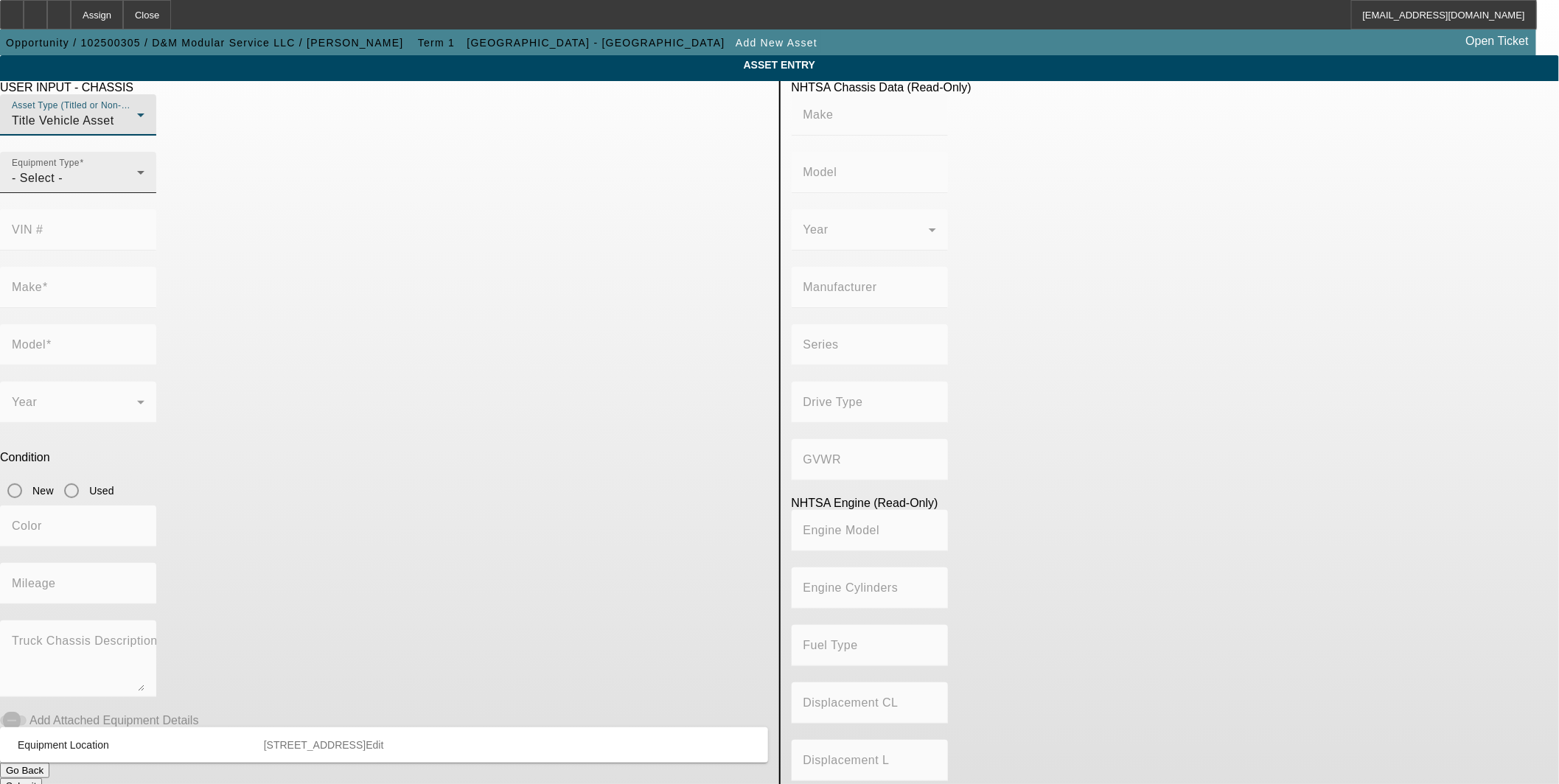
click at [150, 181] on icon at bounding box center [140, 172] width 17 height 17
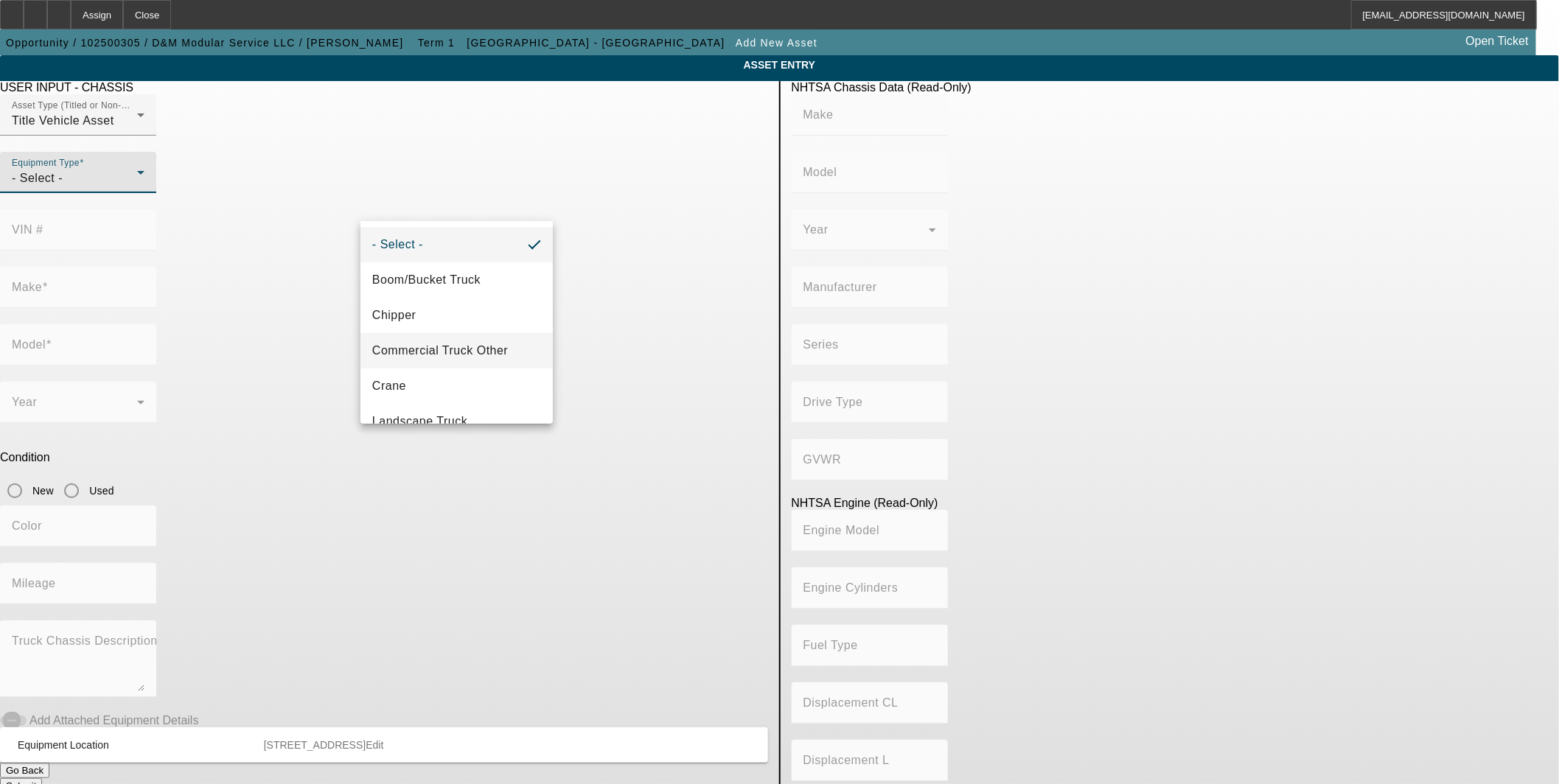
click at [497, 345] on span "Commercial Truck Other" at bounding box center [440, 350] width 136 height 17
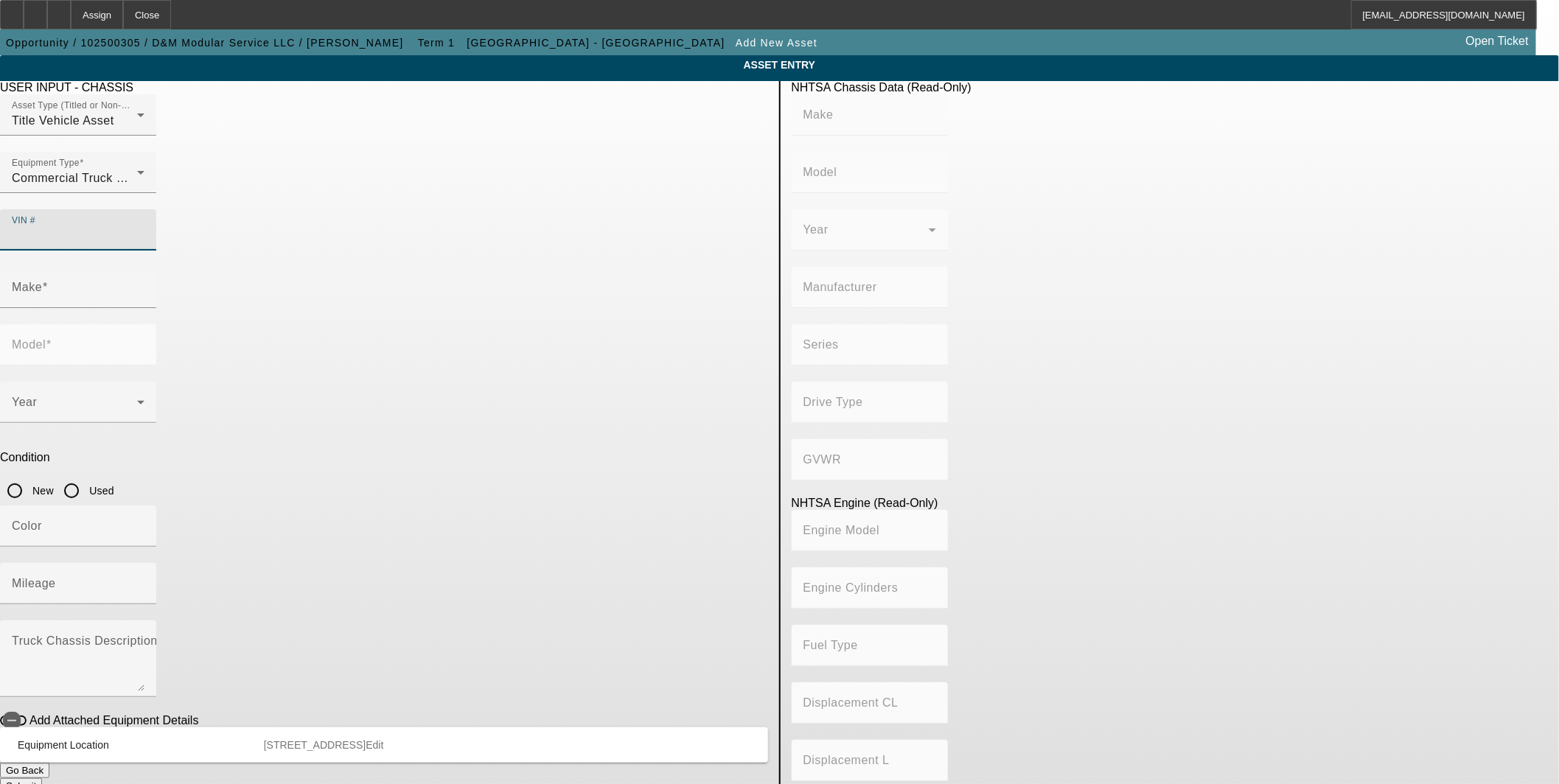
click at [145, 227] on input "VIN #" at bounding box center [78, 235] width 133 height 17
type input "1XPBA78XXJD480721"
type input "PETERBILT"
type input "579"
type input "PETERBILT MOTORS COMPANY"
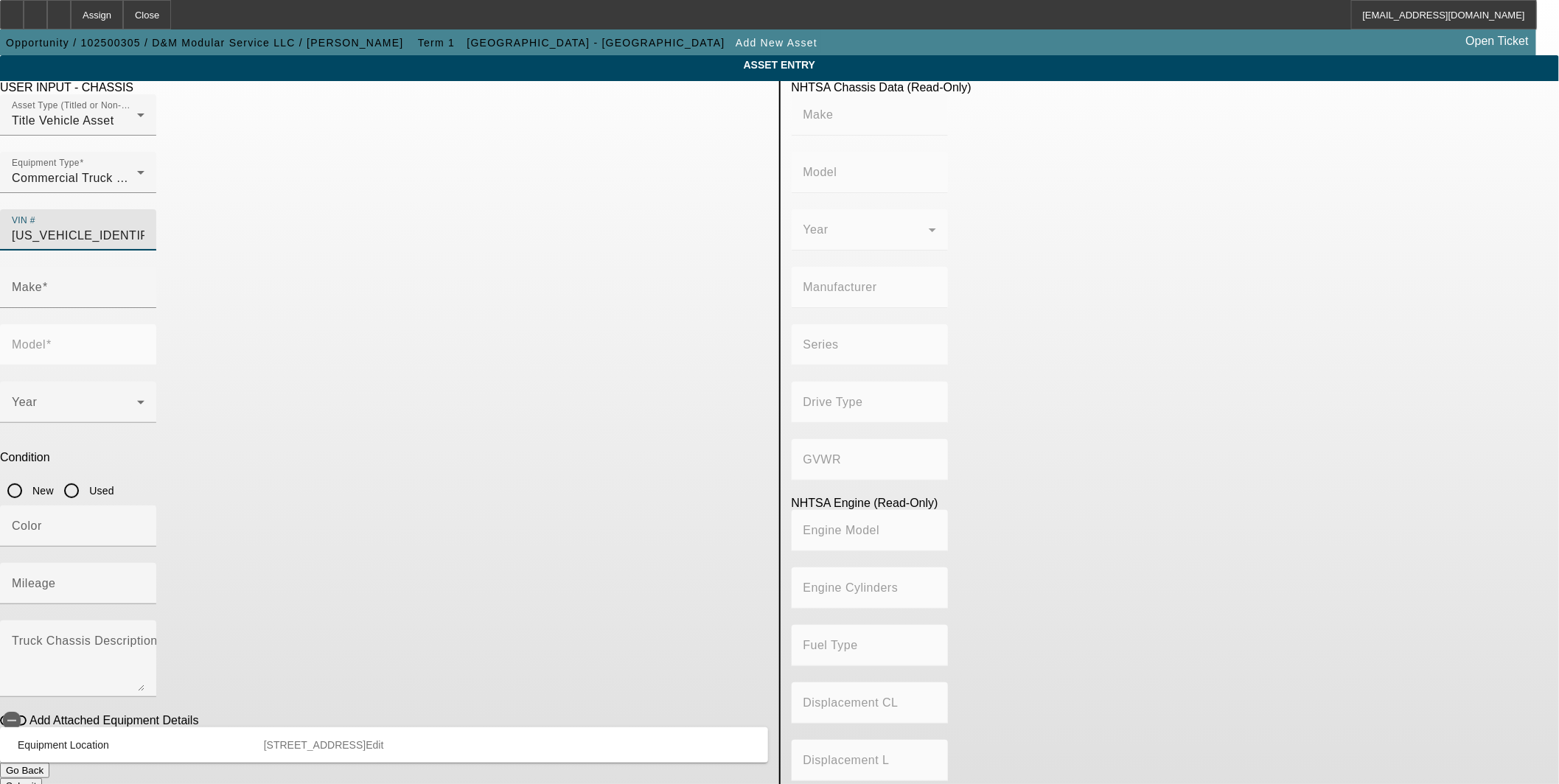
type input "4x2"
type input "Class 8: 33,001 lb and above (14,969 kg and above)"
type input "ISX 11.9/12"
type input "PETERBILT"
type input "579"
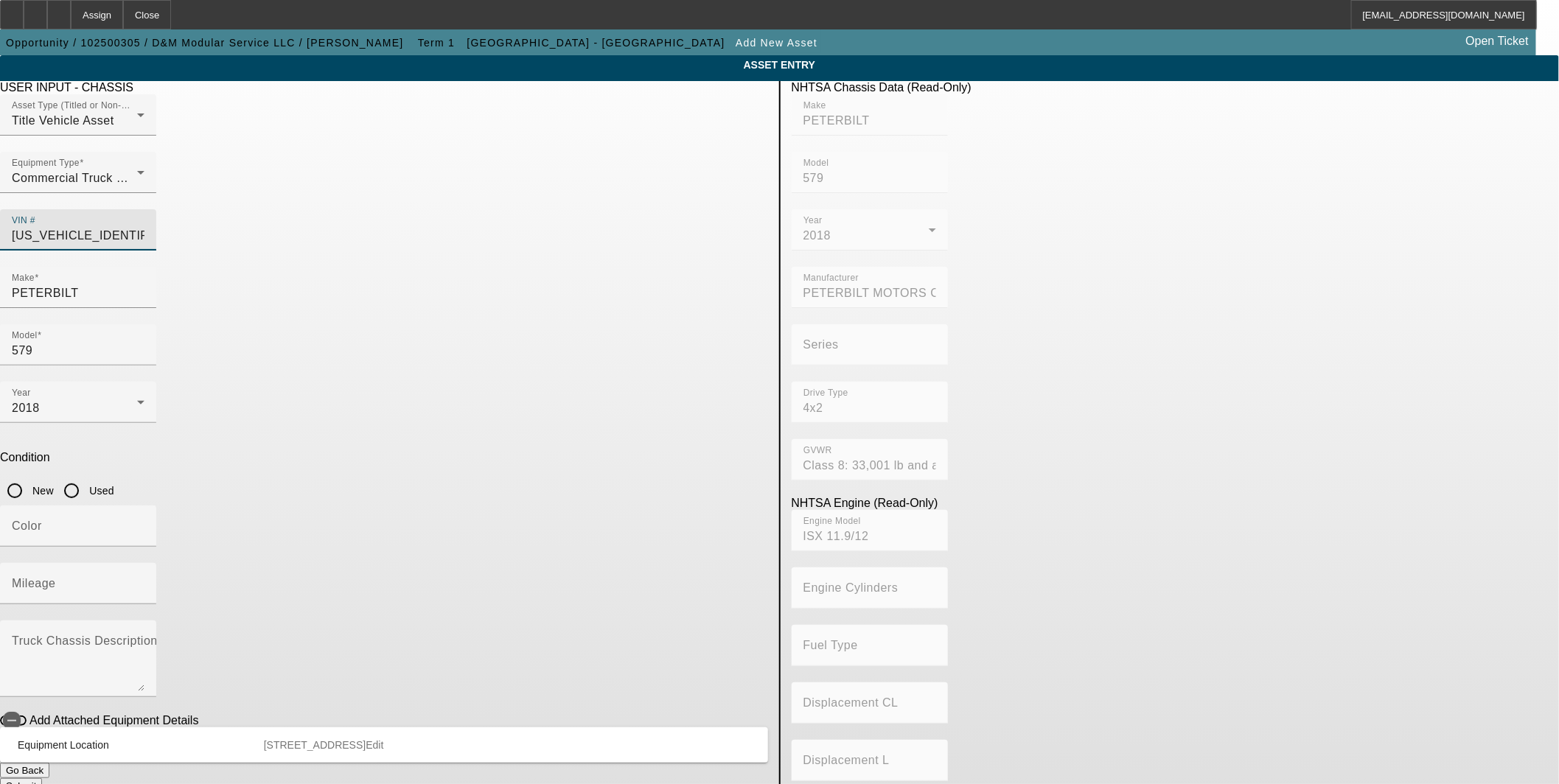
type input "1XPBA78XXJD480721"
drag, startPoint x: 649, startPoint y: 320, endPoint x: 635, endPoint y: 328, distance: 16.1
click at [86, 476] on input "Used" at bounding box center [71, 490] width 30 height 30
radio input "true"
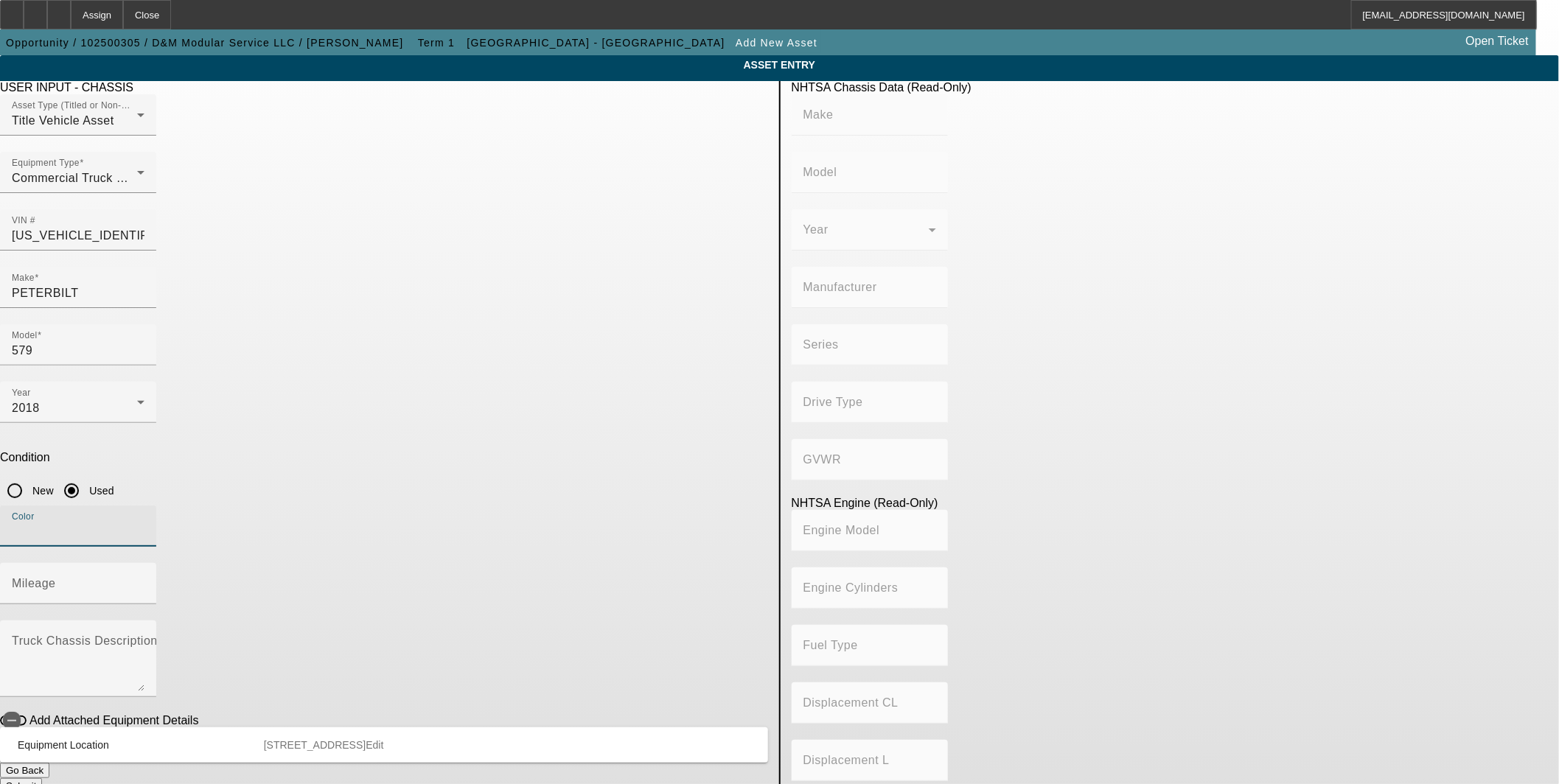
click at [145, 523] on input "Color" at bounding box center [78, 531] width 133 height 17
type input "PETERBILT"
type input "579"
type input "PETERBILT MOTORS COMPANY"
type input "4x2"
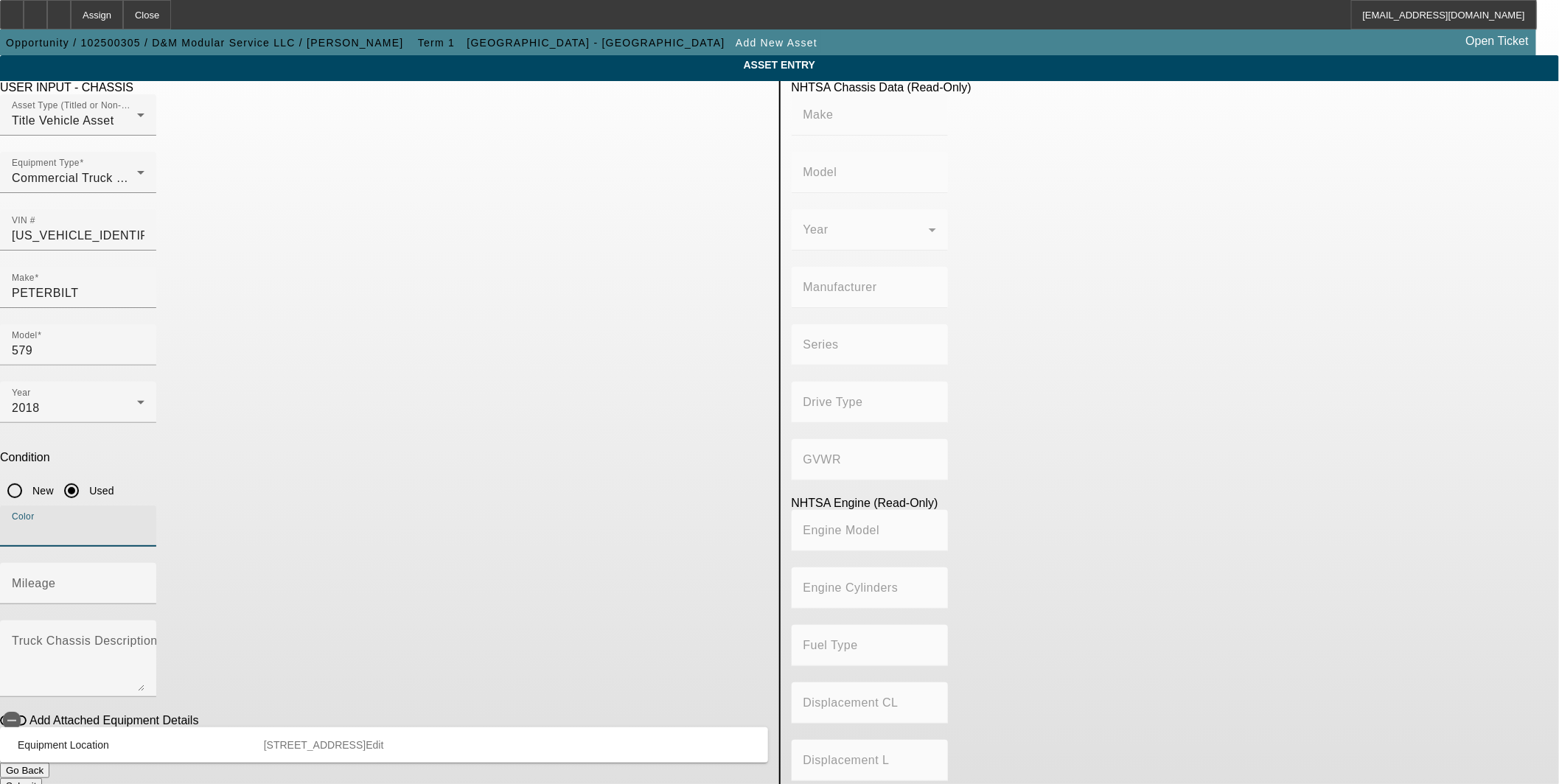
type input "Class 8: 33,001 lb and above (14,969 kg and above)"
type input "ISX 11.9/12"
type input "wHITE"
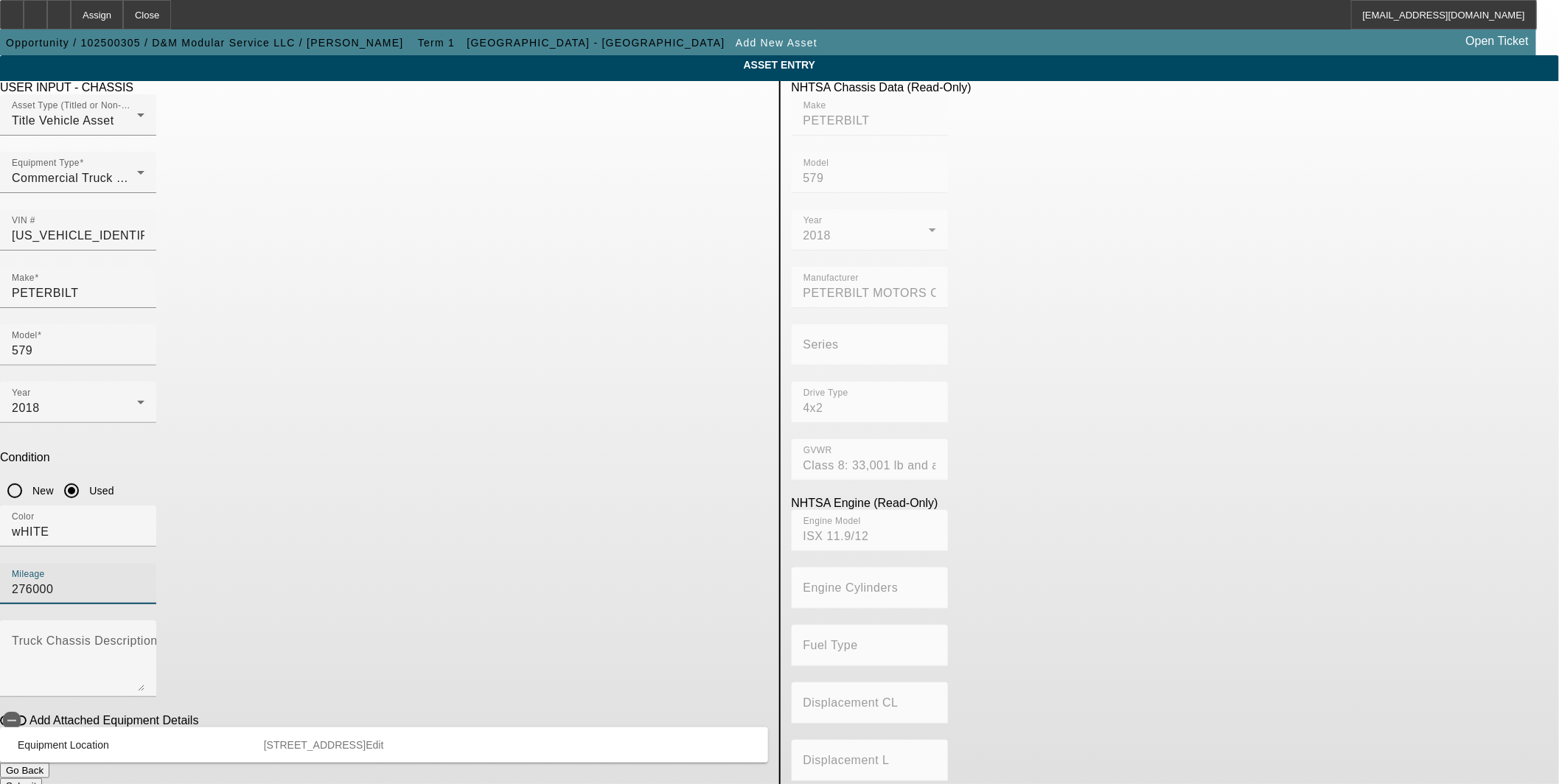
type input "276000"
click at [860, 711] on body "Assign Close ARustebakke@beaconfunding.com Opportunity / 102500305 / D&M Modula…" at bounding box center [779, 436] width 1559 height 873
click at [42, 778] on button "Submit" at bounding box center [20, 786] width 42 height 15
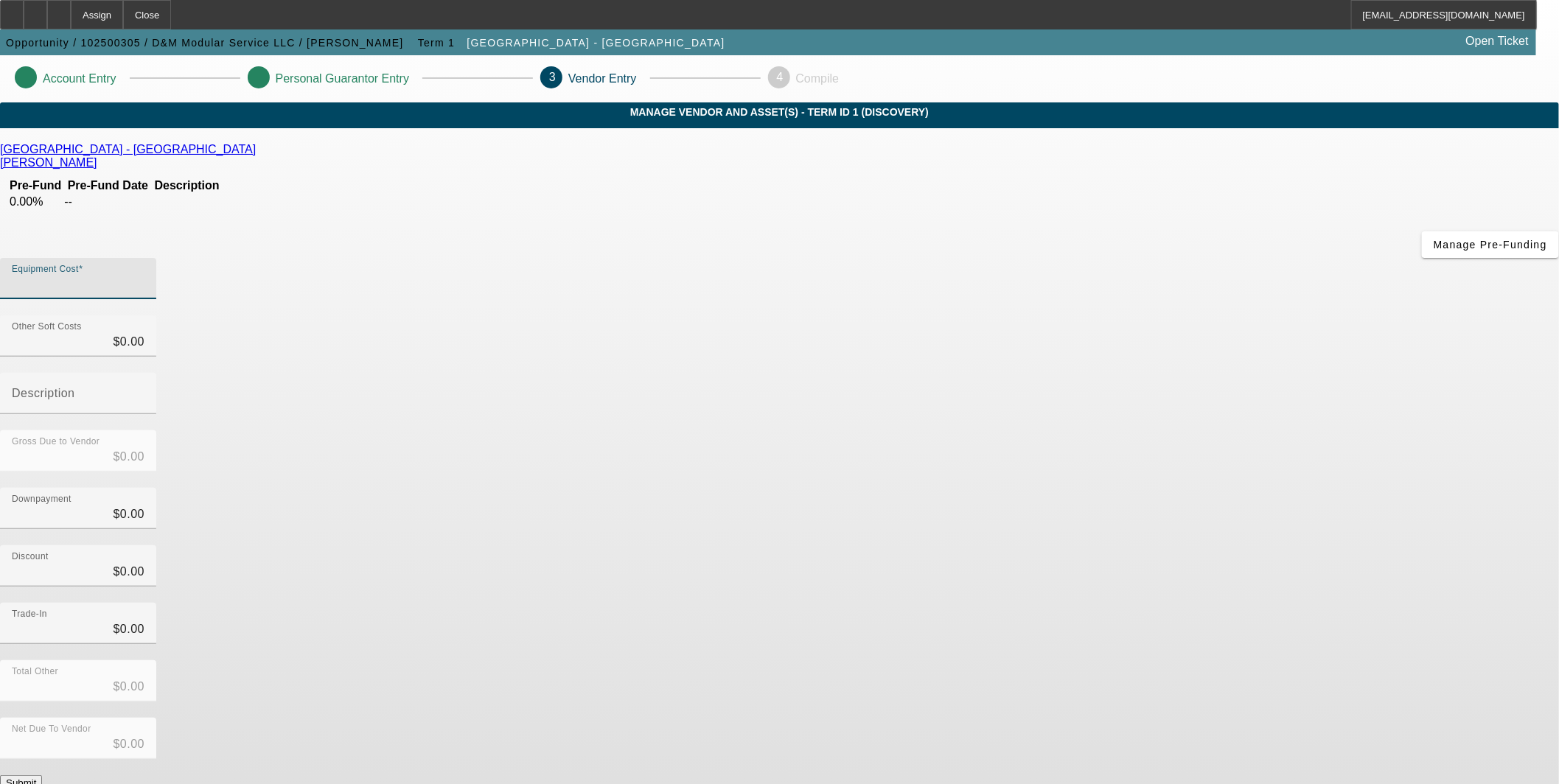
click at [145, 275] on input "Equipment Cost" at bounding box center [78, 284] width 133 height 17
type input "3"
type input "$3.00"
type input "39"
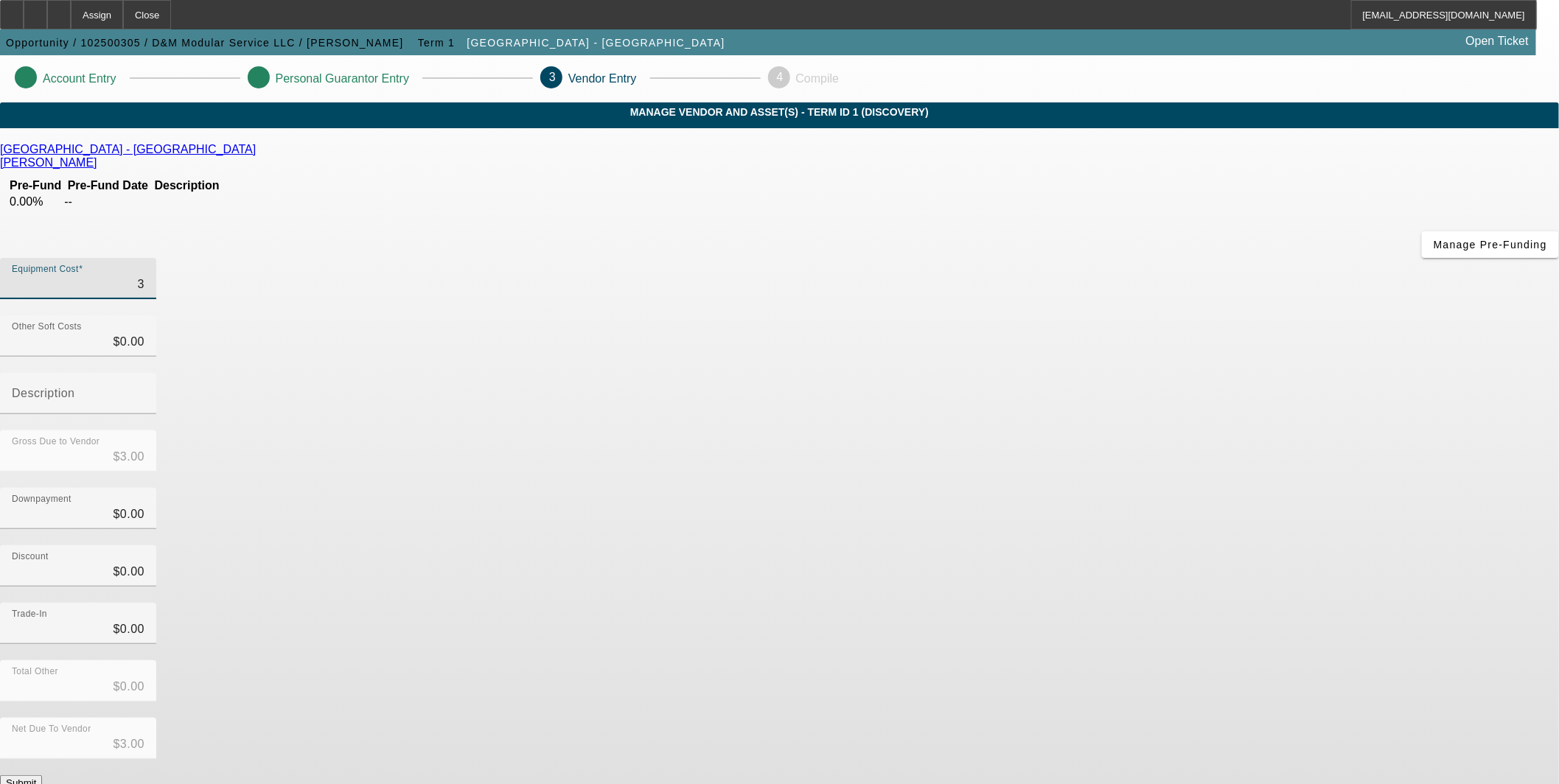
type input "$39.00"
type input "390"
type input "$390.00"
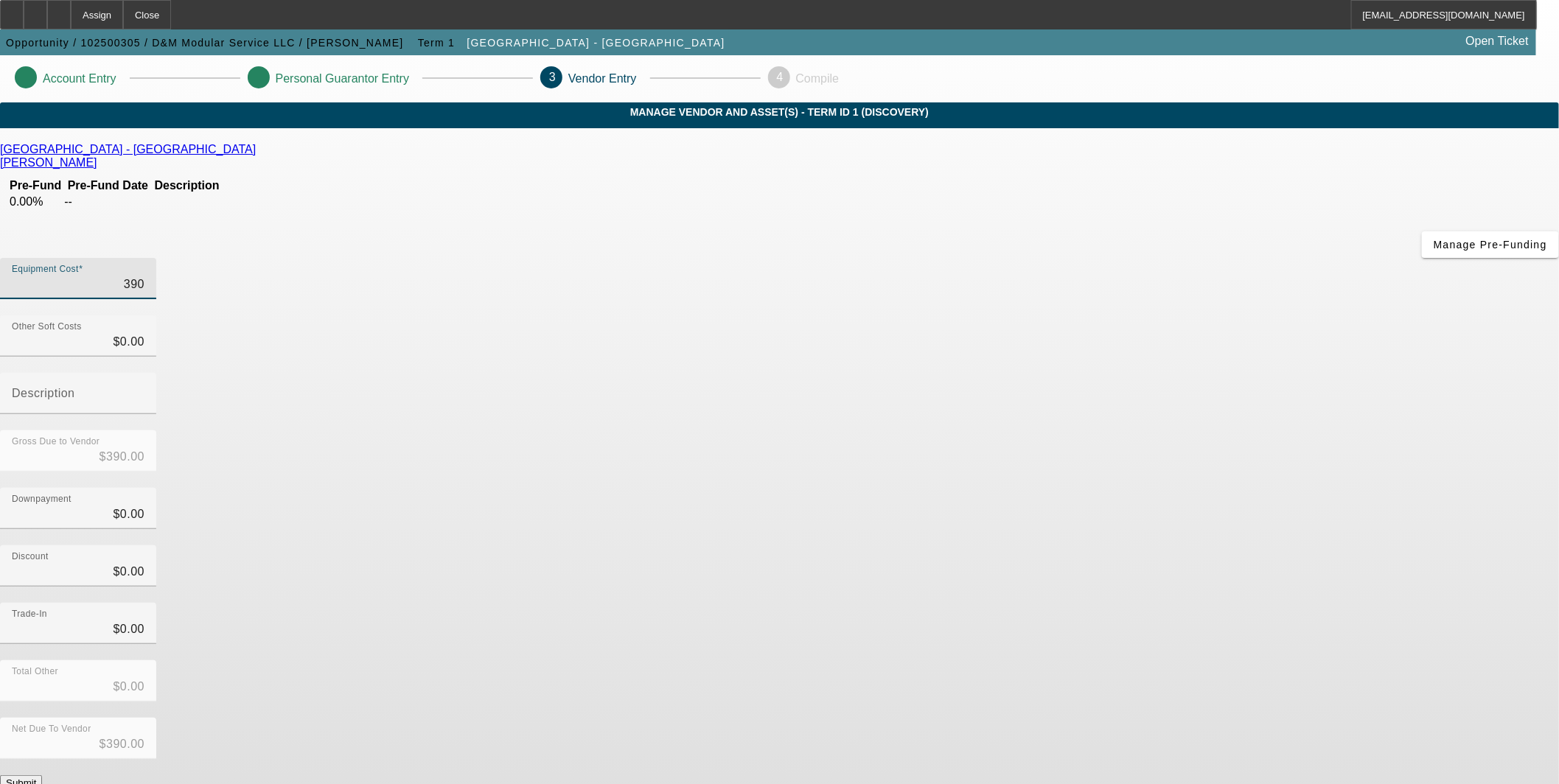
type input "3900"
type input "$3,900.00"
type input "39000"
type input "$39,000.00"
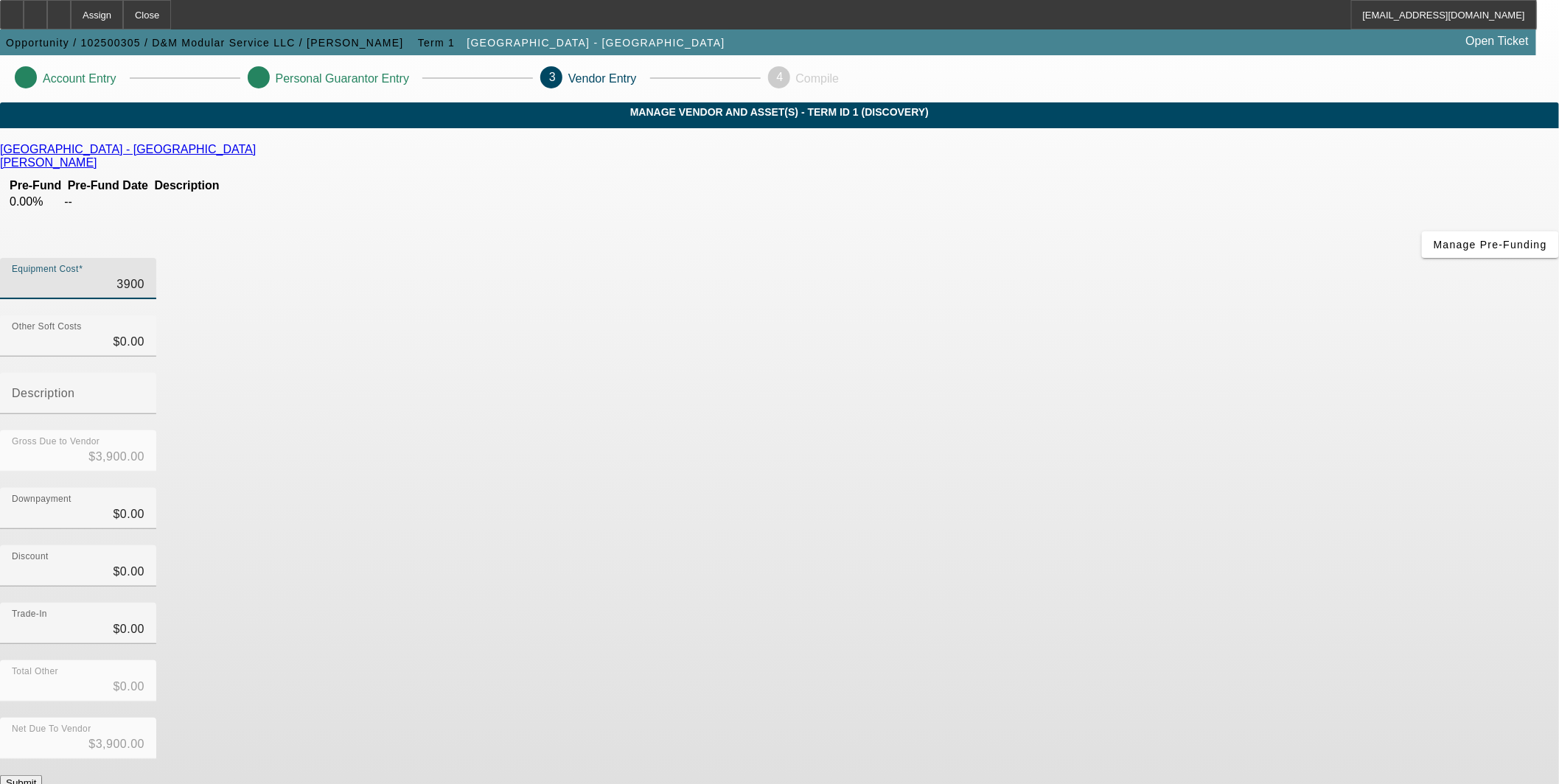
type input "$39,000.00"
click at [145, 333] on input "0" at bounding box center [78, 341] width 133 height 17
type input "40"
type input "$39,040.00"
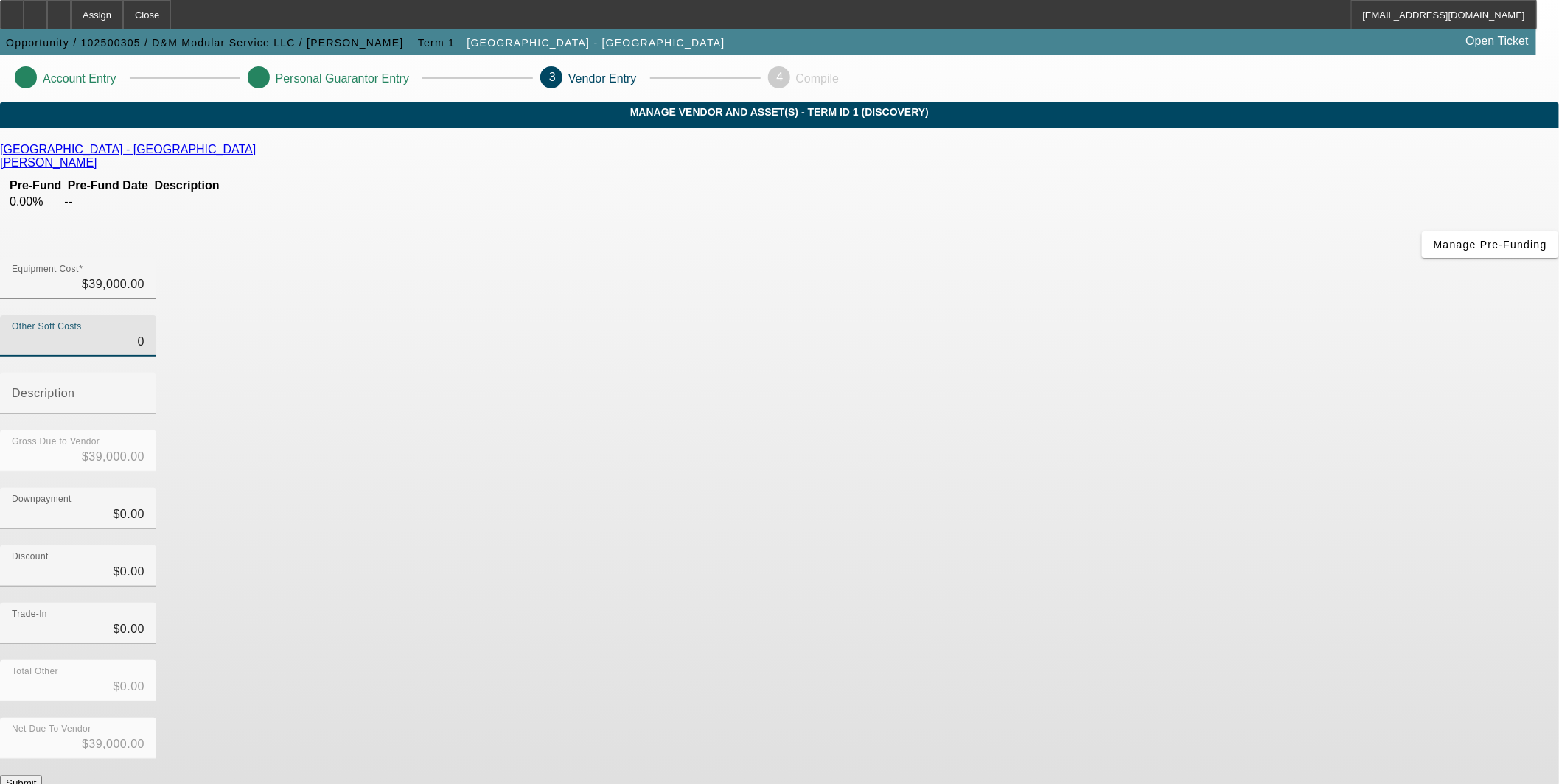
type input "$39,040.00"
type input "410"
type input "$39,410.00"
type input "4160"
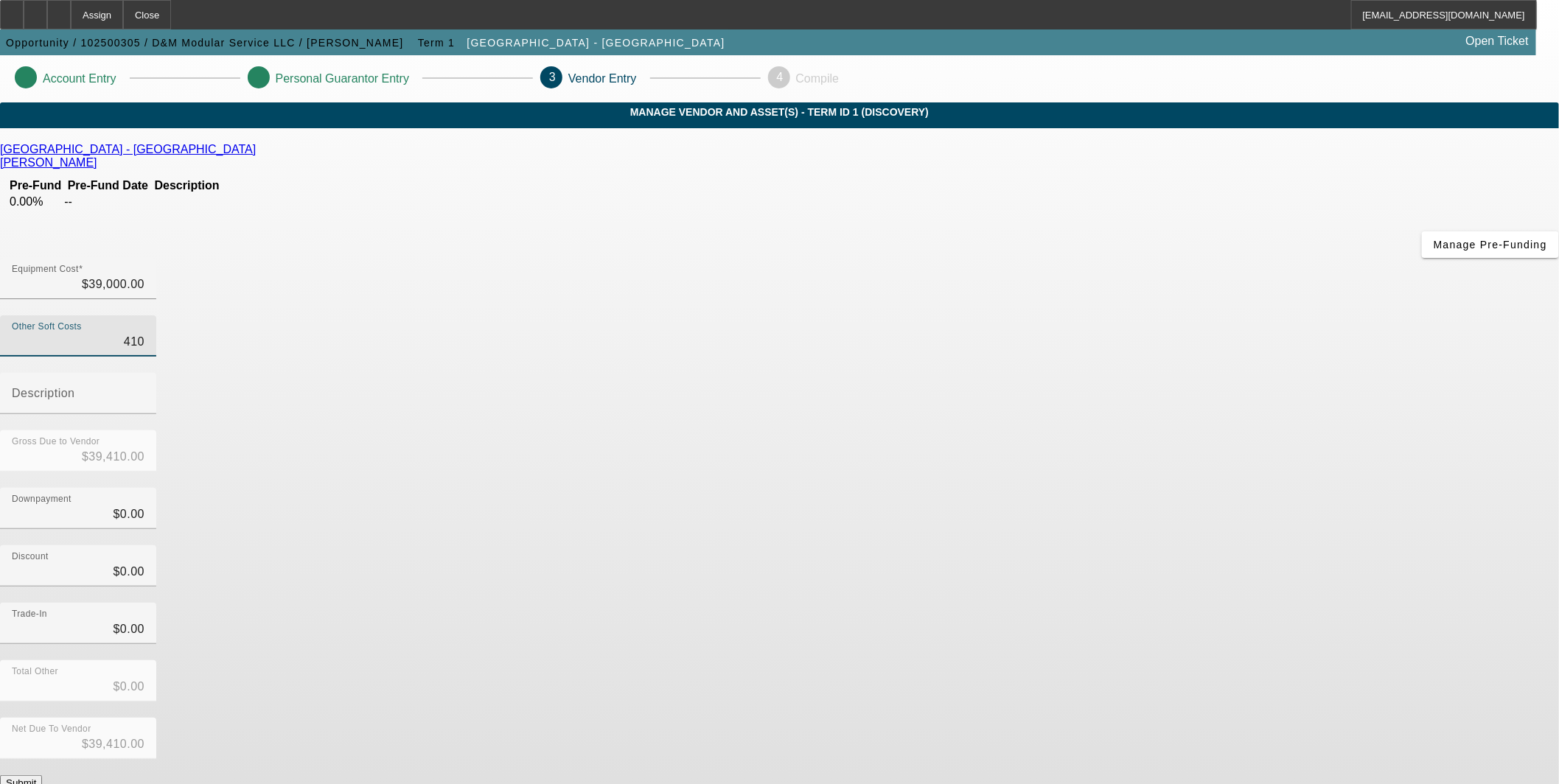
type input "$43,160.00"
type input "41650"
type input "$80,650.00"
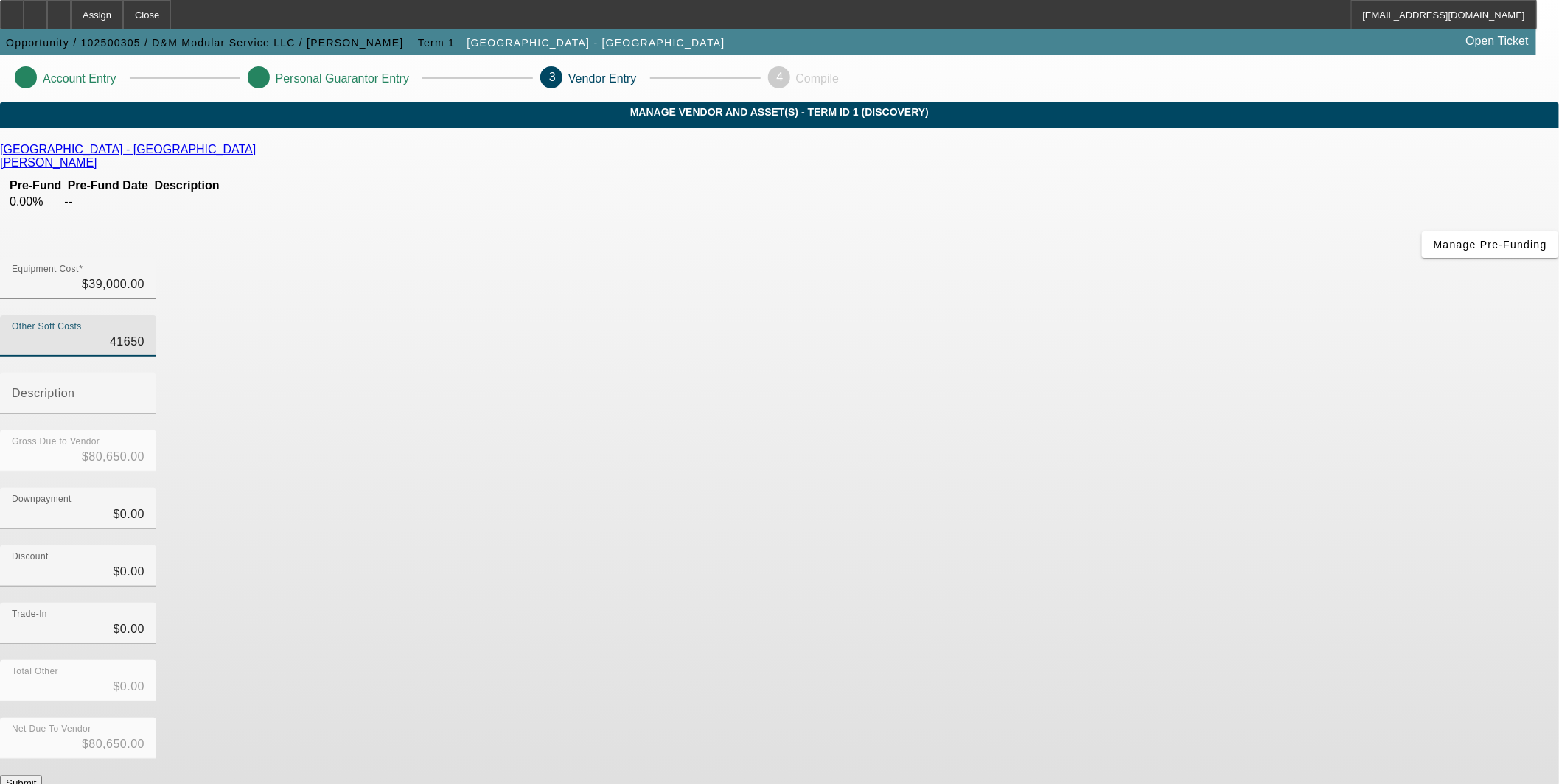
type input "4165.0"
type input "$43,165.00"
type input "4165.50"
type input "$43,165.50"
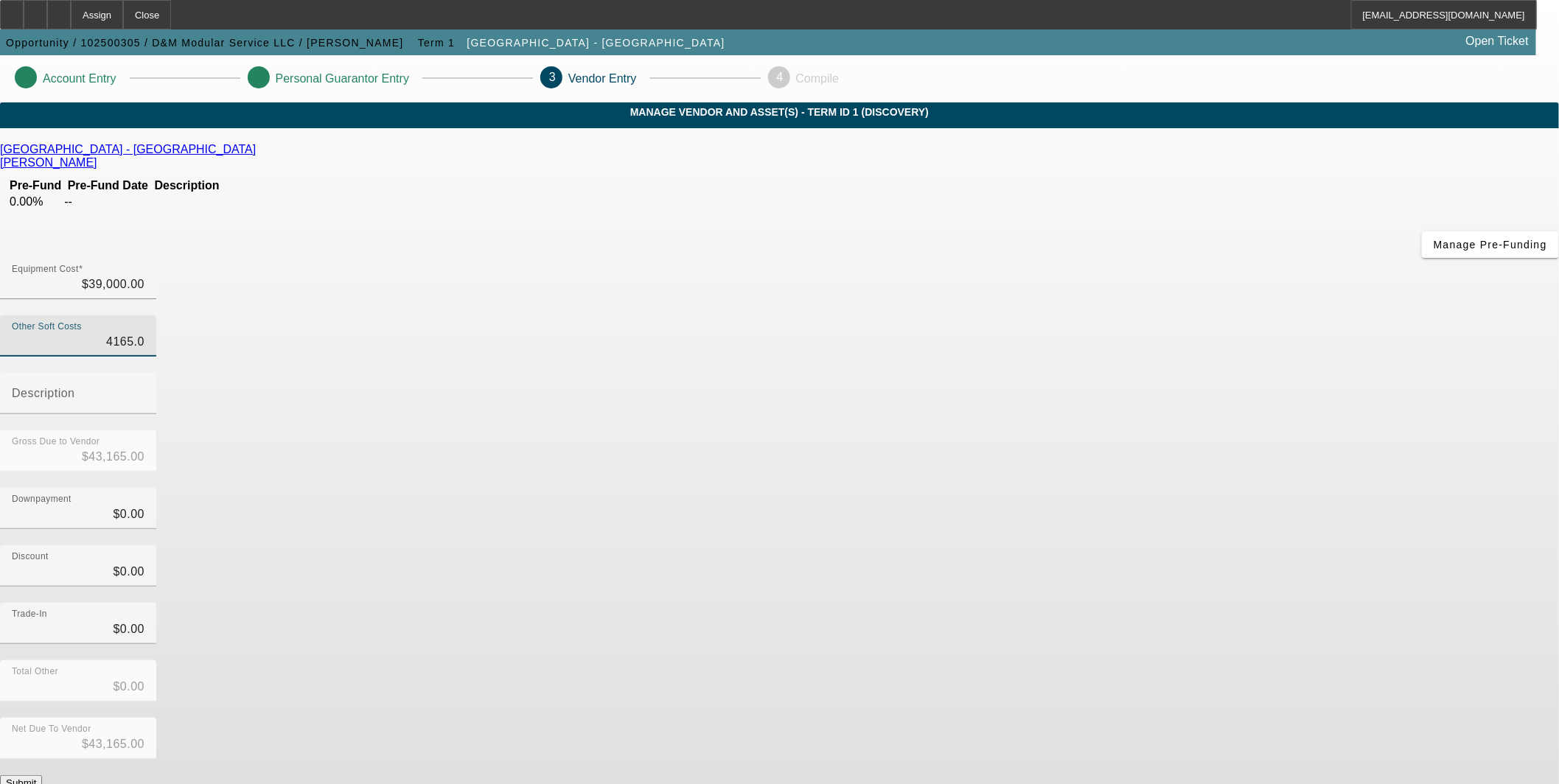
type input "$43,165.50"
type input "4165.580"
type input "$43,165.58"
type input "$4,165.58"
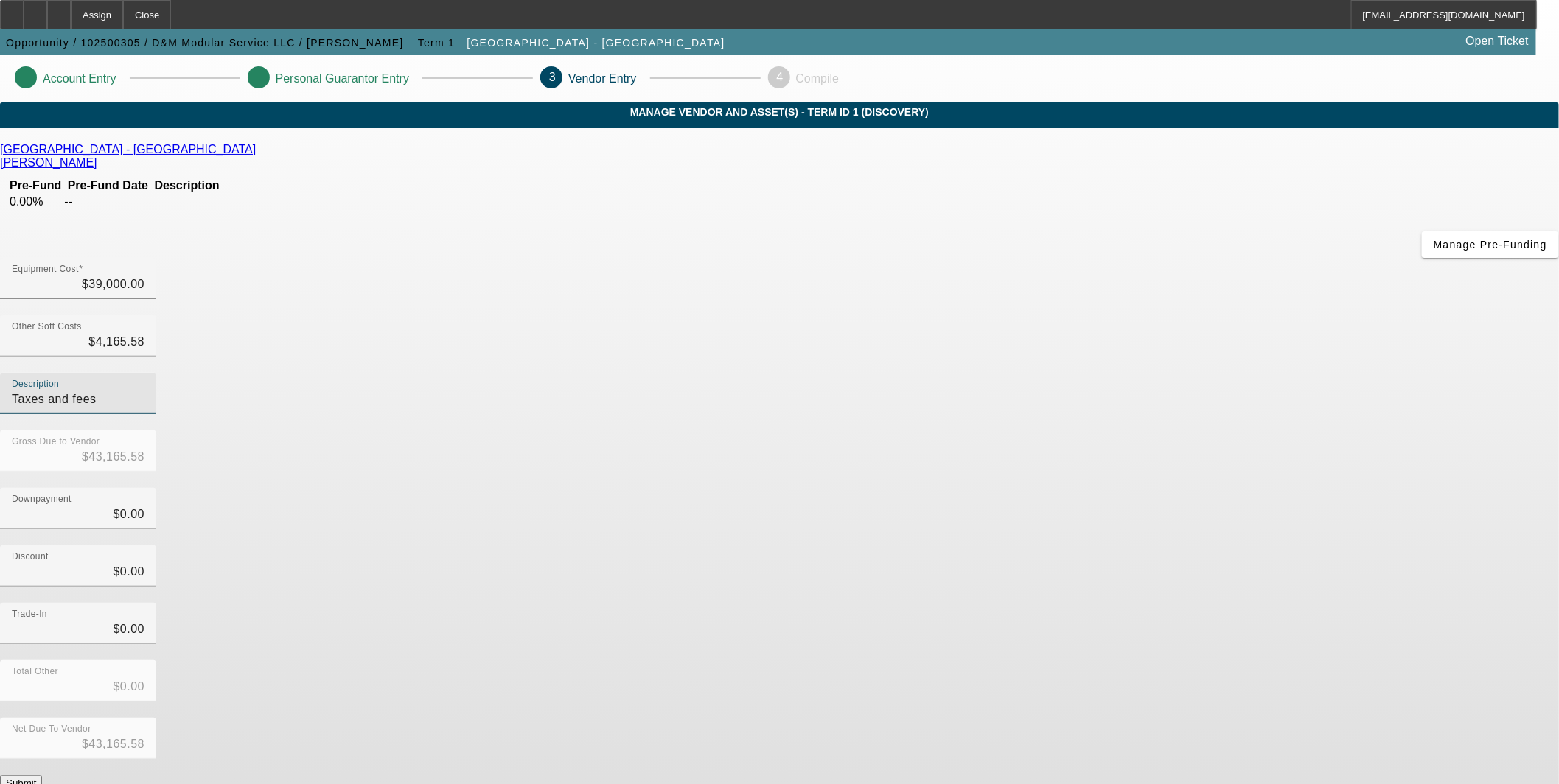
type input "Taxes and fees"
click at [42, 775] on button "Submit" at bounding box center [20, 782] width 42 height 15
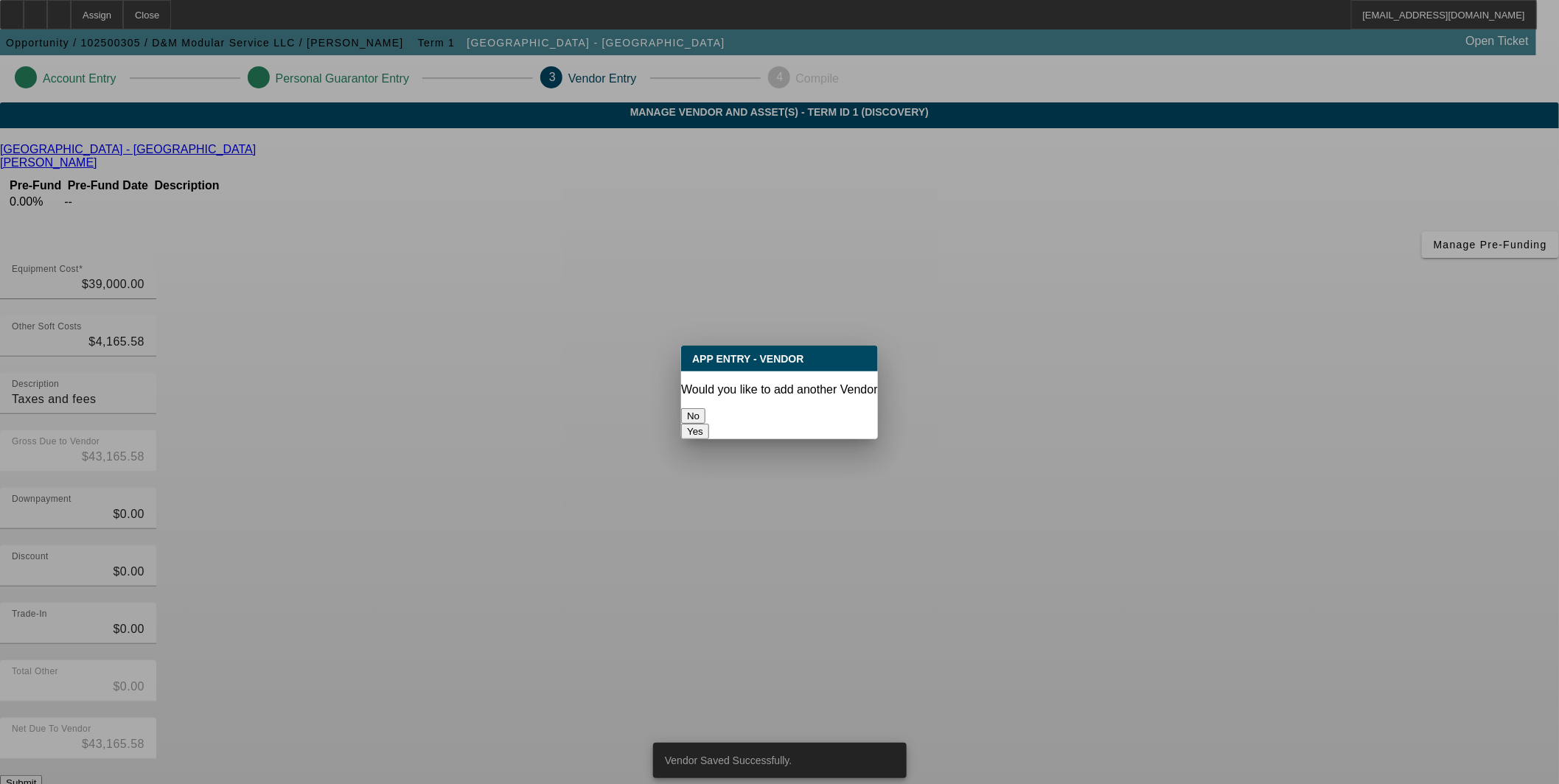
click at [706, 408] on button "No" at bounding box center [694, 415] width 24 height 15
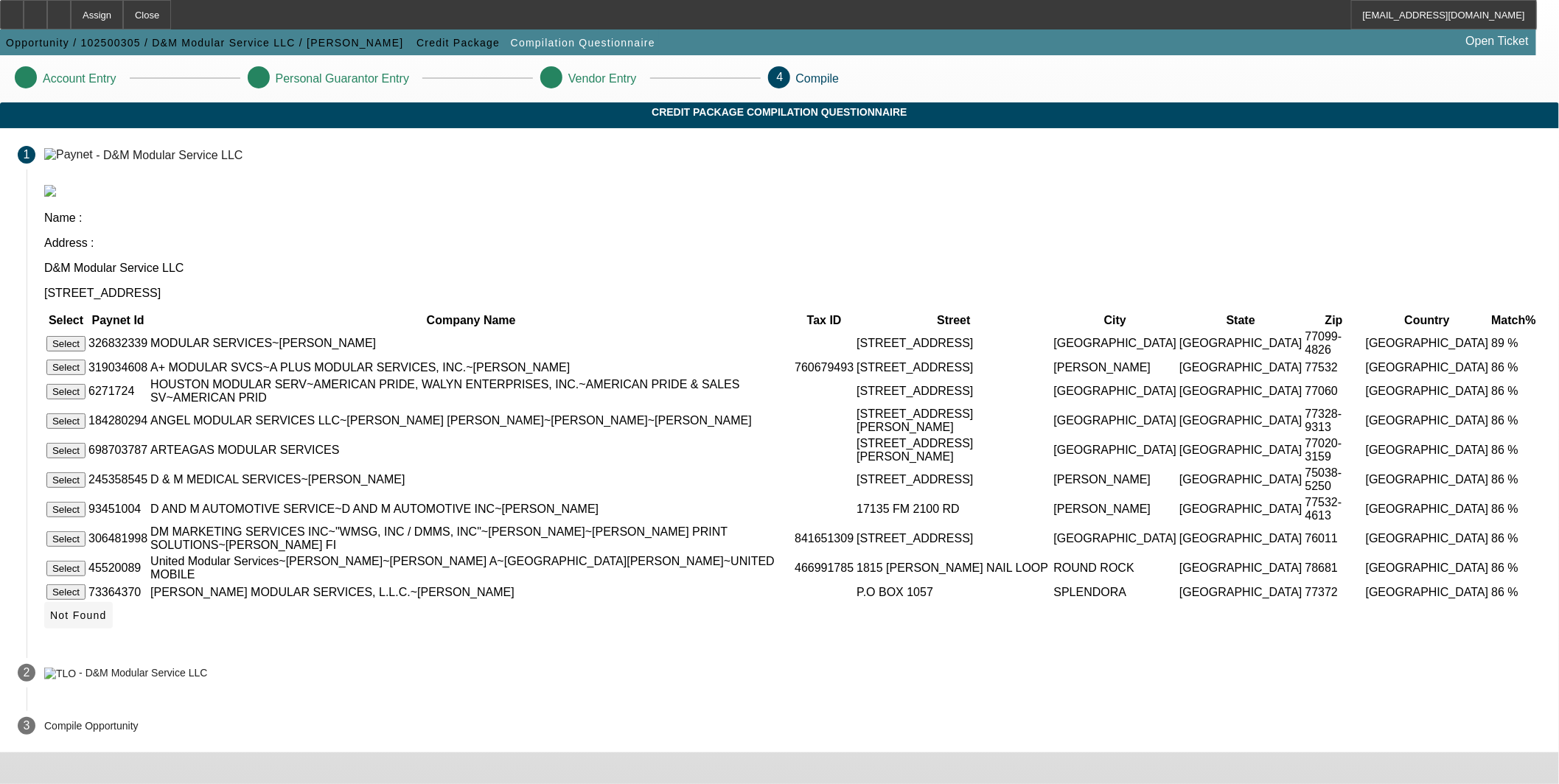
click at [107, 621] on span "Not Found" at bounding box center [78, 615] width 57 height 12
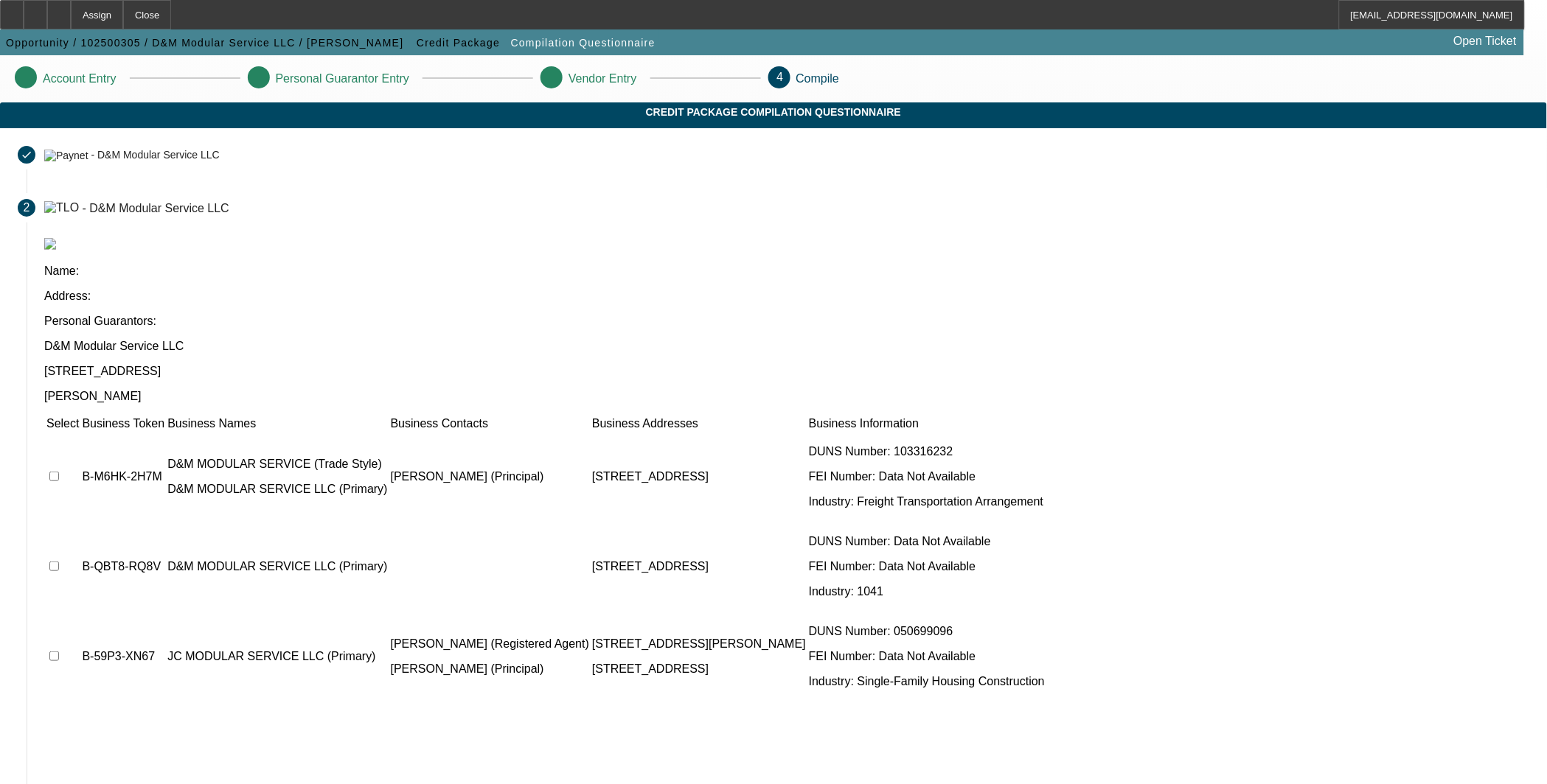
click at [59, 471] on input "checkbox" at bounding box center [54, 476] width 10 height 10
checkbox input "true"
click at [59, 562] on input "checkbox" at bounding box center [54, 566] width 10 height 10
checkbox input "true"
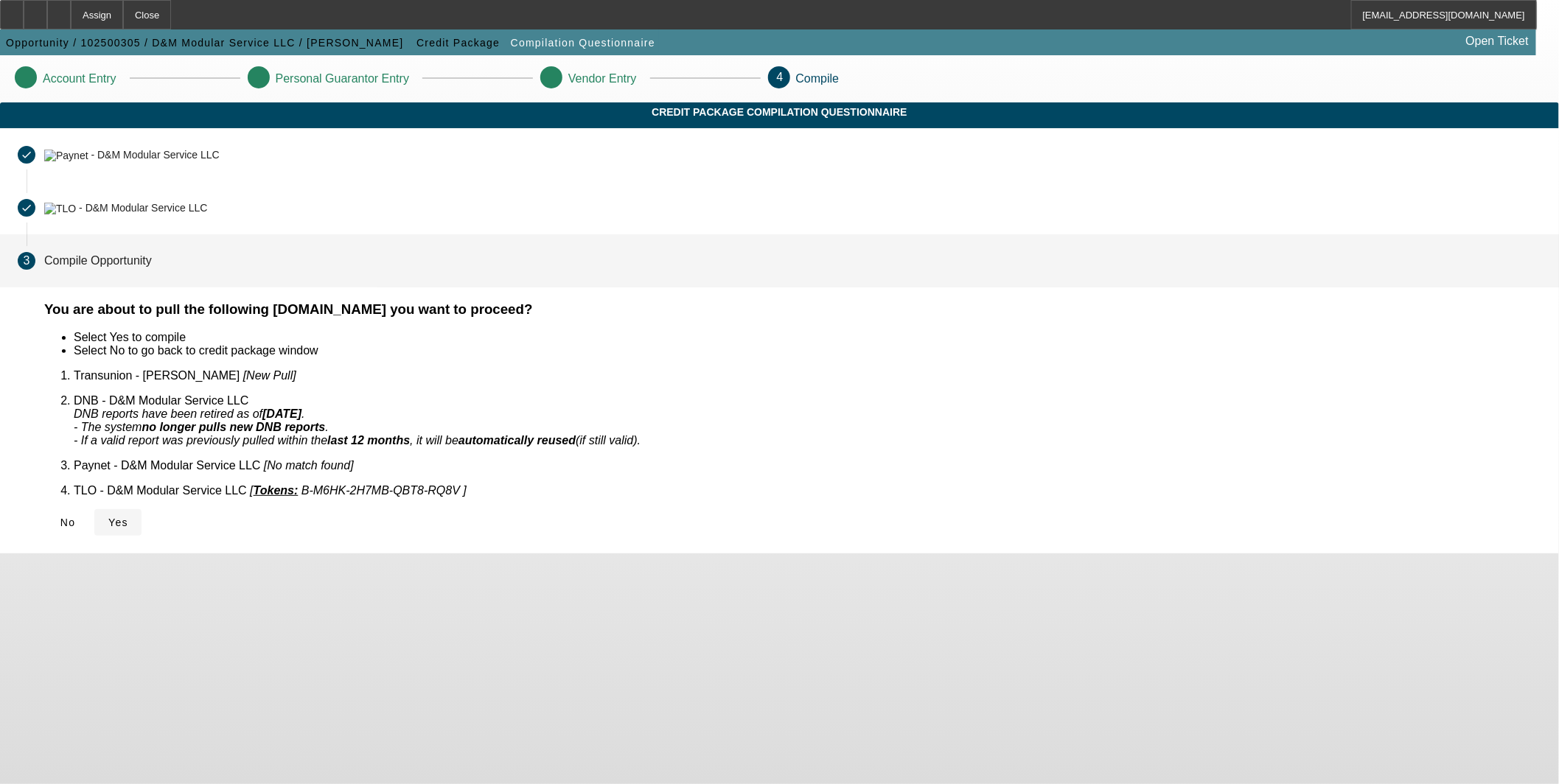
click at [128, 516] on span "Yes" at bounding box center [118, 522] width 20 height 12
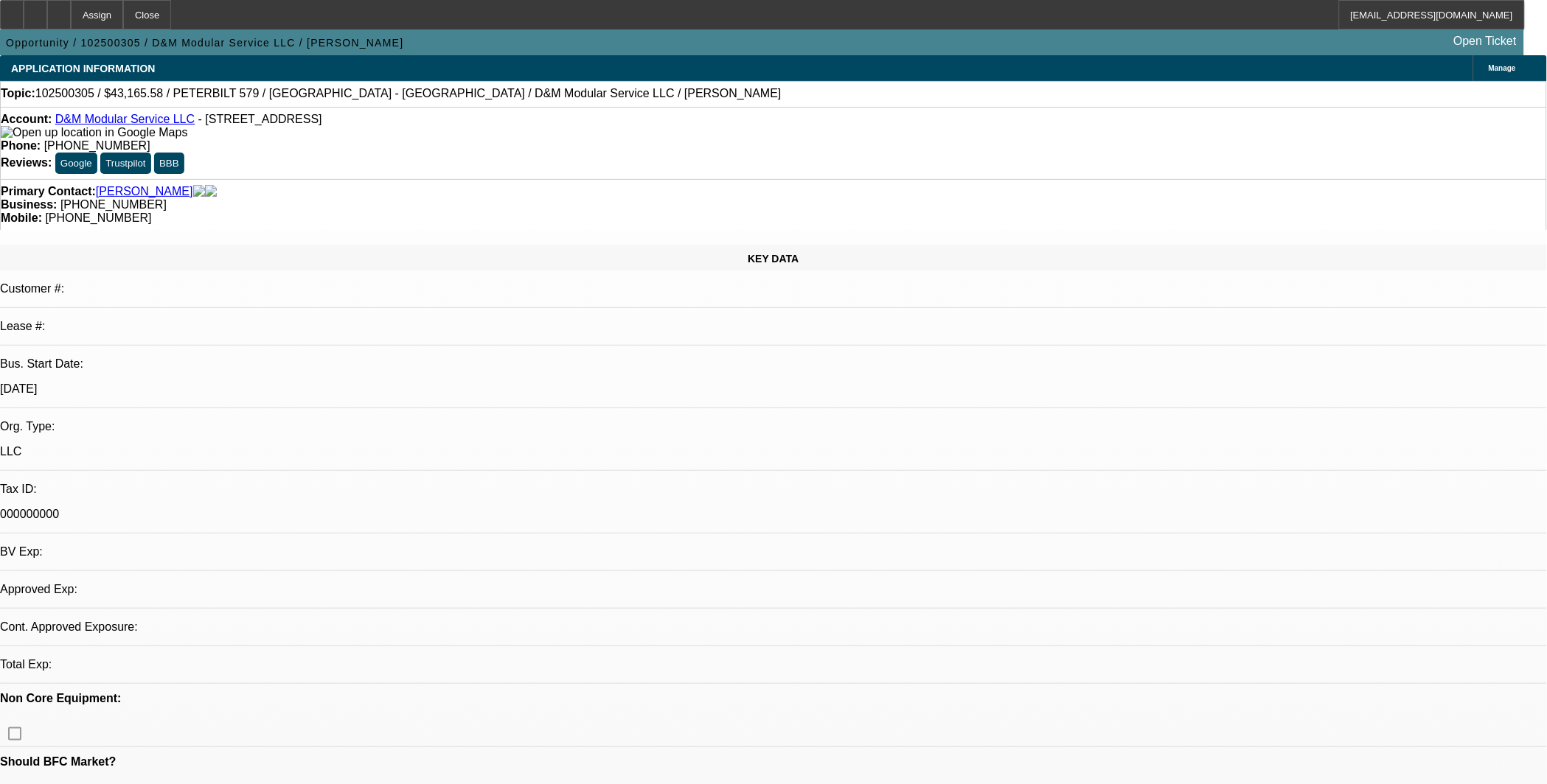
select select "0"
select select "2"
select select "0.1"
select select "4"
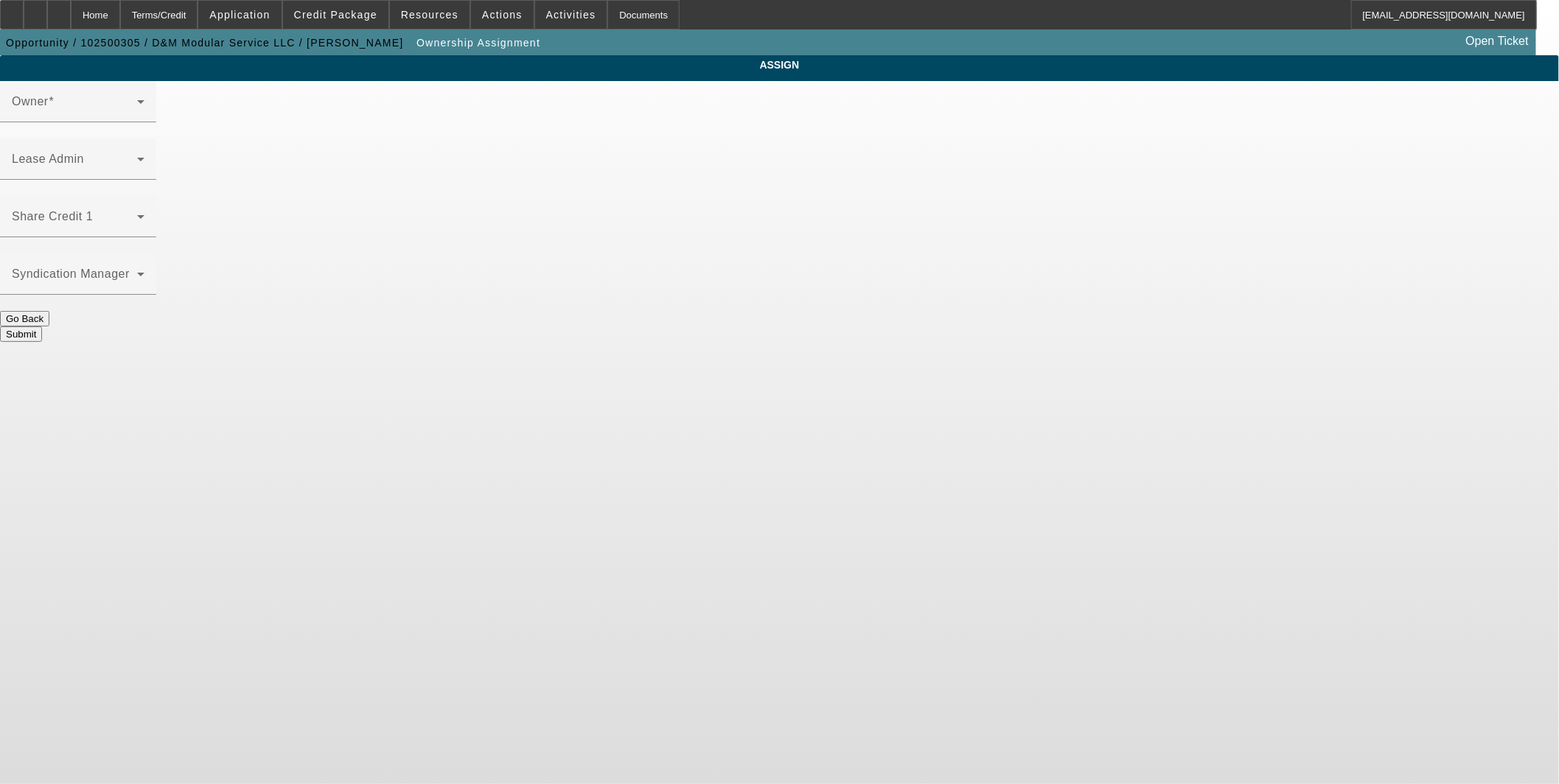
click at [156, 237] on div at bounding box center [78, 244] width 156 height 16
click at [137, 213] on span at bounding box center [75, 222] width 126 height 17
click at [656, 422] on body "Home Terms/Credit Application Credit Package Resources Actions Activities Docum…" at bounding box center [779, 392] width 1559 height 784
click at [145, 196] on div "Share Credit 1" at bounding box center [78, 216] width 133 height 42
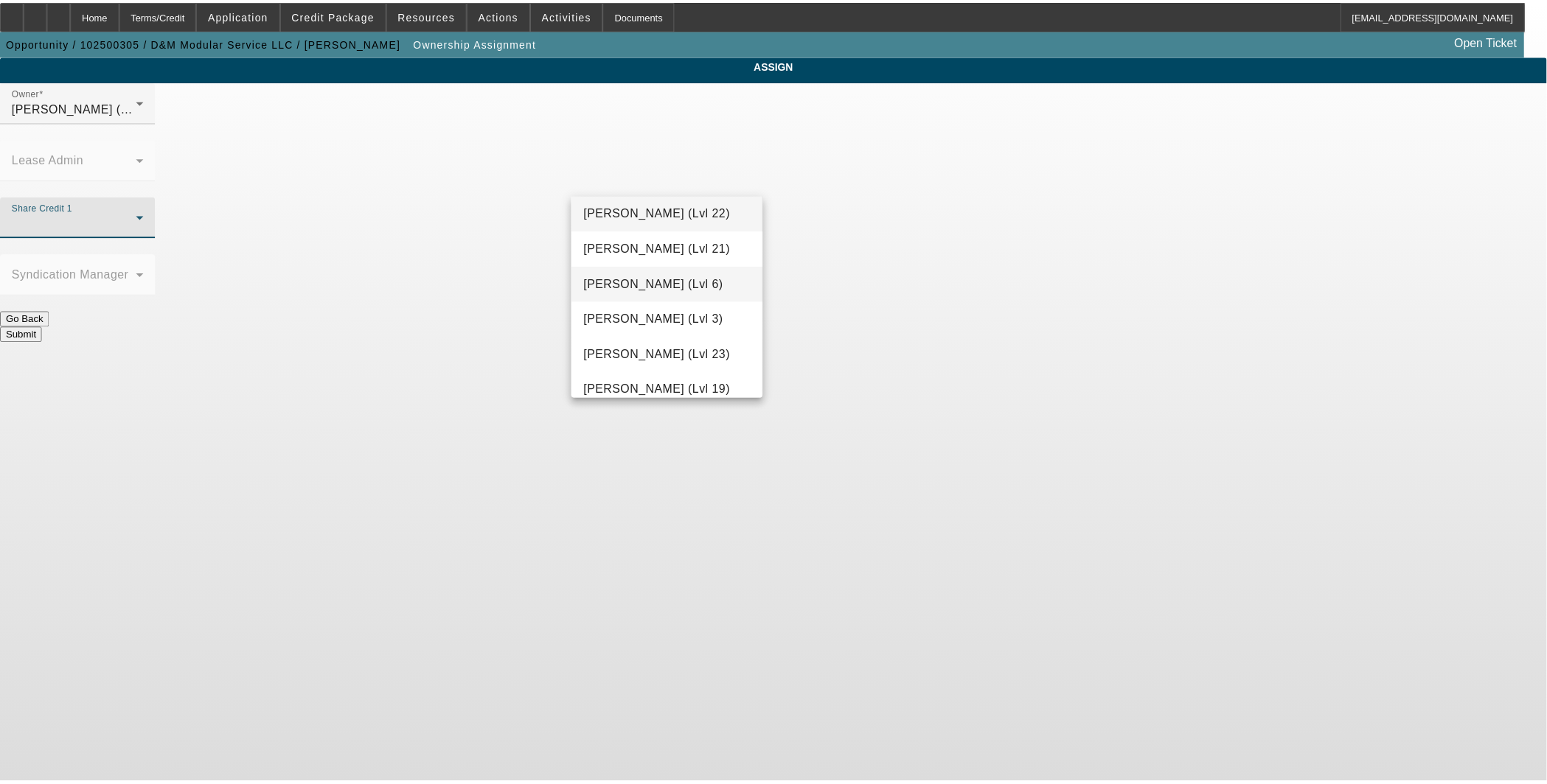
scroll to position [1495, 0]
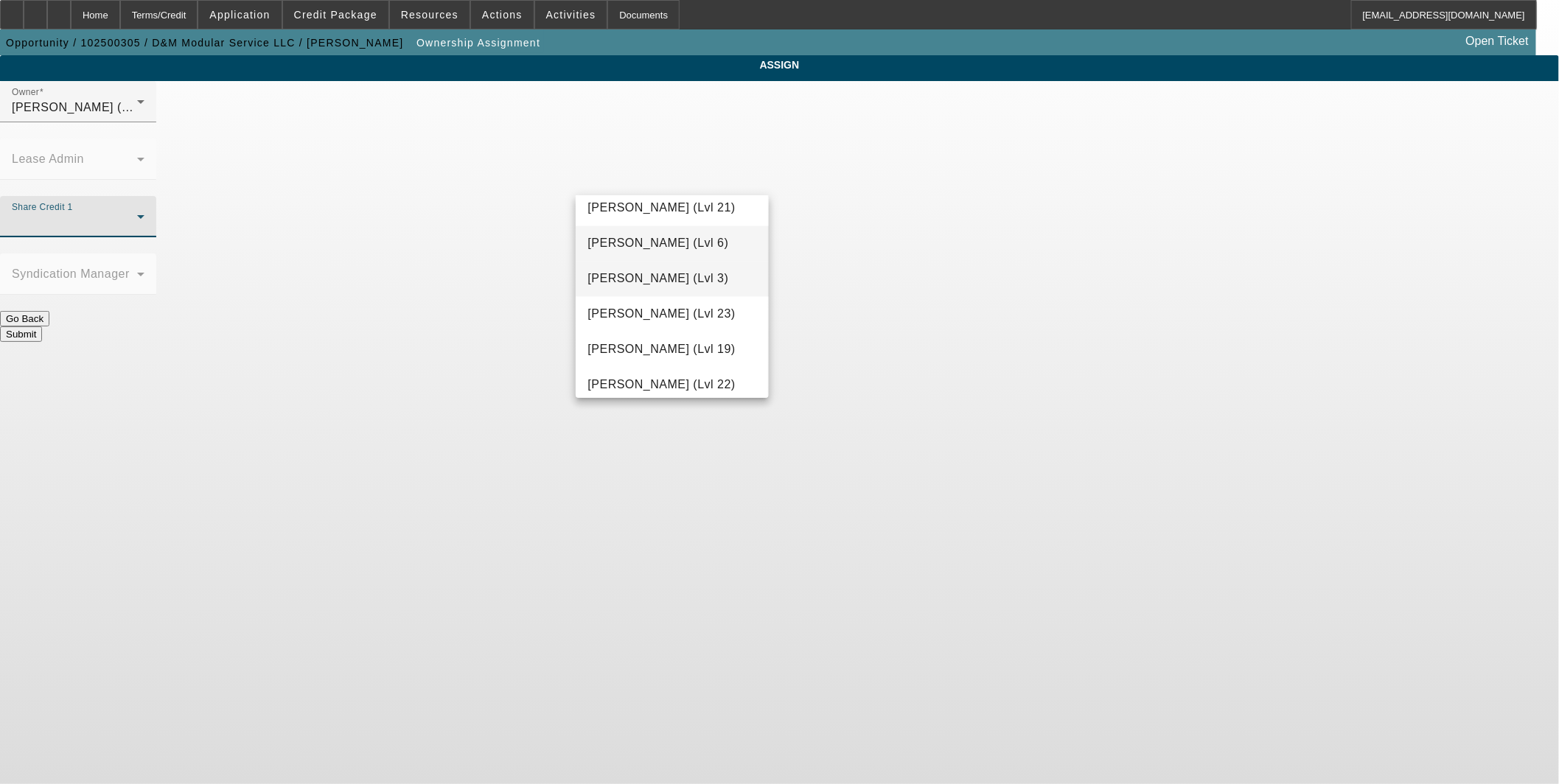
click at [623, 282] on span "Richards, Stephanie (Lvl 3)" at bounding box center [658, 278] width 141 height 17
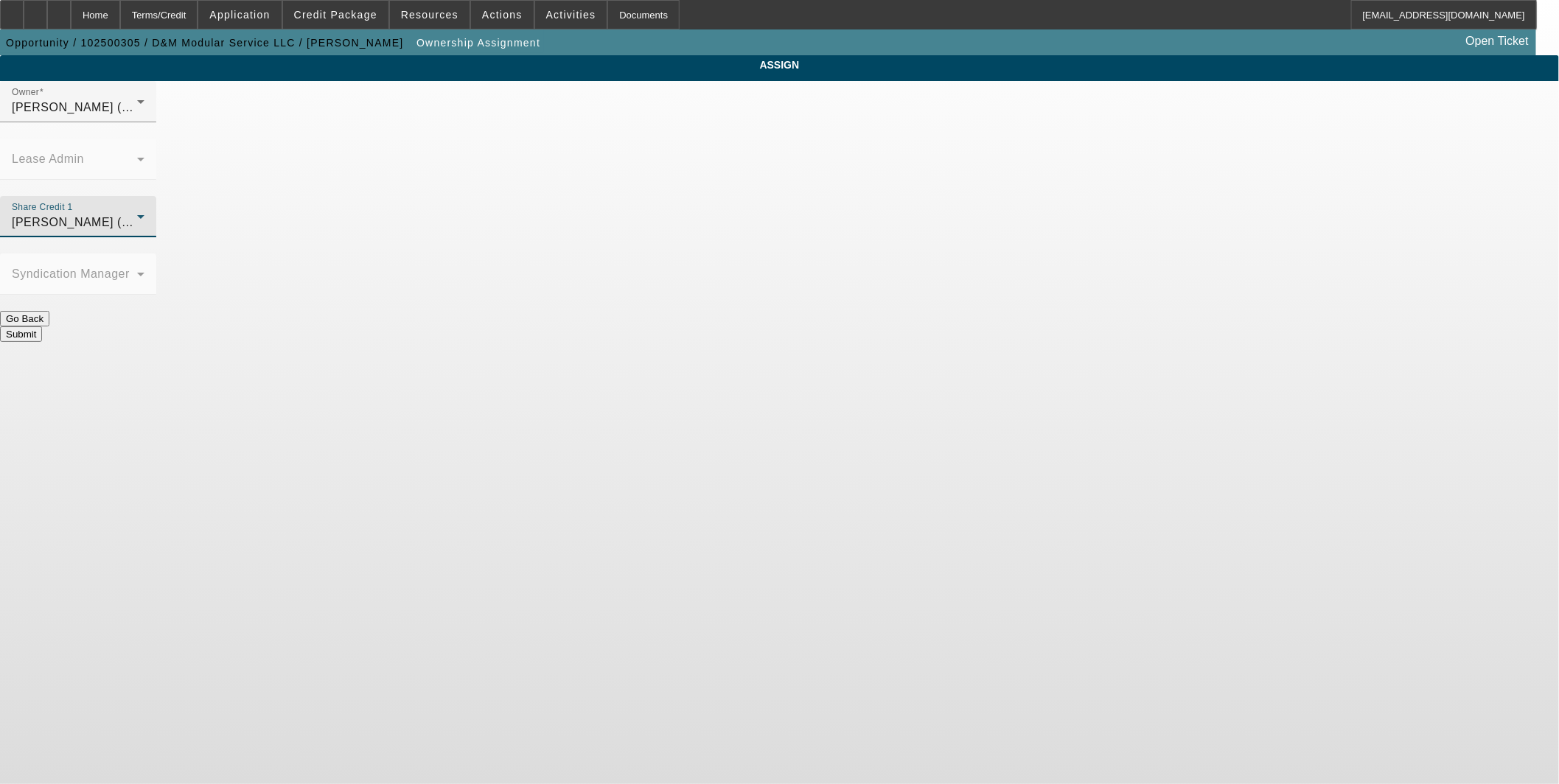
click at [42, 326] on button "Submit" at bounding box center [20, 334] width 42 height 15
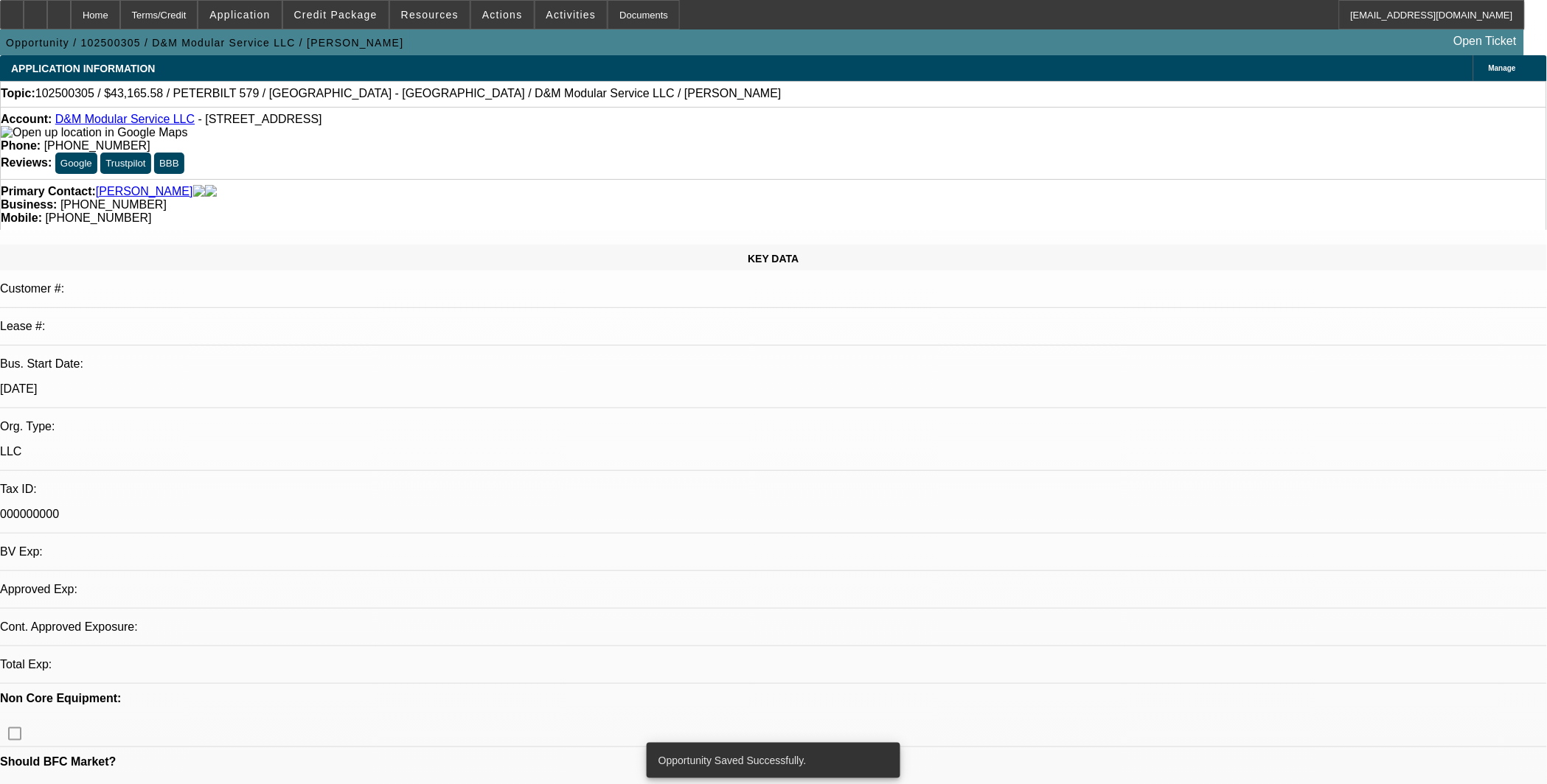
select select "0"
select select "2"
select select "0.1"
select select "4"
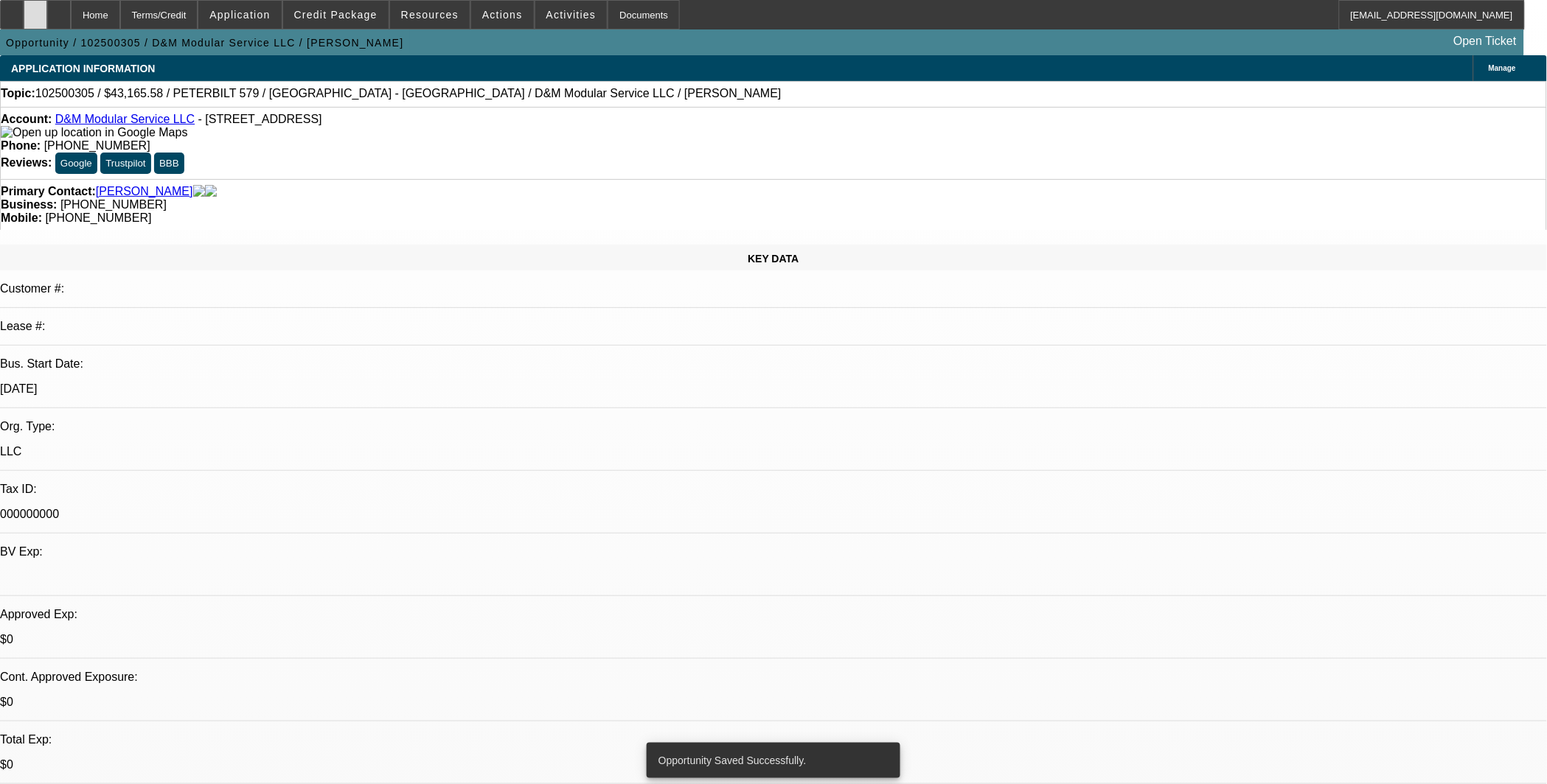
click at [47, 19] on div at bounding box center [35, 14] width 23 height 30
drag, startPoint x: 89, startPoint y: 18, endPoint x: 136, endPoint y: 39, distance: 51.5
click at [59, 10] on icon at bounding box center [59, 10] width 0 height 0
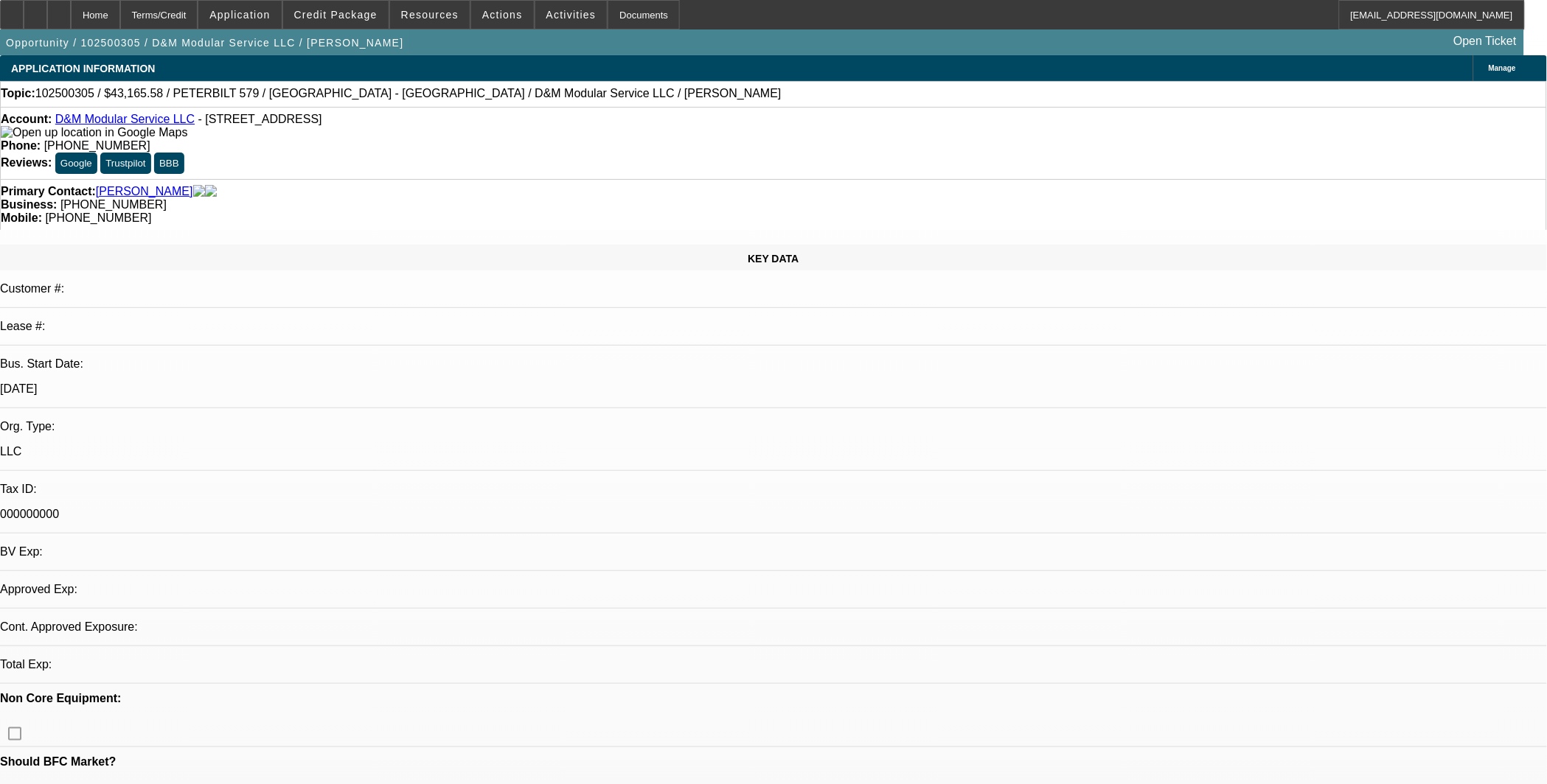
select select "0"
select select "2"
select select "0.1"
select select "4"
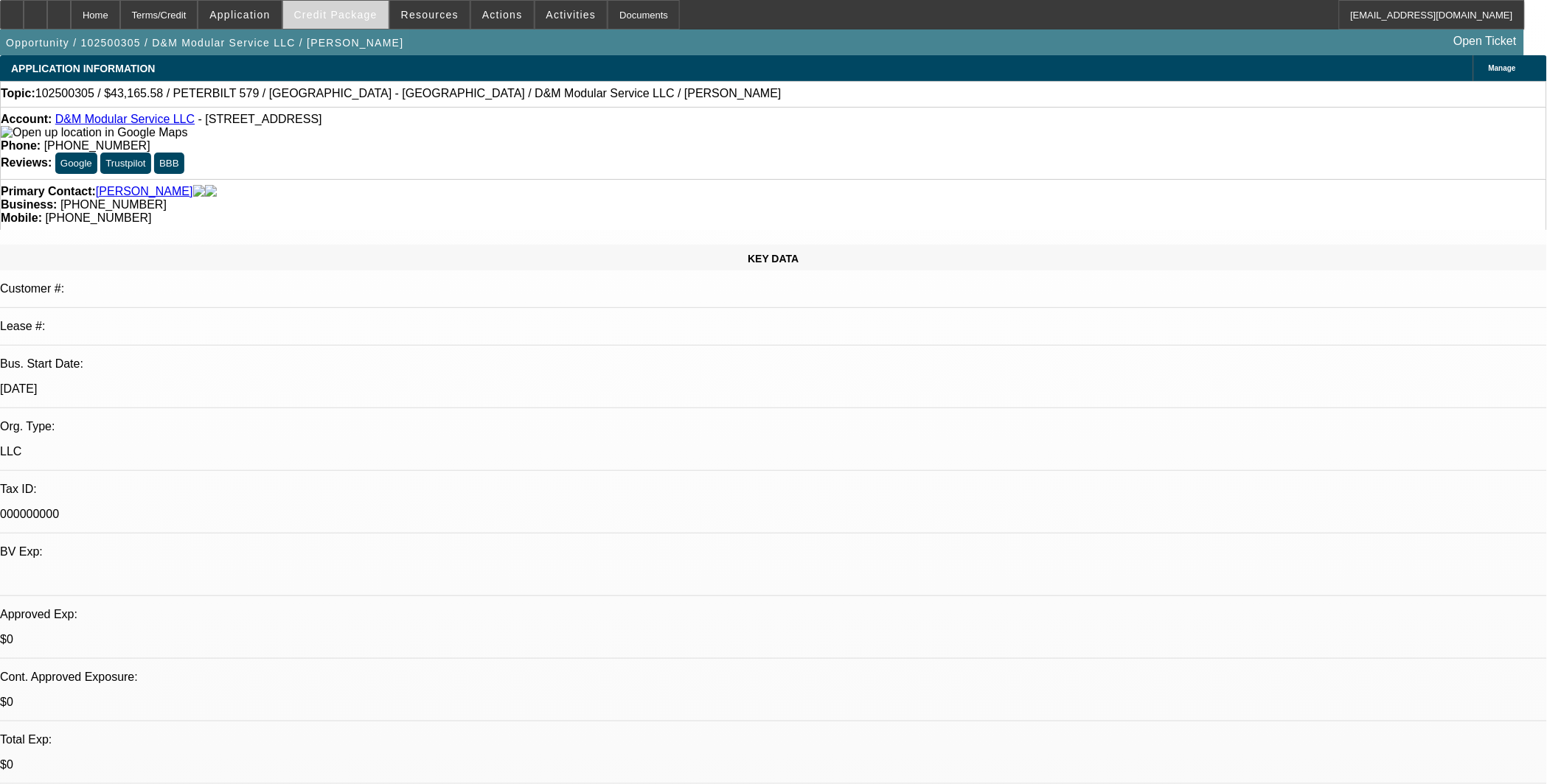
click at [348, 10] on span "Credit Package" at bounding box center [335, 15] width 83 height 12
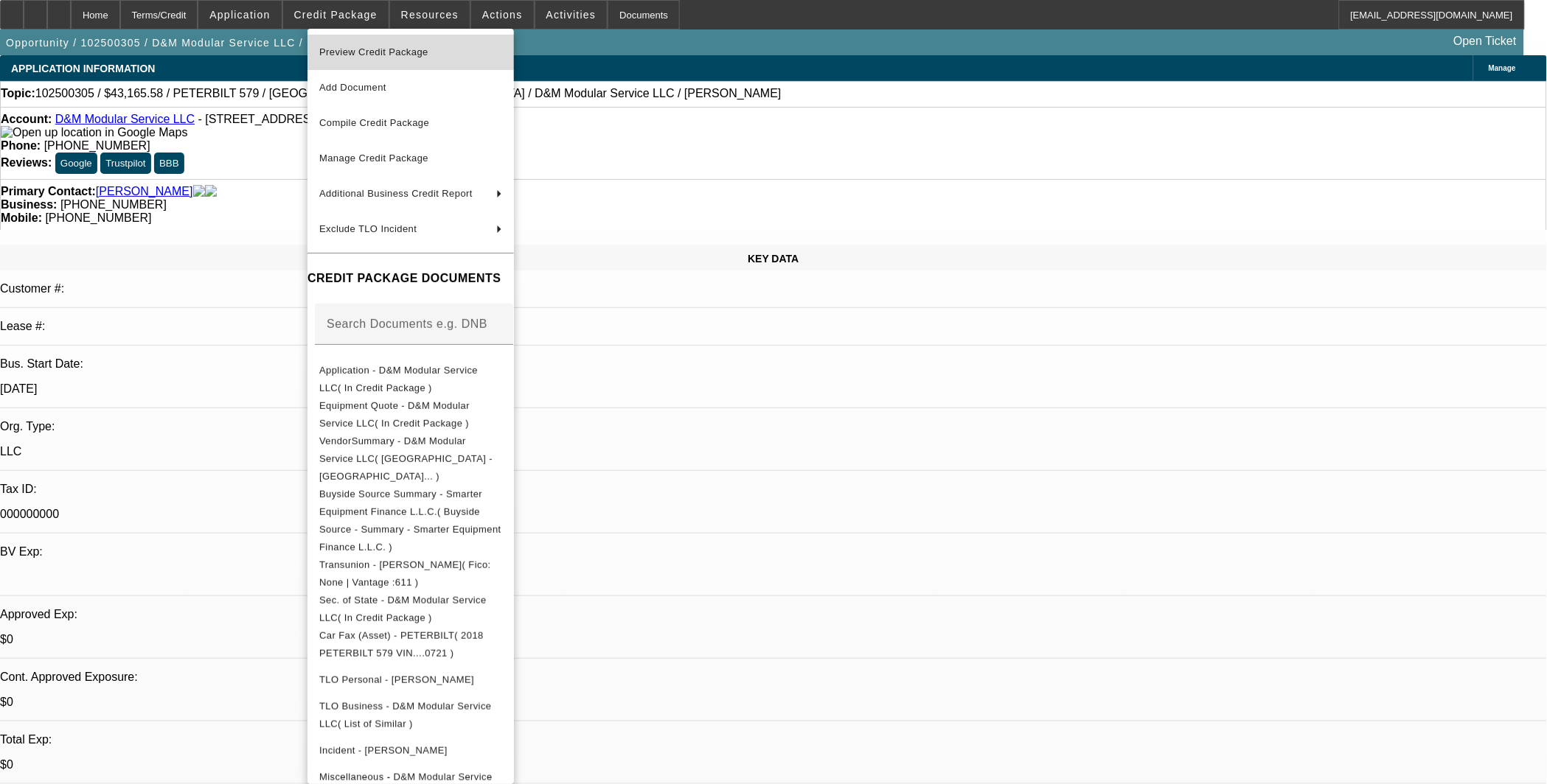
click at [373, 45] on span "Preview Credit Package" at bounding box center [410, 51] width 182 height 17
